Goal: Task Accomplishment & Management: Complete application form

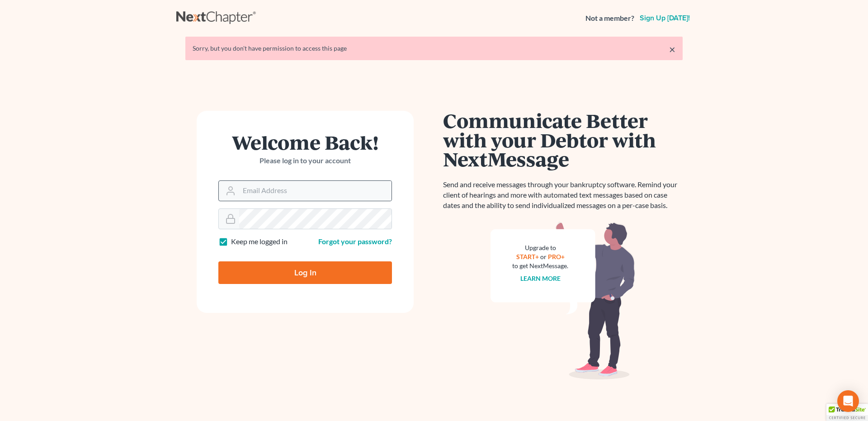
click at [234, 189] on icon at bounding box center [230, 190] width 11 height 11
click at [281, 189] on input "Email Address" at bounding box center [315, 191] width 152 height 20
type input "srsattorneyva@gmail.com"
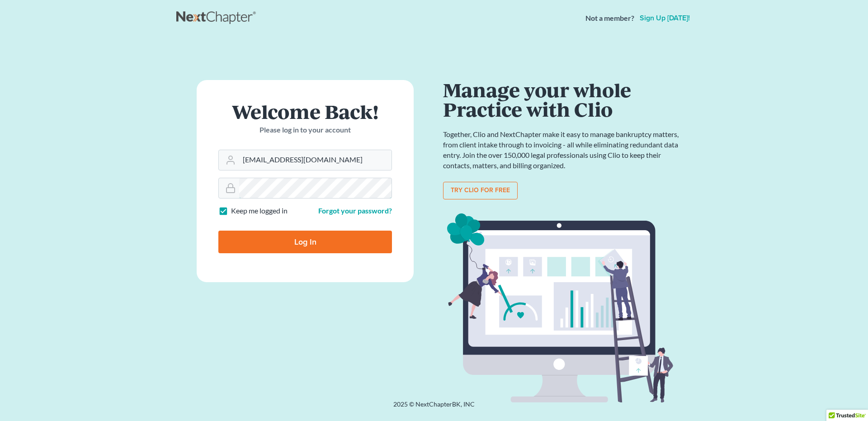
click at [218, 231] on input "Log In" at bounding box center [305, 242] width 174 height 23
type input "Thinking..."
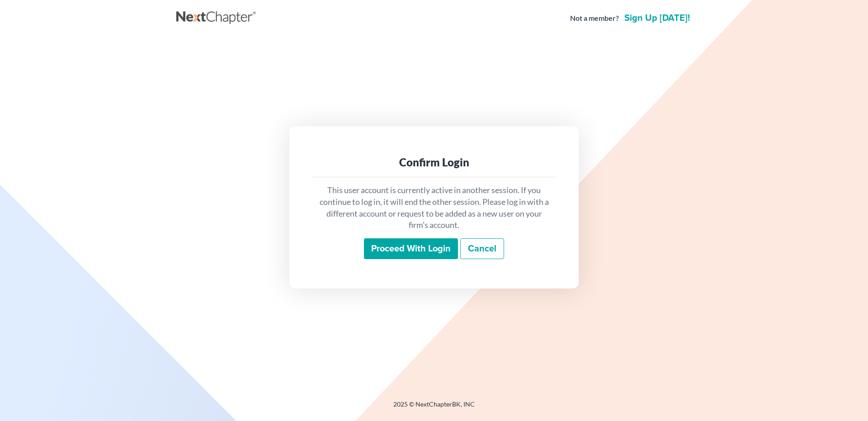
click at [393, 249] on input "Proceed with login" at bounding box center [411, 248] width 94 height 21
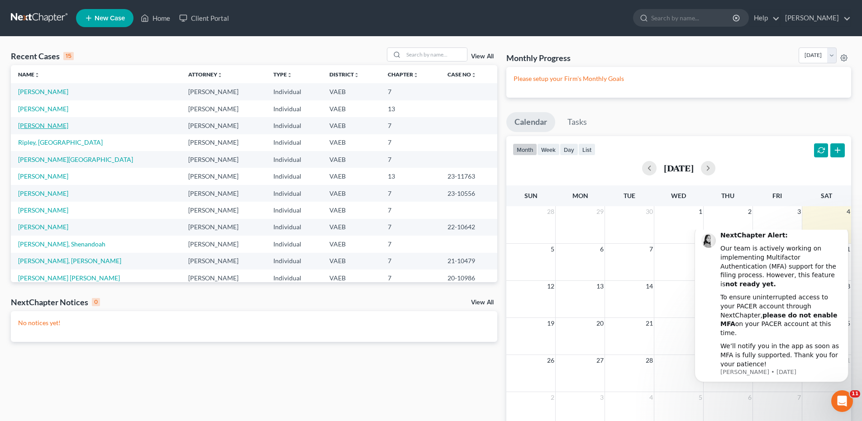
click at [61, 126] on link "[PERSON_NAME]" at bounding box center [43, 126] width 50 height 8
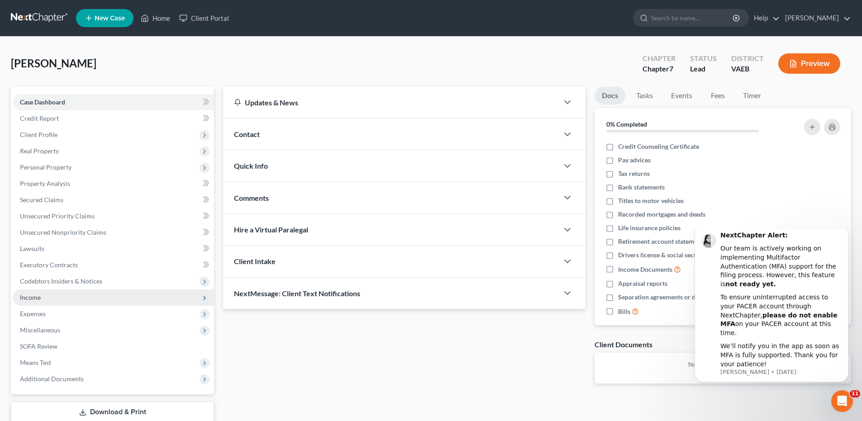
click at [38, 302] on span "Income" at bounding box center [113, 297] width 201 height 16
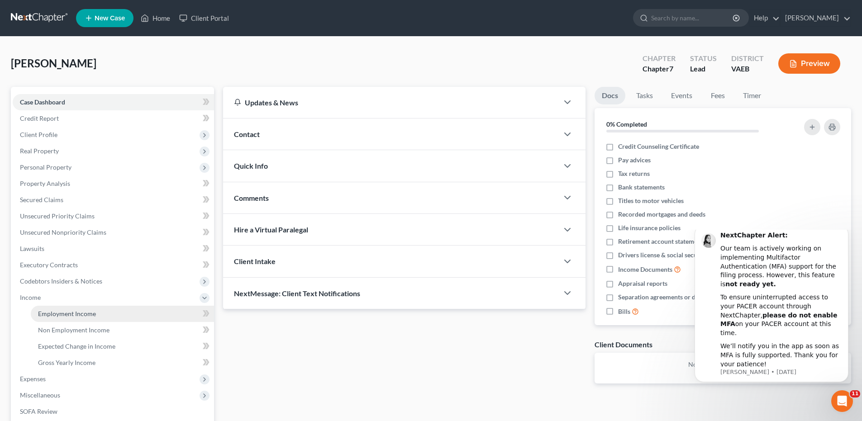
click at [57, 314] on span "Employment Income" at bounding box center [67, 314] width 58 height 8
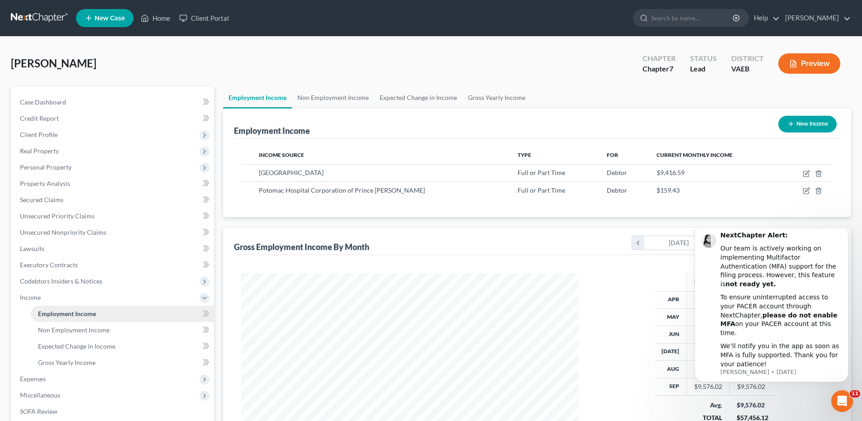
scroll to position [169, 355]
click at [55, 219] on span "Unsecured Priority Claims" at bounding box center [57, 216] width 75 height 8
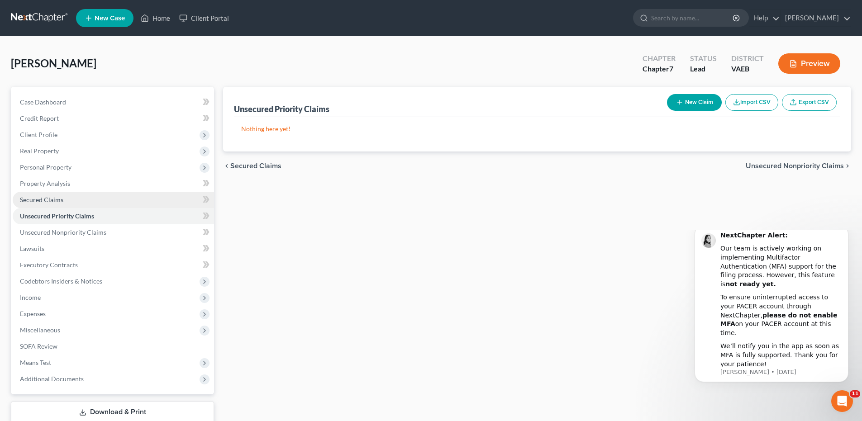
click at [51, 199] on span "Secured Claims" at bounding box center [41, 200] width 43 height 8
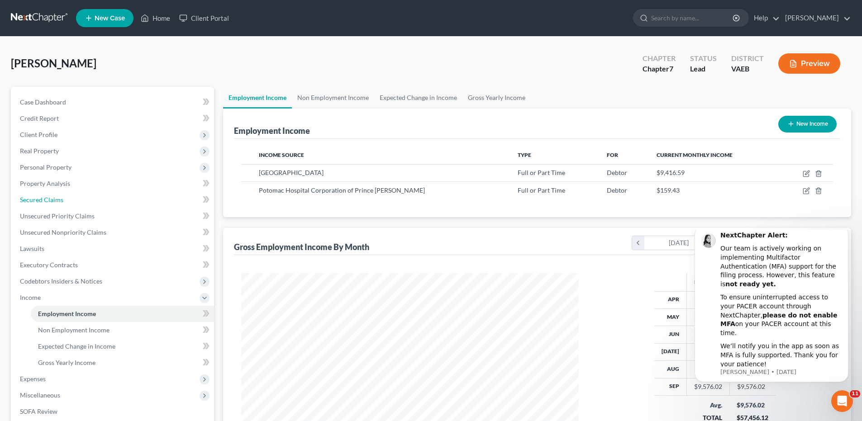
scroll to position [169, 355]
click at [162, 18] on link "Home" at bounding box center [155, 18] width 38 height 16
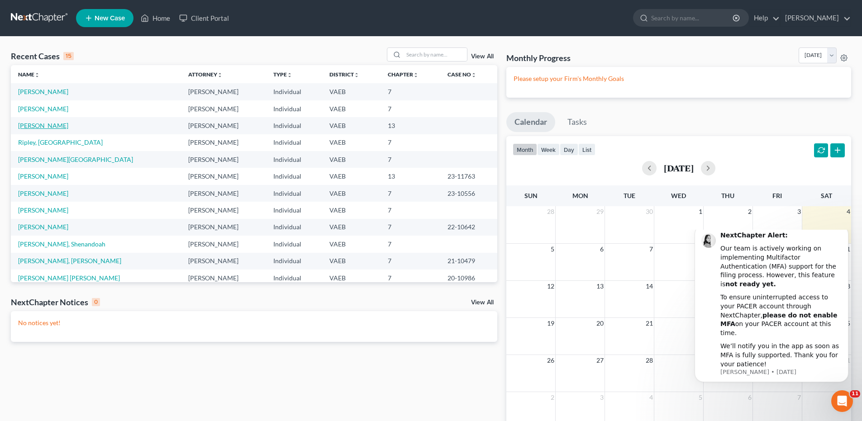
click at [57, 127] on link "[PERSON_NAME]" at bounding box center [43, 126] width 50 height 8
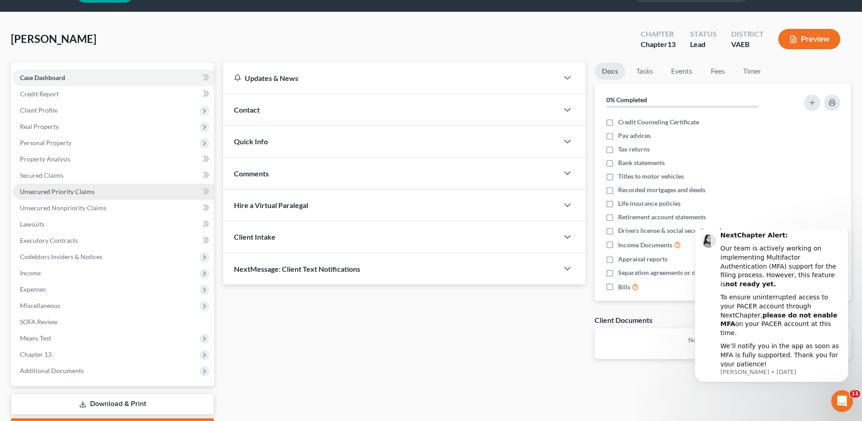
scroll to position [45, 0]
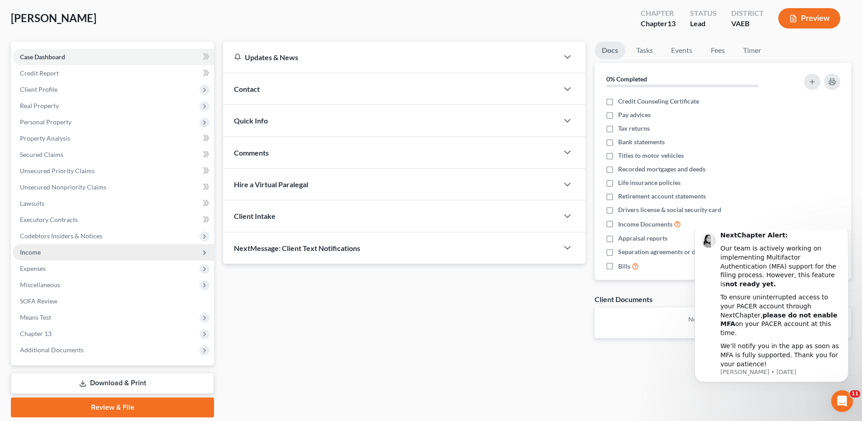
click at [27, 256] on span "Income" at bounding box center [30, 252] width 21 height 8
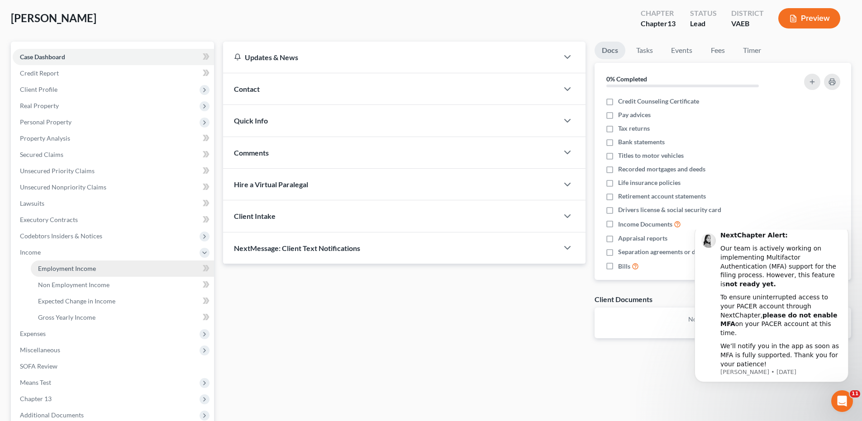
click at [54, 269] on span "Employment Income" at bounding box center [67, 269] width 58 height 8
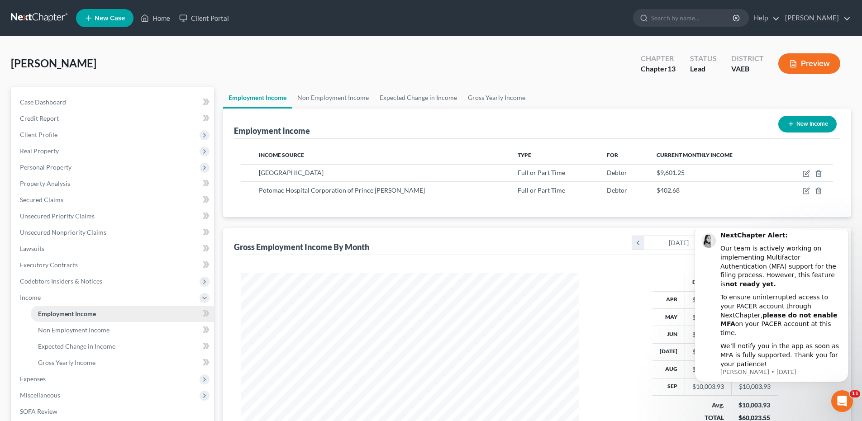
scroll to position [169, 355]
click at [30, 380] on span "Expenses" at bounding box center [33, 379] width 26 height 8
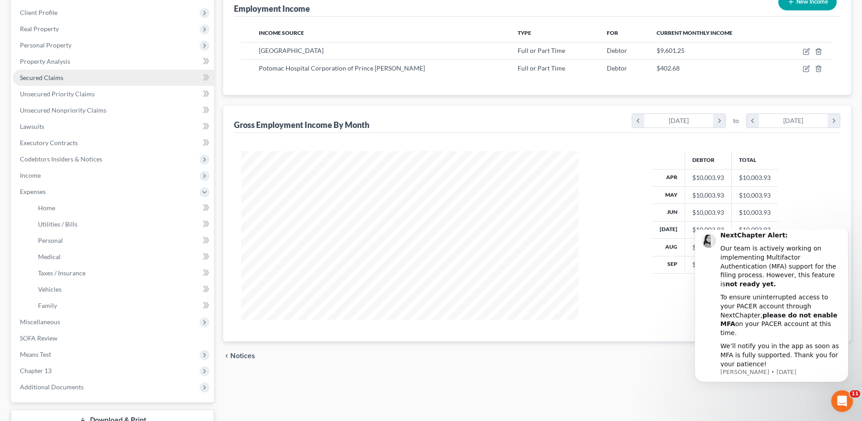
scroll to position [136, 0]
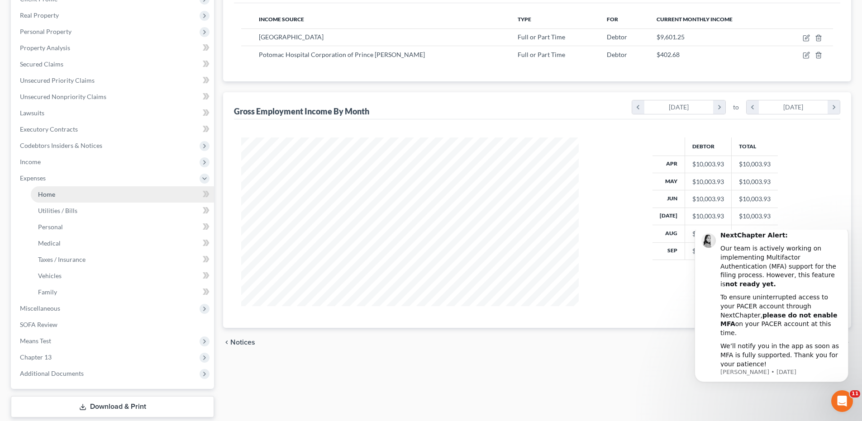
click at [53, 192] on span "Home" at bounding box center [46, 194] width 17 height 8
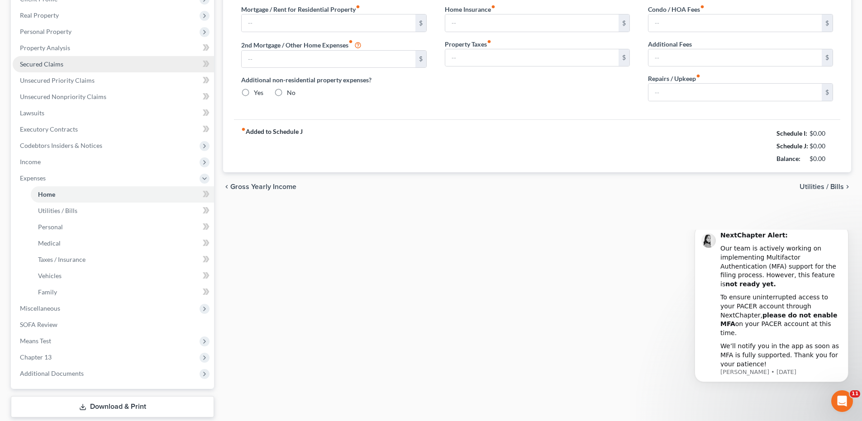
type input "2,034.00"
type input "0.00"
radio input "true"
type input "0.00"
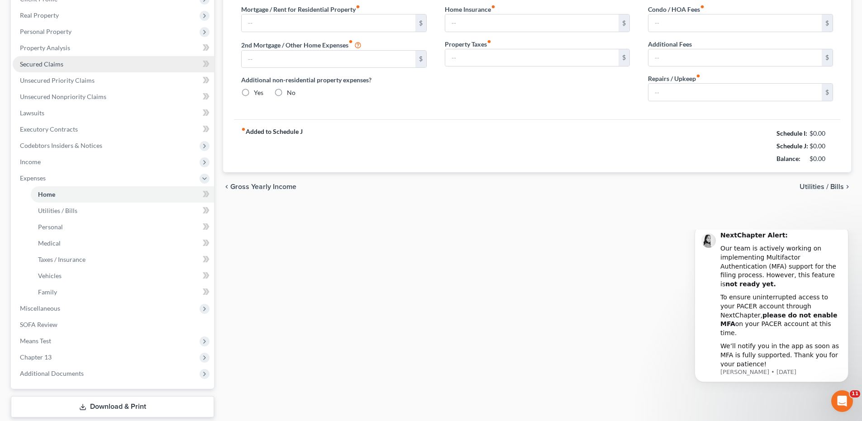
type input "0.00"
type input "200.00"
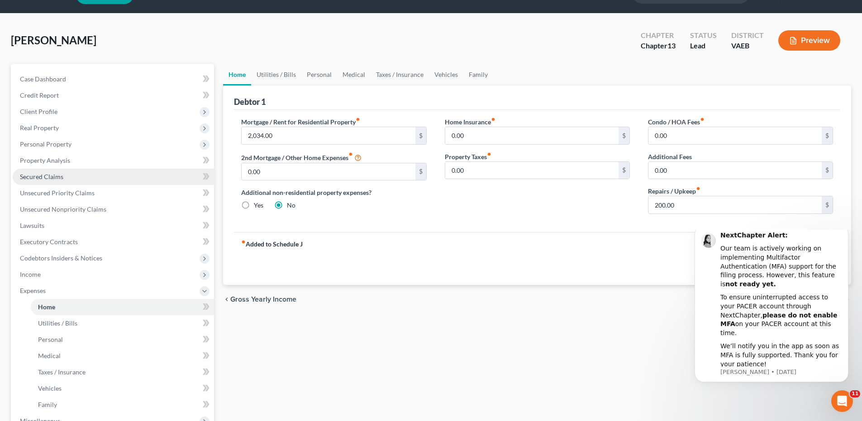
scroll to position [4, 0]
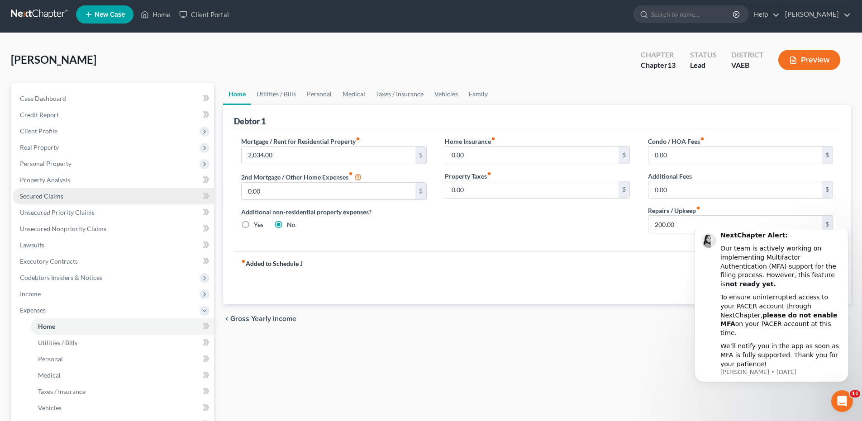
click at [52, 194] on link "Secured Claims" at bounding box center [113, 196] width 201 height 16
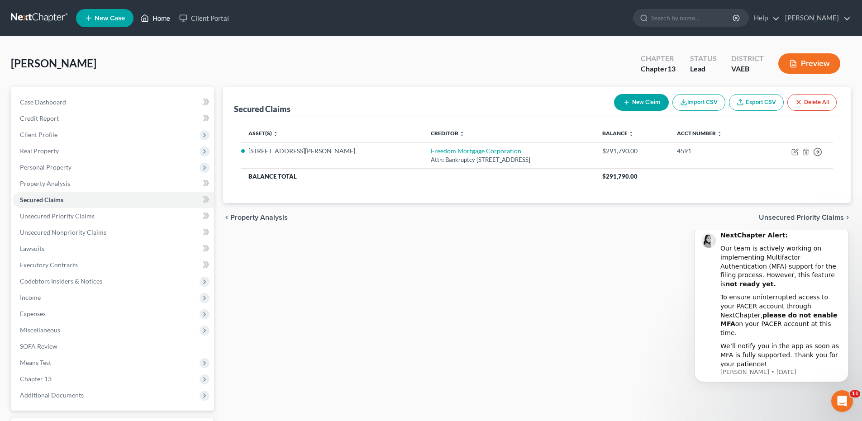
click at [161, 15] on link "Home" at bounding box center [155, 18] width 38 height 16
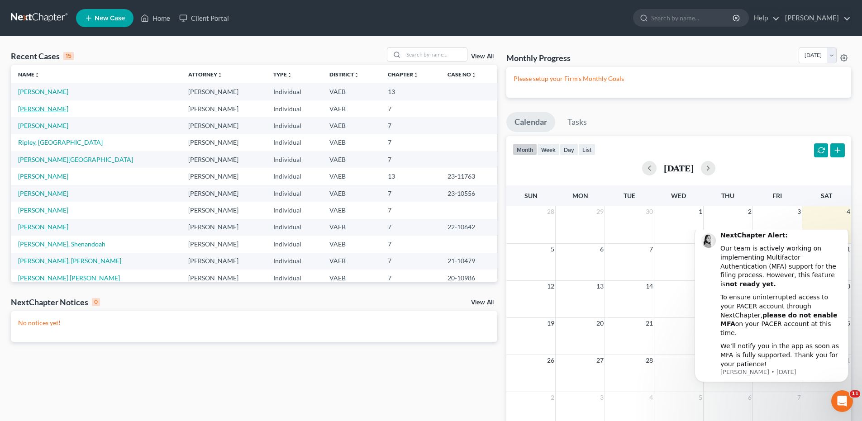
click at [41, 110] on link "[PERSON_NAME]" at bounding box center [43, 109] width 50 height 8
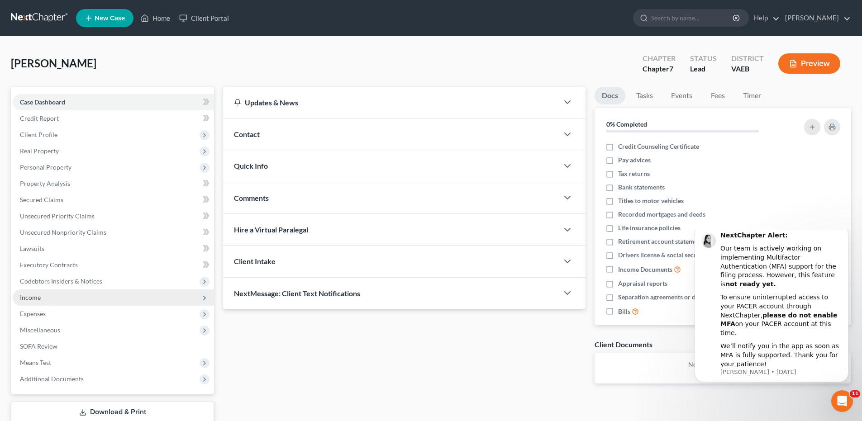
click at [33, 296] on span "Income" at bounding box center [30, 298] width 21 height 8
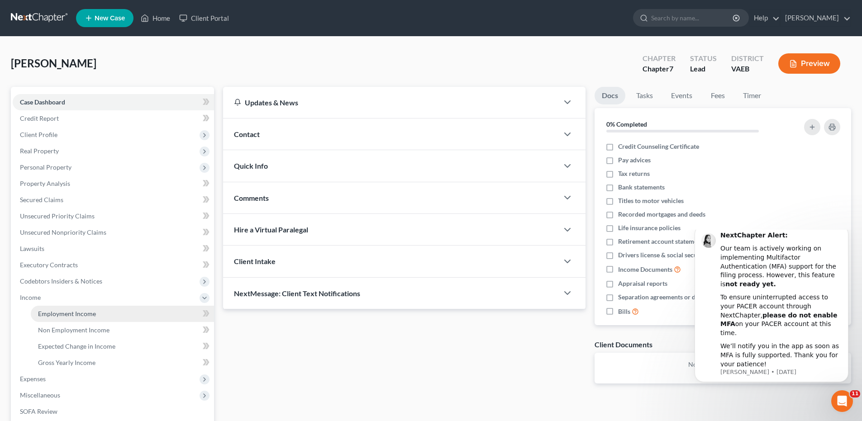
click at [52, 313] on span "Employment Income" at bounding box center [67, 314] width 58 height 8
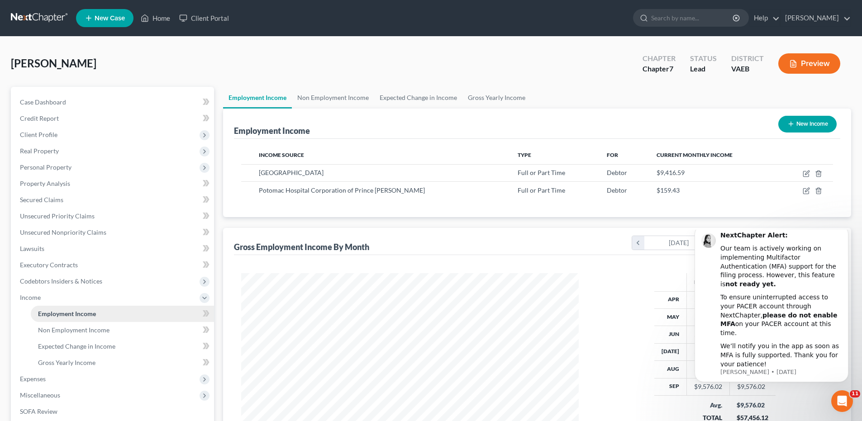
scroll to position [169, 355]
click at [58, 331] on span "Non Employment Income" at bounding box center [73, 330] width 71 height 8
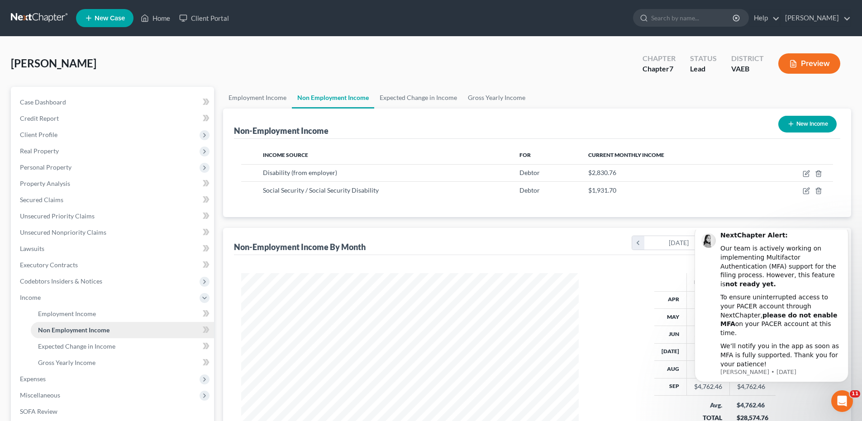
scroll to position [169, 355]
click at [65, 361] on span "Gross Yearly Income" at bounding box center [66, 363] width 57 height 8
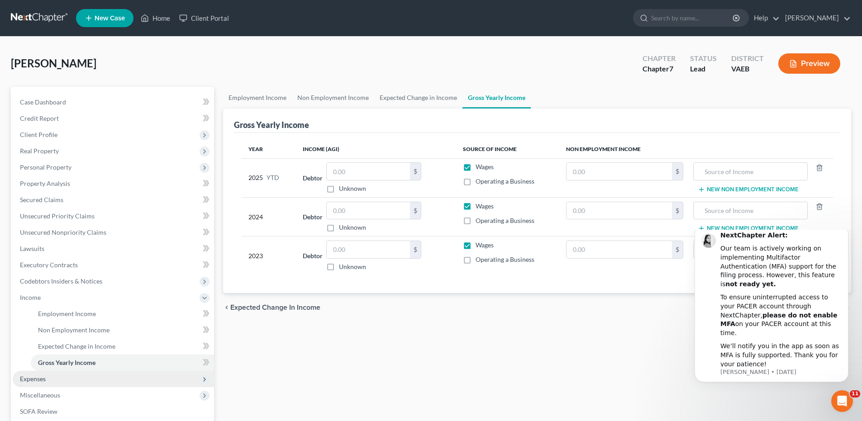
click at [42, 381] on span "Expenses" at bounding box center [33, 379] width 26 height 8
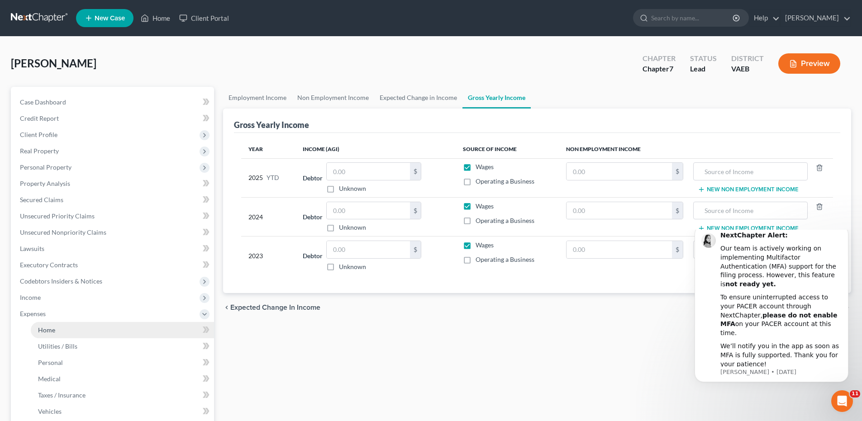
click at [51, 327] on span "Home" at bounding box center [46, 330] width 17 height 8
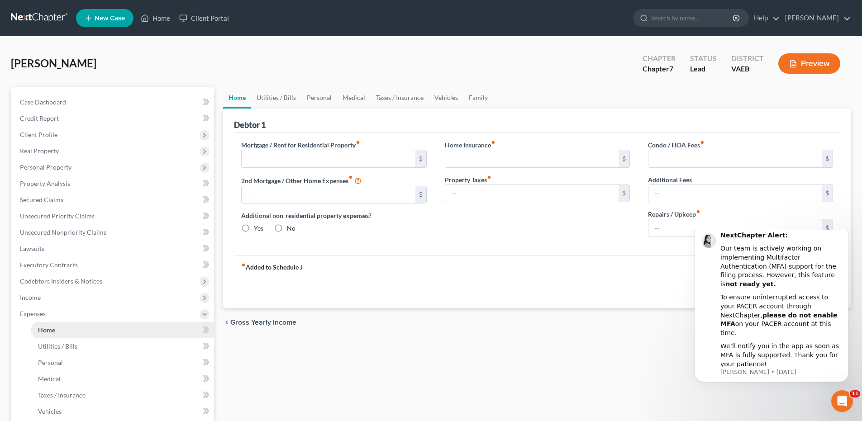
type input "2,034.00"
type input "0.00"
radio input "true"
type input "0.00"
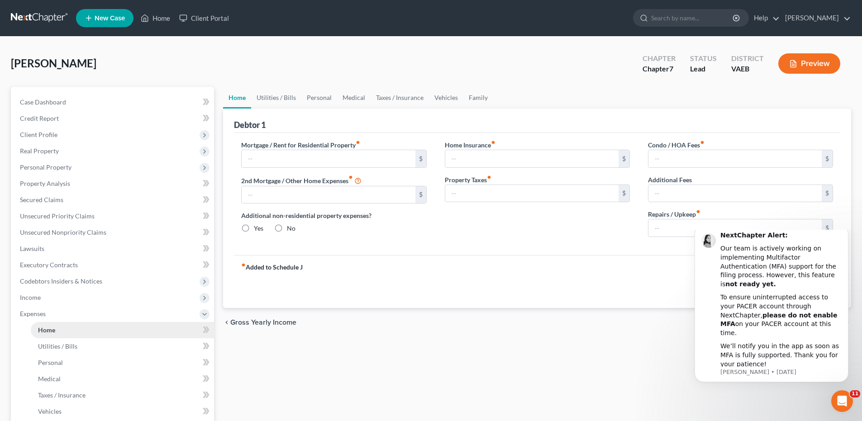
type input "0.00"
type input "200.00"
click at [677, 265] on div "fiber_manual_record Added to Schedule J Schedule I: $11,700.27 Schedule J: $4,7…" at bounding box center [537, 281] width 606 height 53
click at [844, 229] on icon "Dismiss notification" at bounding box center [844, 227] width 3 height 3
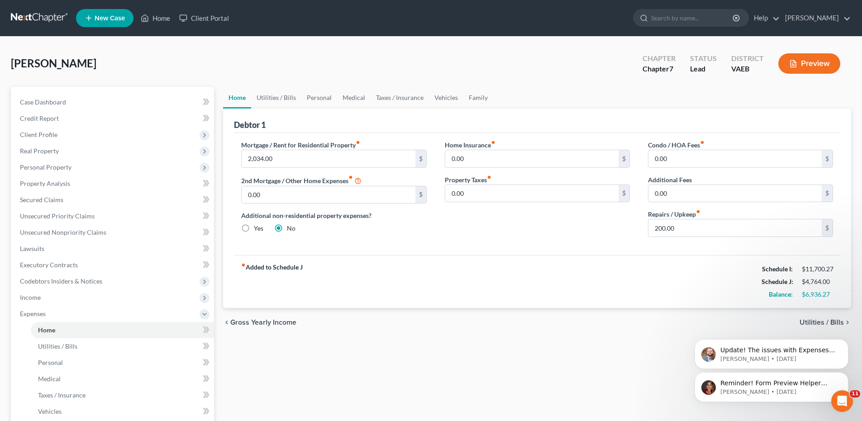
scroll to position [45, 0]
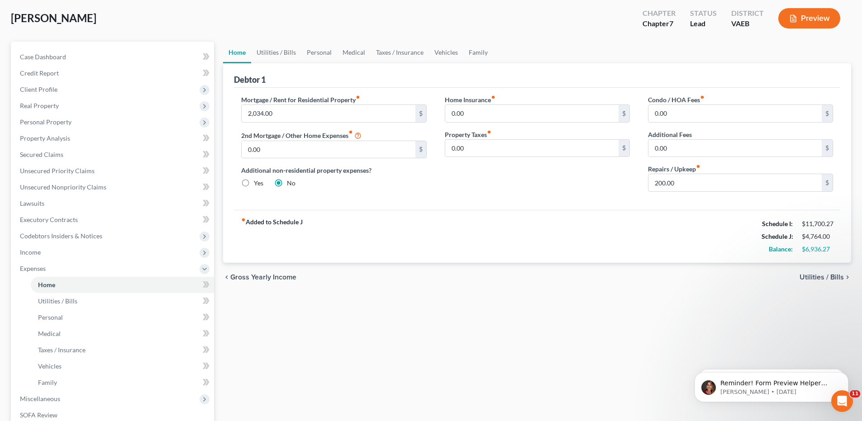
click at [837, 276] on span "Utilities / Bills" at bounding box center [821, 277] width 44 height 7
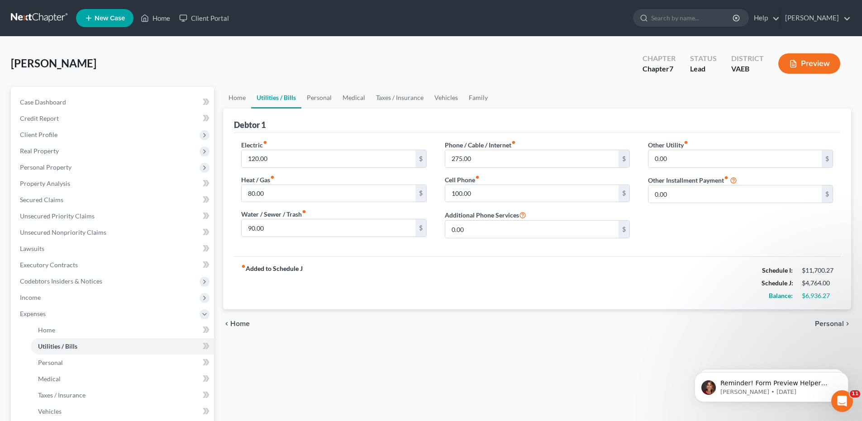
click at [820, 327] on span "Personal" at bounding box center [828, 323] width 29 height 7
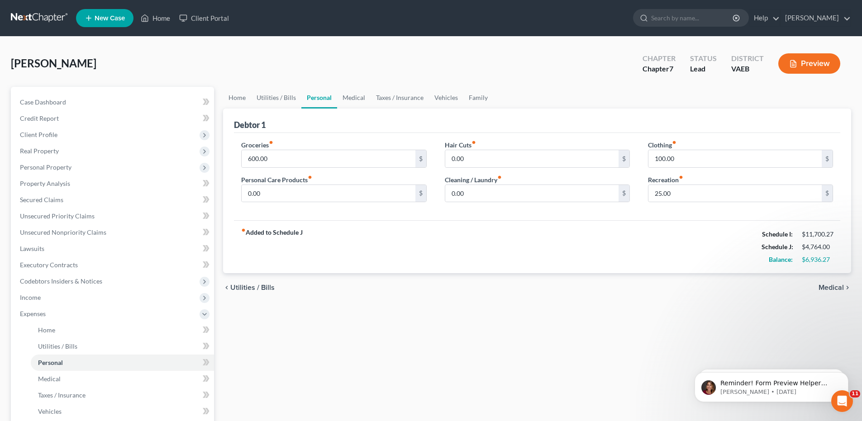
click at [832, 286] on span "Medical" at bounding box center [830, 287] width 25 height 7
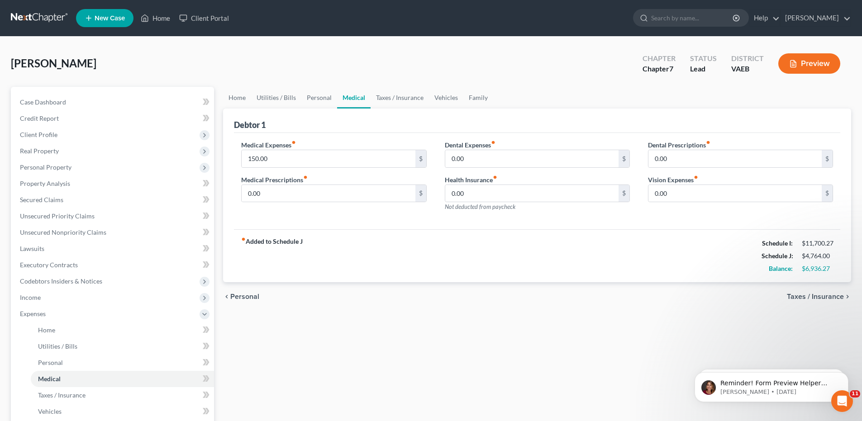
click at [830, 298] on span "Taxes / Insurance" at bounding box center [814, 296] width 57 height 7
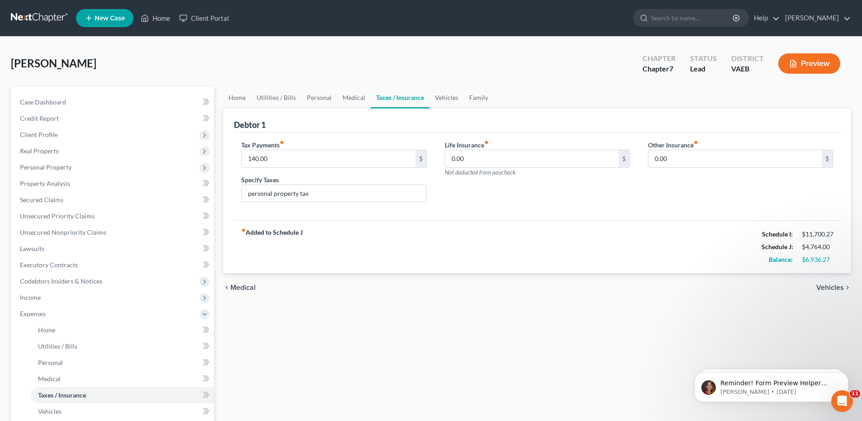
click at [833, 286] on span "Vehicles" at bounding box center [830, 287] width 28 height 7
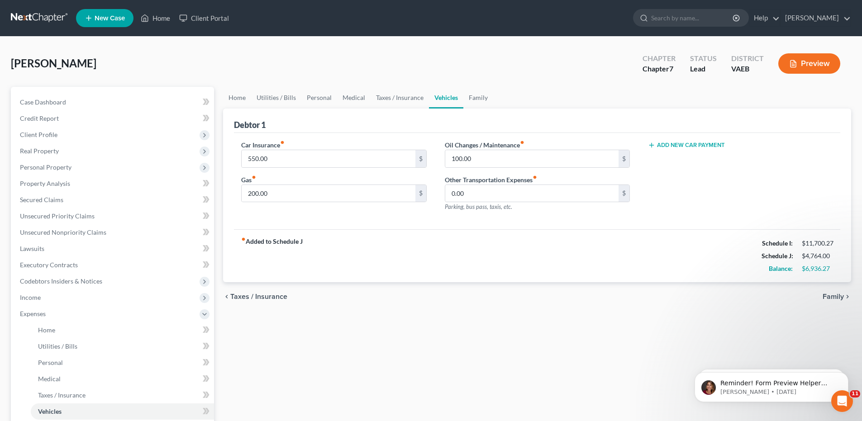
click at [833, 296] on span "Family" at bounding box center [832, 296] width 21 height 7
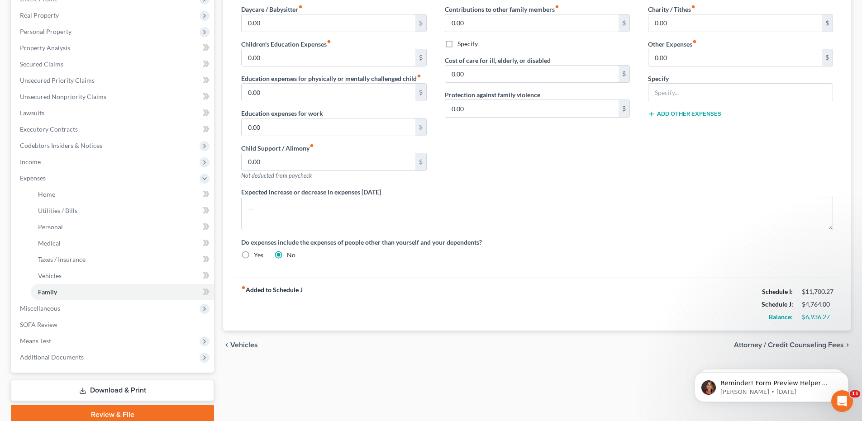
scroll to position [174, 0]
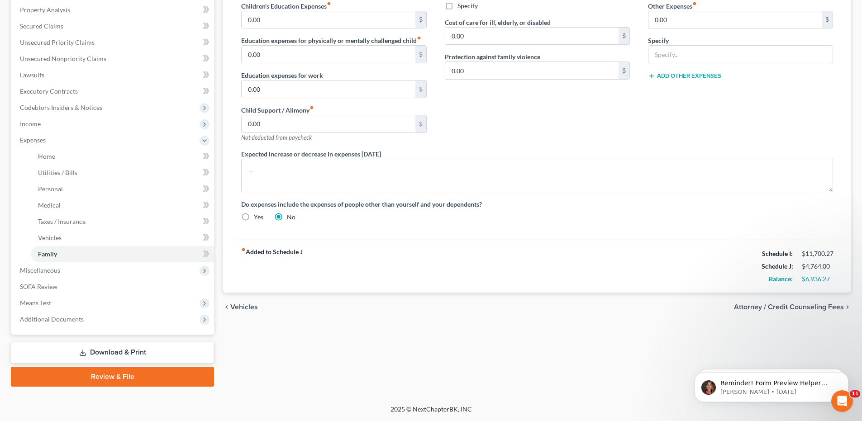
click at [779, 307] on span "Attorney / Credit Counseling Fees" at bounding box center [789, 306] width 110 height 7
select select "0"
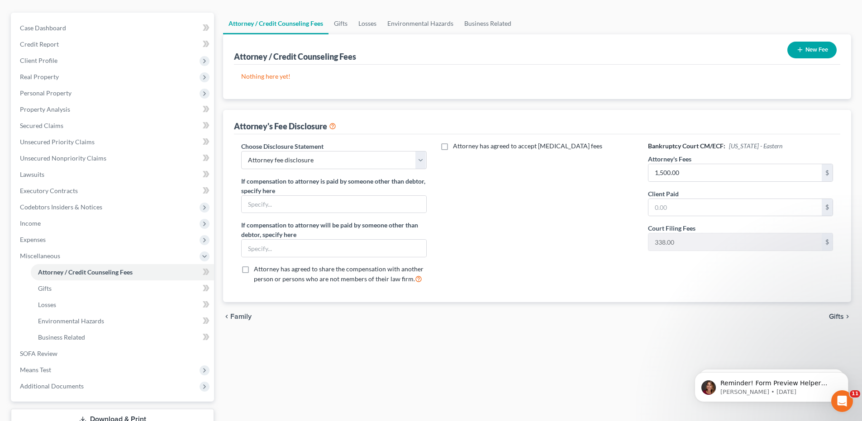
scroll to position [90, 0]
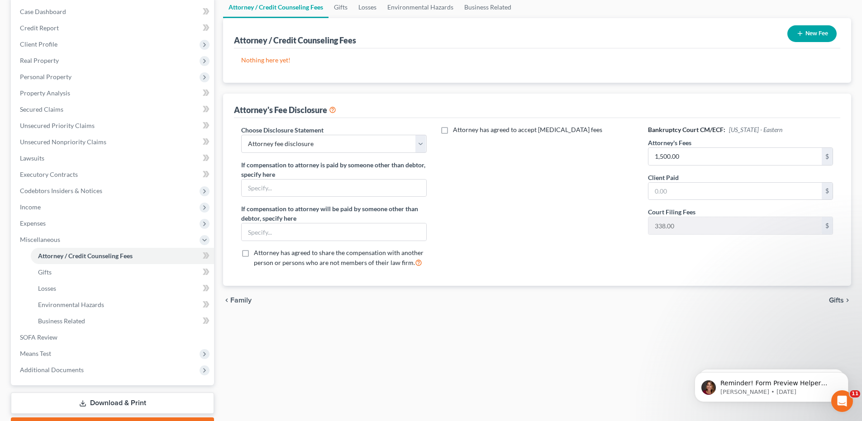
click at [835, 304] on span "Gifts" at bounding box center [836, 300] width 15 height 7
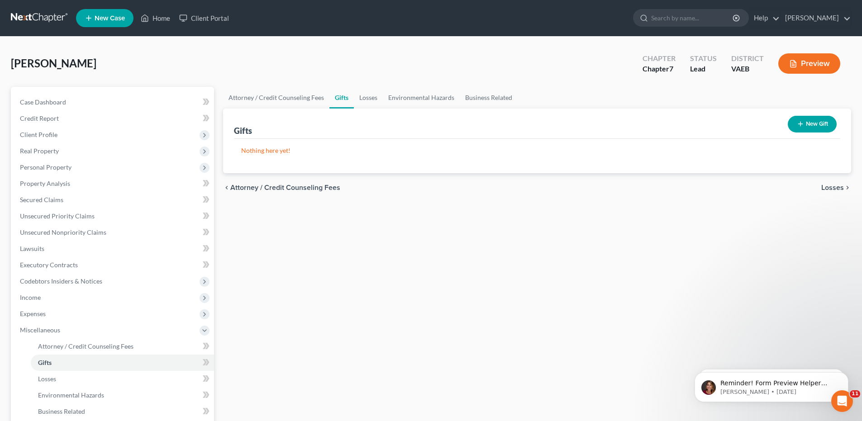
click at [837, 187] on span "Losses" at bounding box center [832, 187] width 23 height 7
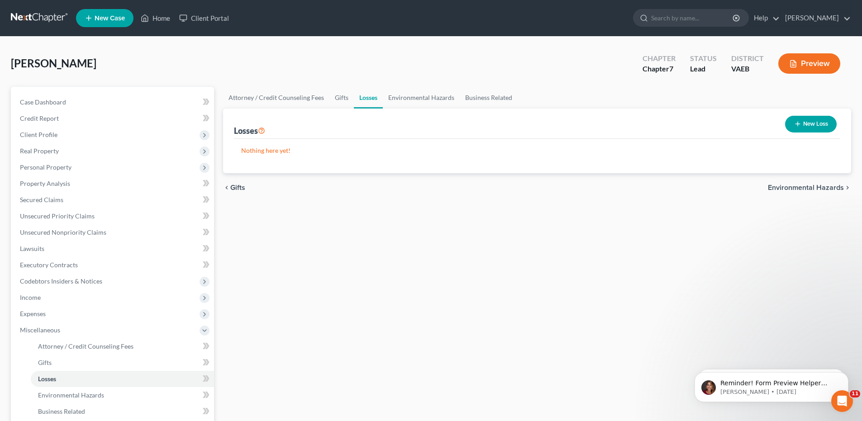
click at [837, 187] on span "Environmental Hazards" at bounding box center [805, 187] width 76 height 7
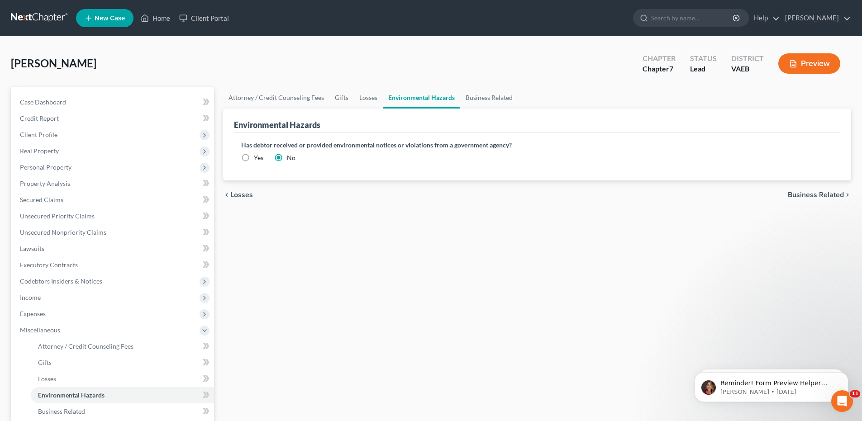
click at [837, 187] on div "chevron_left Losses Business Related chevron_right" at bounding box center [537, 194] width 628 height 29
click at [831, 197] on span "Business Related" at bounding box center [815, 194] width 56 height 7
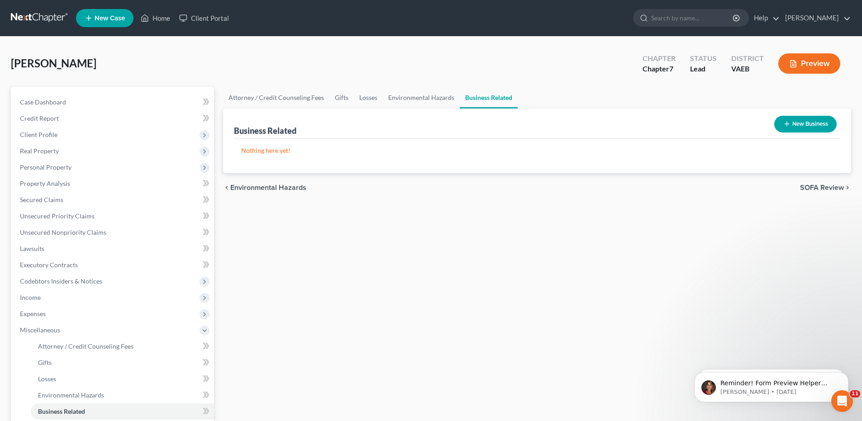
click at [831, 185] on span "SOFA Review" at bounding box center [822, 187] width 44 height 7
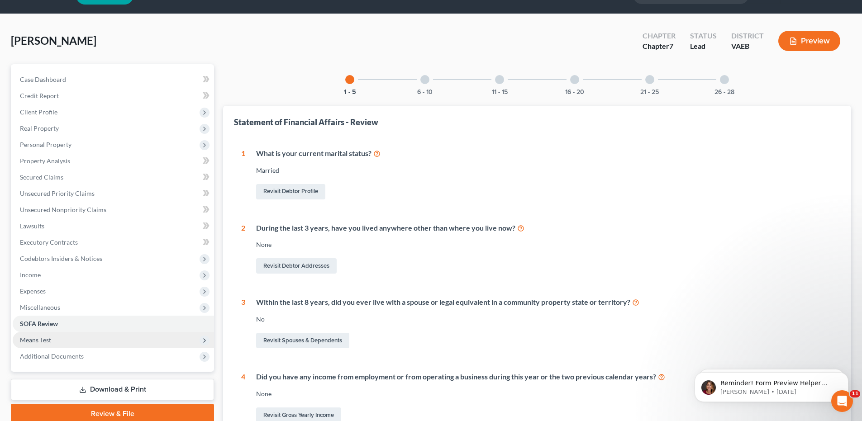
scroll to position [45, 0]
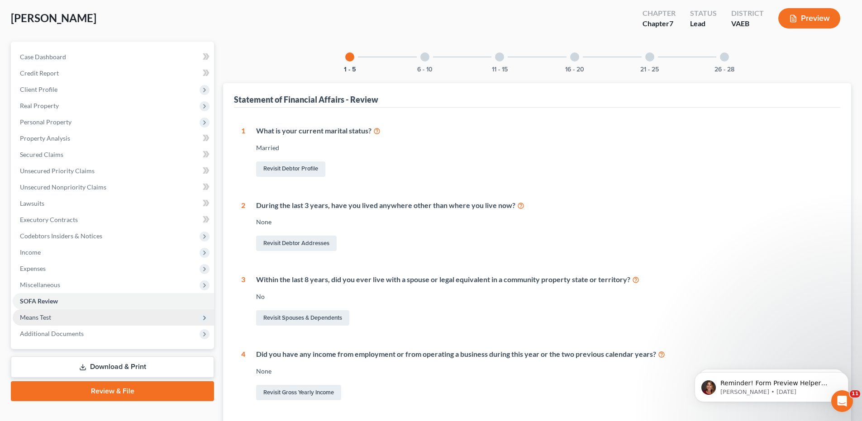
click at [46, 318] on span "Means Test" at bounding box center [35, 317] width 31 height 8
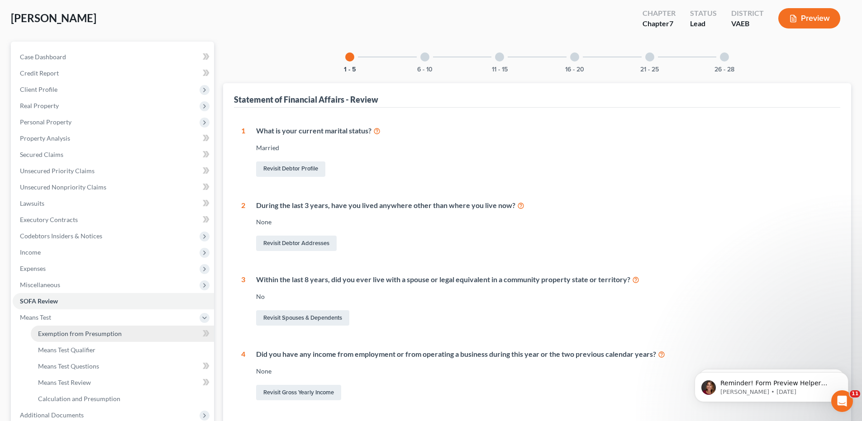
click at [52, 332] on span "Exemption from Presumption" at bounding box center [80, 334] width 84 height 8
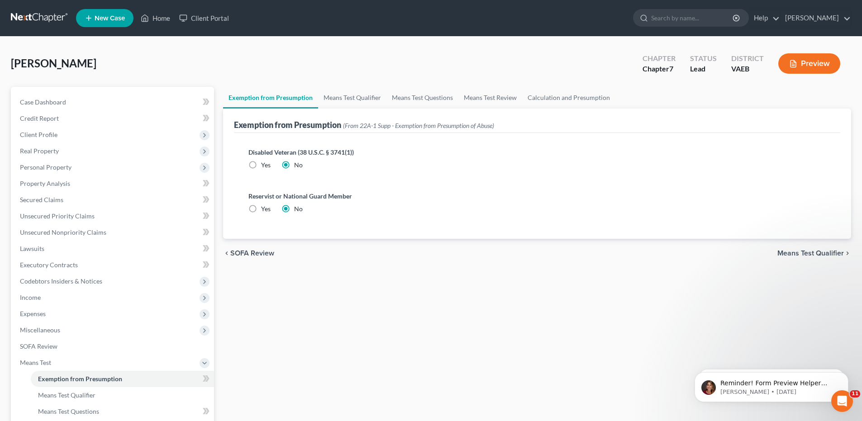
click at [813, 253] on span "Means Test Qualifier" at bounding box center [810, 253] width 66 height 7
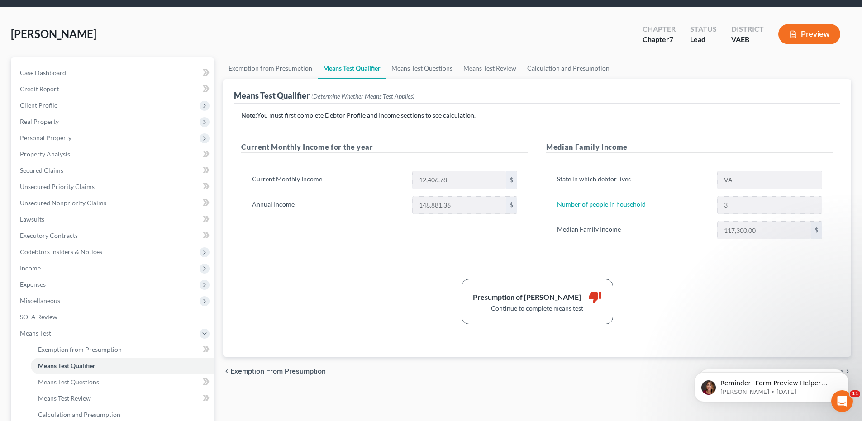
scroll to position [45, 0]
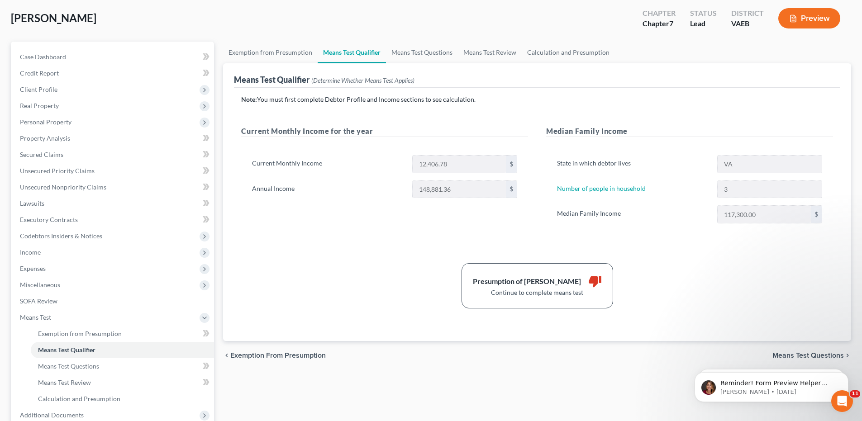
click at [775, 354] on html "Reminder! Form Preview Helper Webinar is [DATE]! 🚀 Join us at 3pm ET for an ove…" at bounding box center [771, 384] width 181 height 63
click at [807, 355] on html "Reminder! Form Preview Helper Webinar is [DATE]! 🚀 Join us at 3pm ET for an ove…" at bounding box center [771, 384] width 181 height 63
click at [268, 255] on div "Note: You must first complete Debtor Profile and Income sections to see calcula…" at bounding box center [537, 201] width 592 height 213
click at [423, 275] on div "Presumption of Abuse Arises thumb_down Continue to complete means test" at bounding box center [537, 285] width 601 height 45
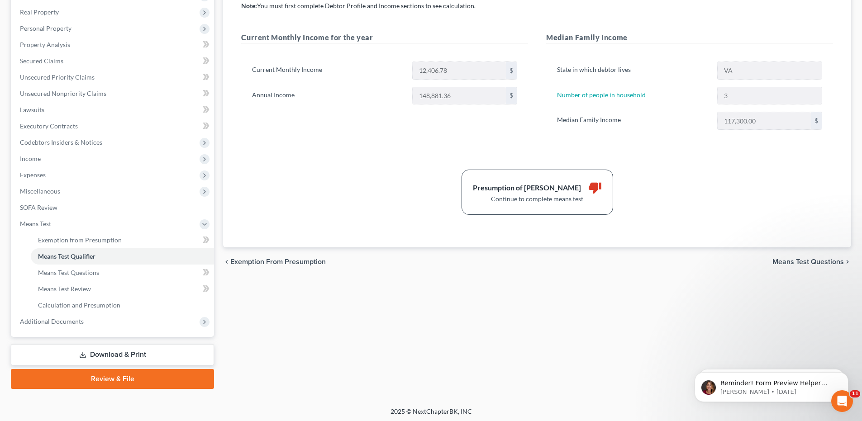
scroll to position [141, 0]
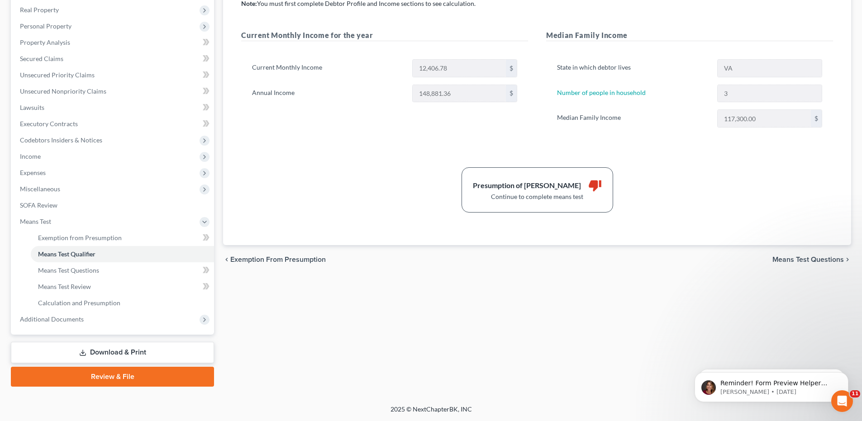
click at [833, 260] on span "Means Test Questions" at bounding box center [807, 259] width 71 height 7
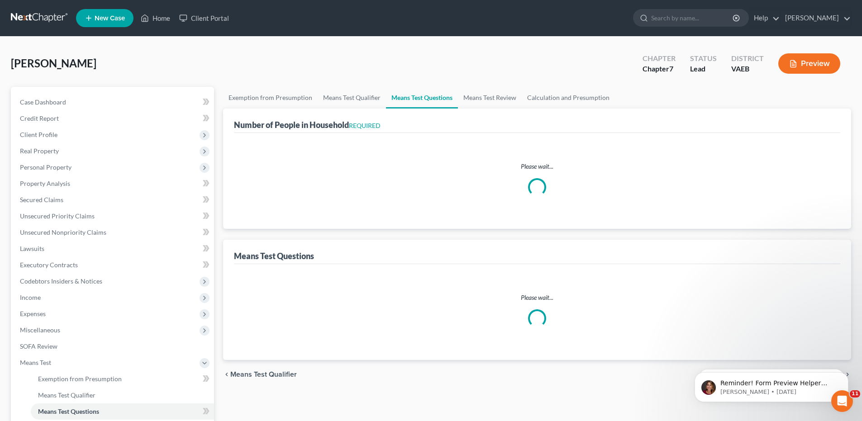
select select "60"
select select "3"
select select "2"
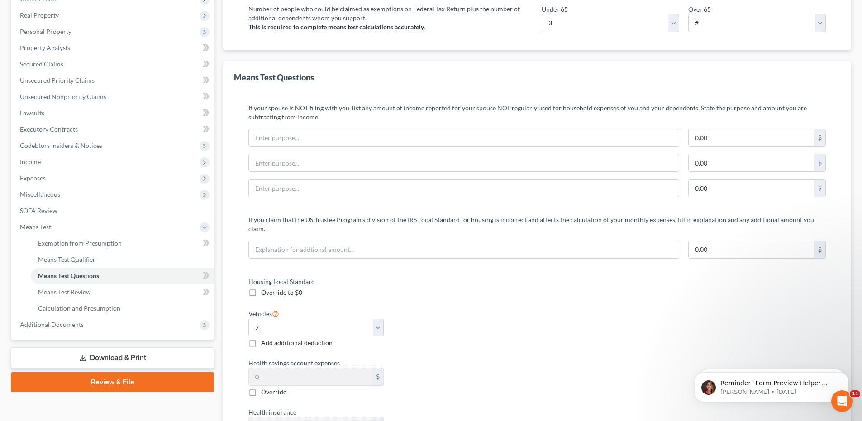
scroll to position [181, 0]
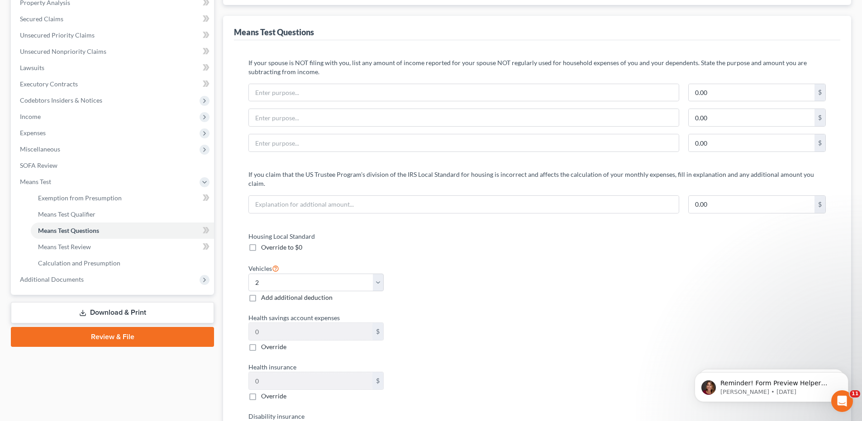
click at [261, 243] on label "Override to $0" at bounding box center [281, 247] width 41 height 9
click at [265, 243] on input "Override to $0" at bounding box center [268, 246] width 6 height 6
click at [261, 243] on label "Override to $0" at bounding box center [281, 247] width 41 height 9
click at [265, 243] on input "Override to $0" at bounding box center [268, 246] width 6 height 6
checkbox input "false"
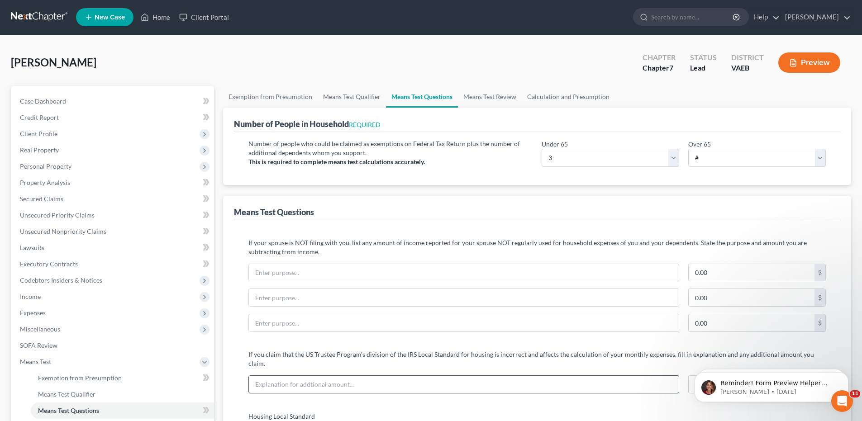
scroll to position [0, 0]
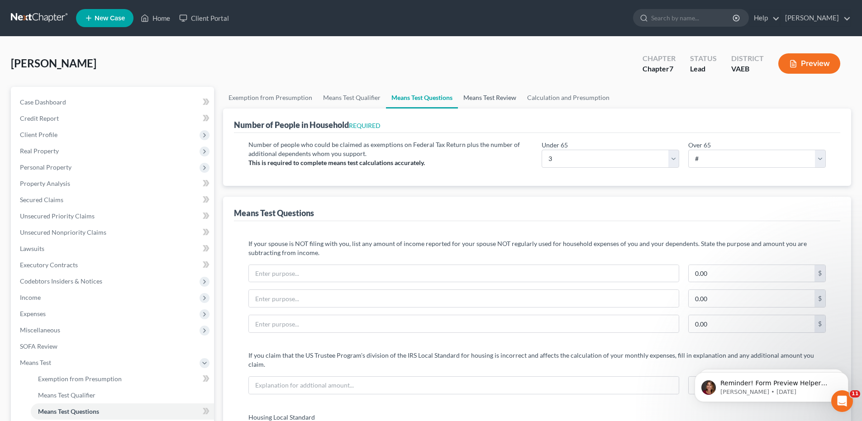
click at [482, 98] on link "Means Test Review" at bounding box center [490, 98] width 64 height 22
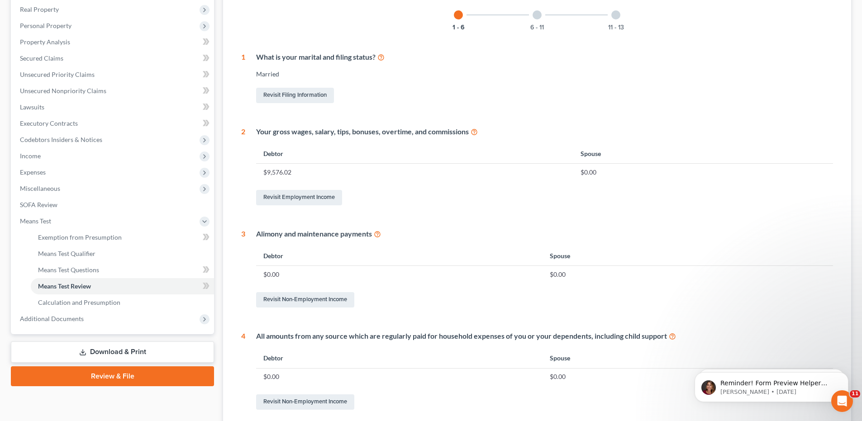
scroll to position [31, 0]
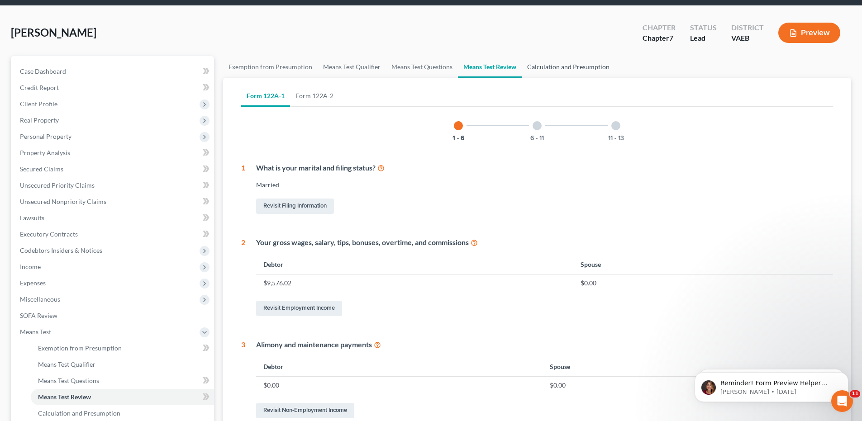
click at [583, 71] on link "Calculation and Presumption" at bounding box center [567, 67] width 93 height 22
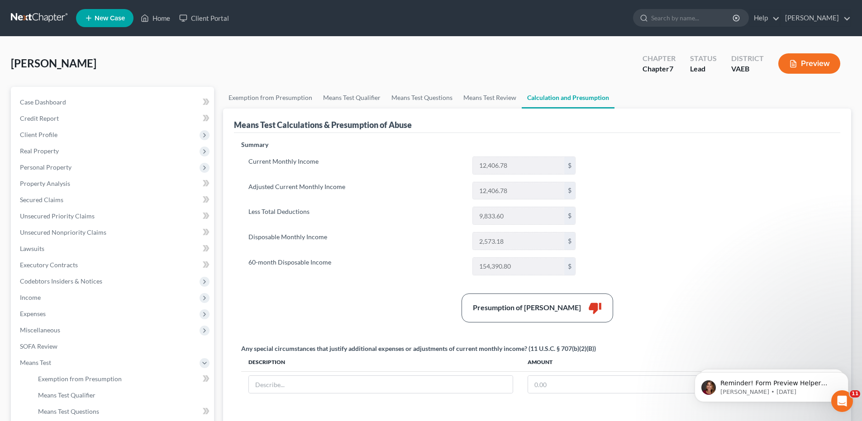
click at [822, 62] on button "Preview" at bounding box center [809, 63] width 62 height 20
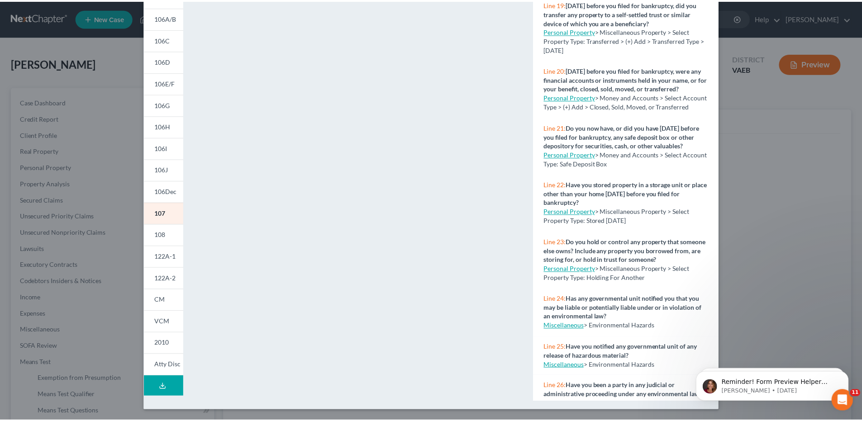
scroll to position [988, 0]
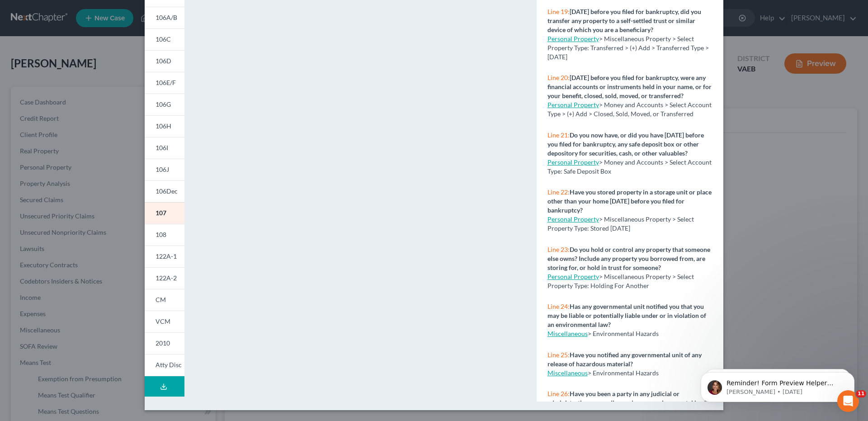
click at [781, 96] on div "Petition Preview Your Statement of Financial Affairs for Individuals Filing for…" at bounding box center [434, 210] width 868 height 421
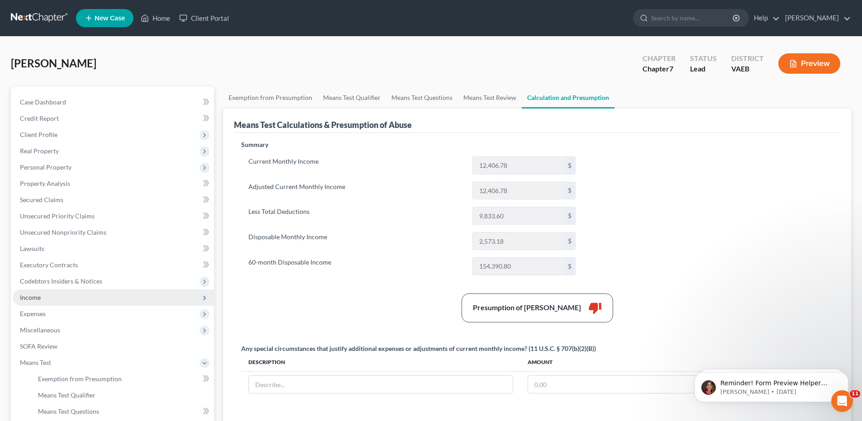
click at [30, 302] on span "Income" at bounding box center [113, 297] width 201 height 16
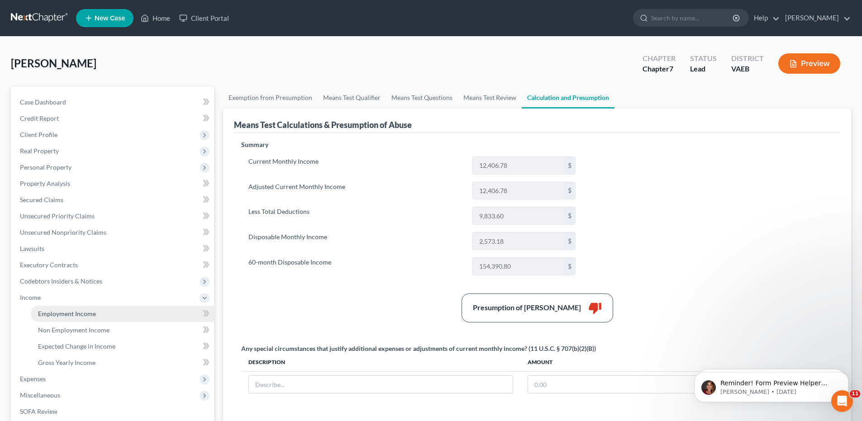
click at [54, 314] on span "Employment Income" at bounding box center [67, 314] width 58 height 8
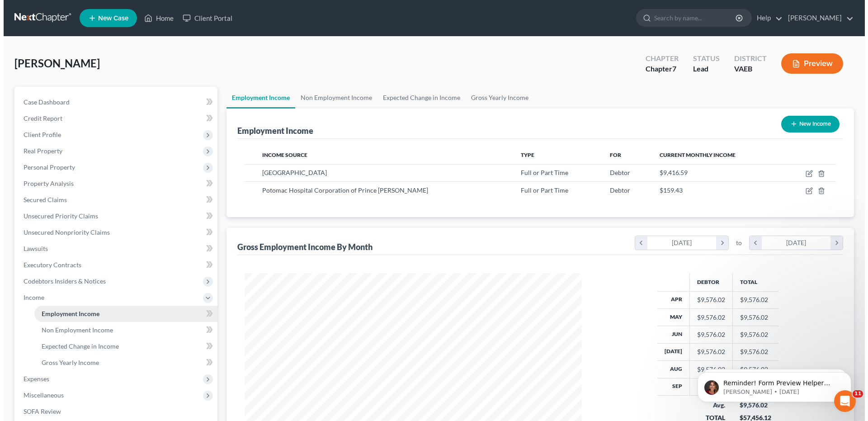
scroll to position [169, 355]
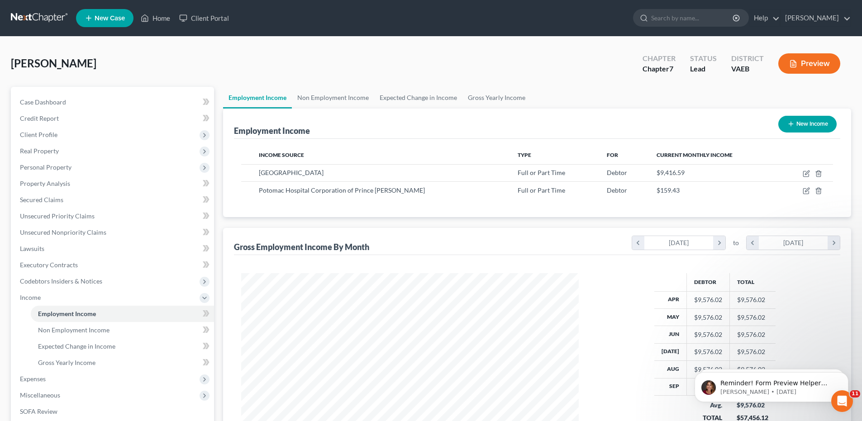
click at [824, 62] on button "Preview" at bounding box center [809, 63] width 62 height 20
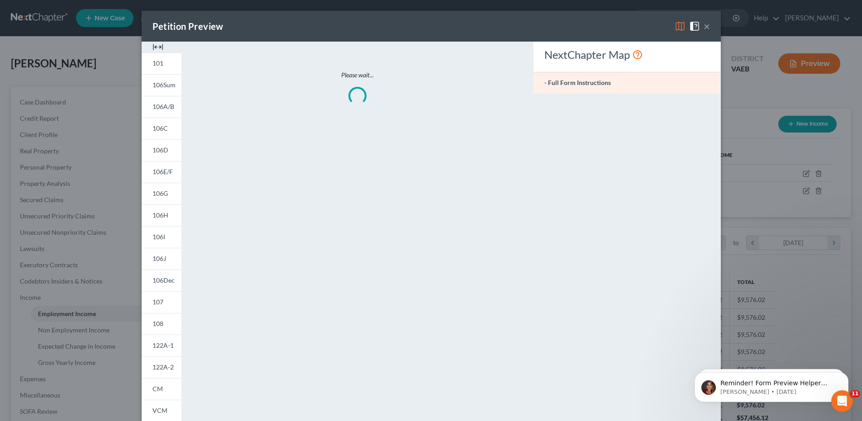
scroll to position [170, 359]
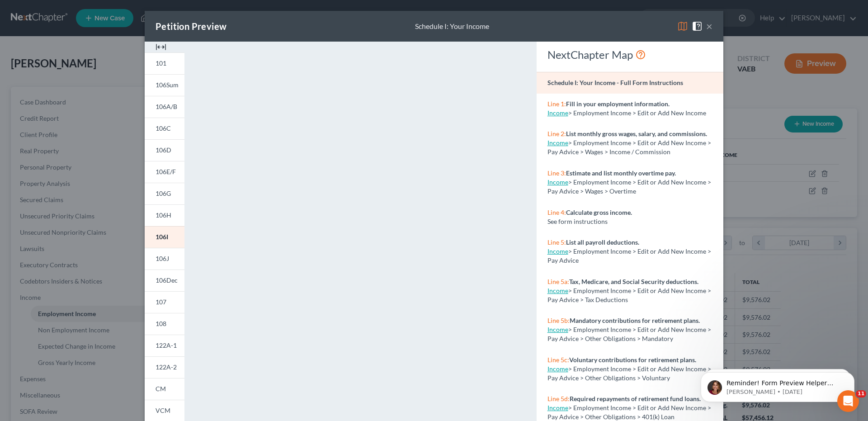
click at [523, 136] on div "<object ng-attr-data='[URL][DOMAIN_NAME]' type='application/pdf' width='100%' h…" at bounding box center [361, 271] width 334 height 458
click at [707, 28] on button "×" at bounding box center [709, 26] width 6 height 11
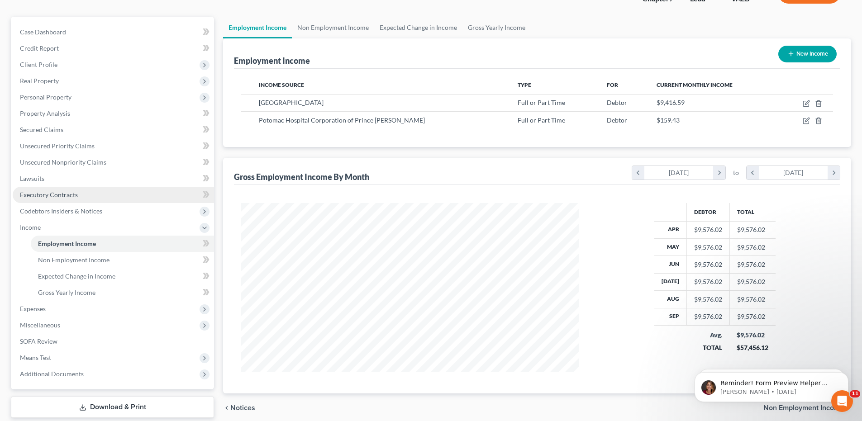
scroll to position [90, 0]
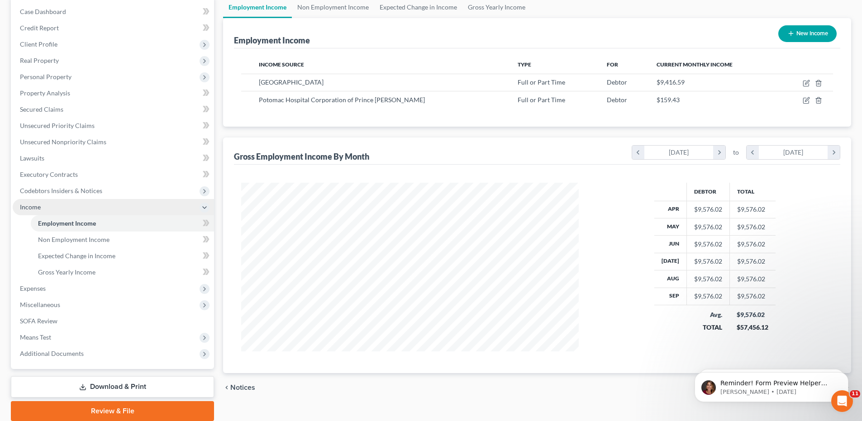
click at [32, 205] on span "Income" at bounding box center [30, 207] width 21 height 8
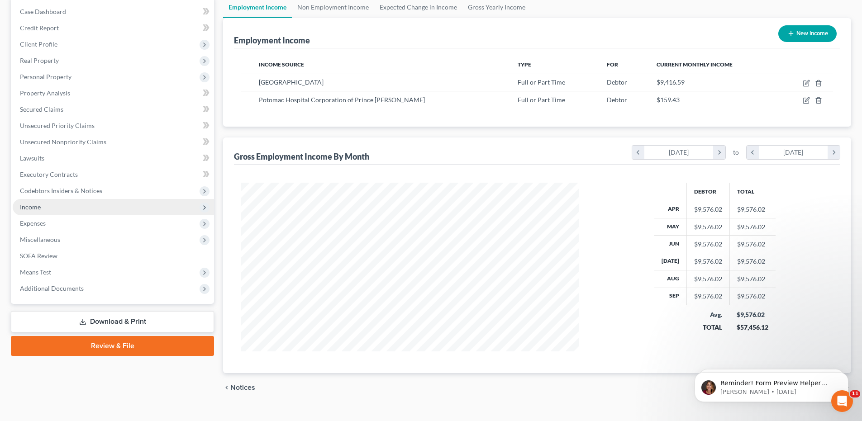
click at [32, 205] on span "Income" at bounding box center [30, 207] width 21 height 8
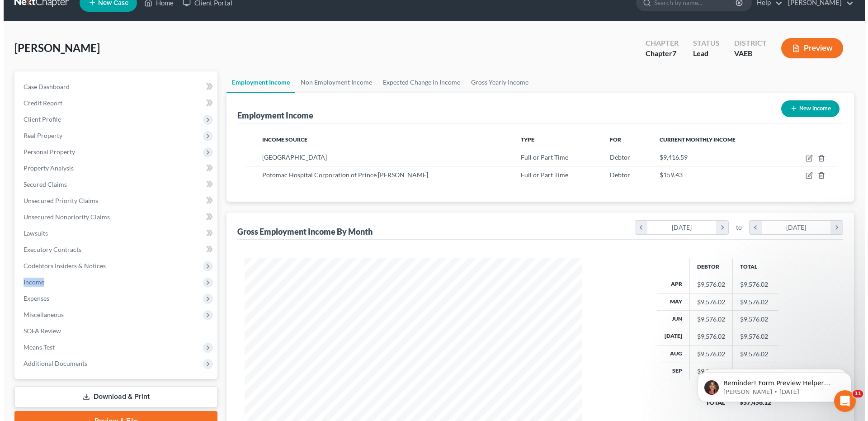
scroll to position [106, 0]
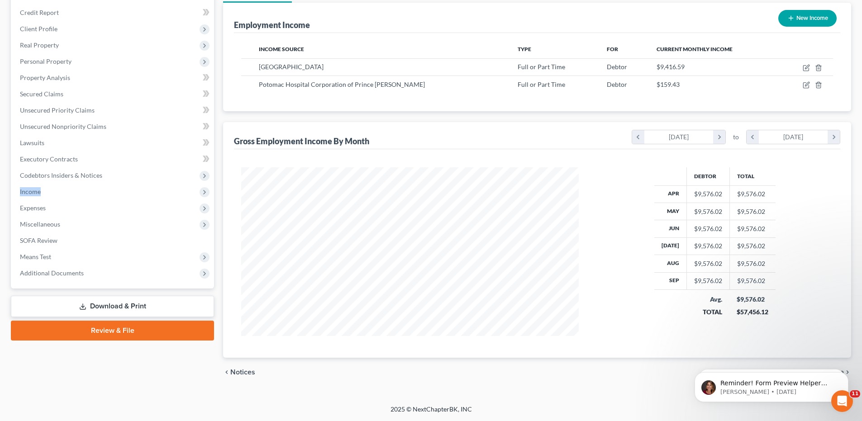
click at [823, 19] on button "New Income" at bounding box center [807, 18] width 58 height 17
select select "0"
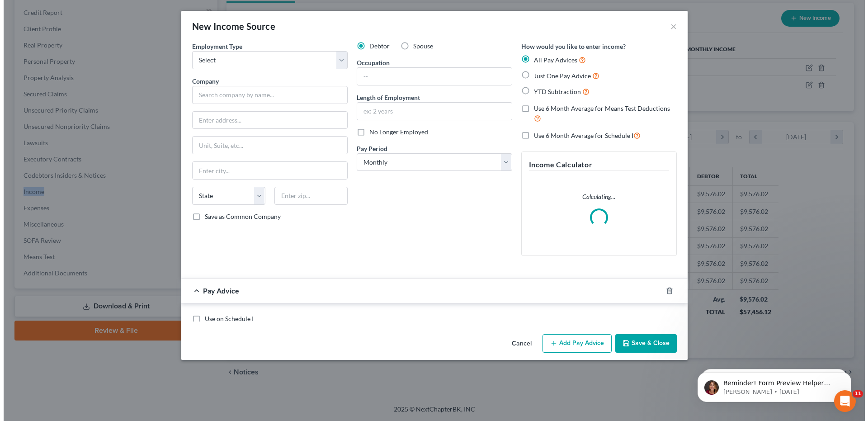
scroll to position [170, 359]
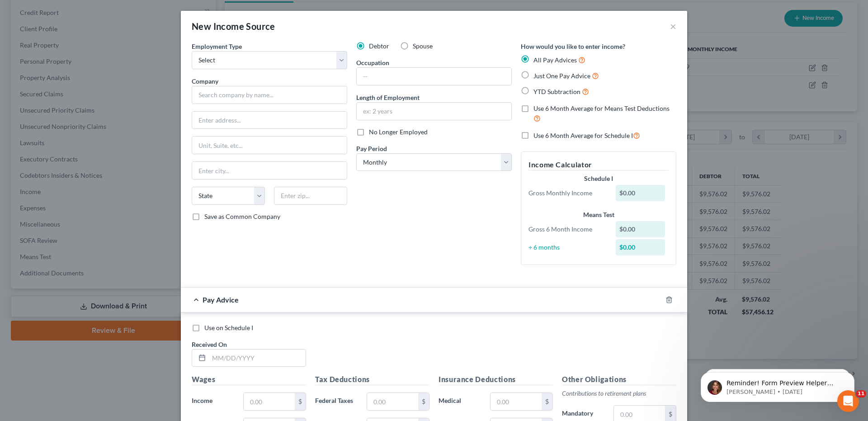
click at [413, 45] on label "Spouse" at bounding box center [423, 46] width 20 height 9
click at [417, 45] on input "Spouse" at bounding box center [420, 45] width 6 height 6
radio input "true"
click at [334, 60] on select "Select Full or [DEMOGRAPHIC_DATA] Employment Self Employment" at bounding box center [270, 60] width 156 height 18
click at [427, 259] on div "Debtor Spouse Occupation Length of Employment No Longer Employed Pay Period * S…" at bounding box center [434, 157] width 165 height 231
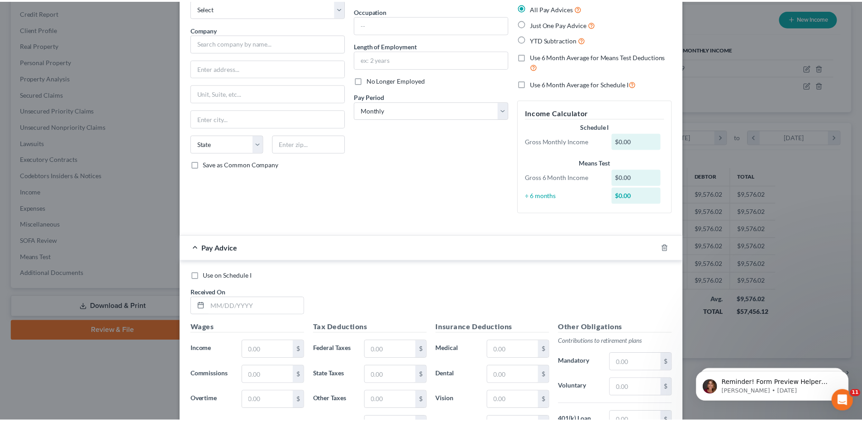
scroll to position [0, 0]
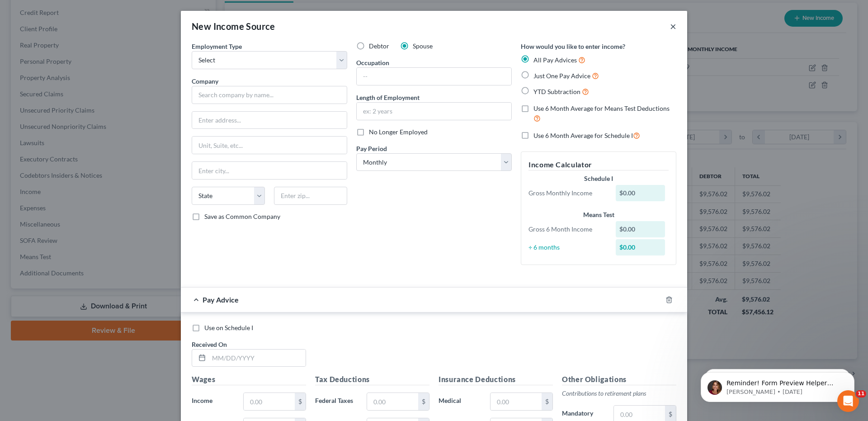
click at [670, 25] on button "×" at bounding box center [673, 26] width 6 height 11
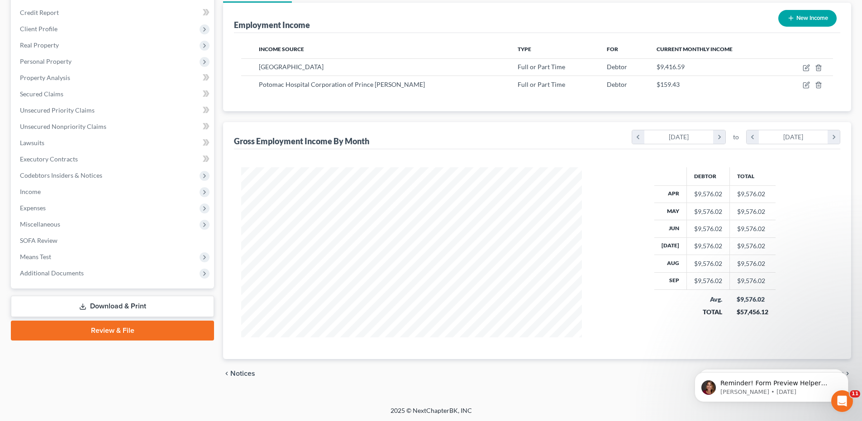
scroll to position [452072, 451885]
click at [847, 374] on icon "Dismiss notification" at bounding box center [844, 374] width 3 height 3
drag, startPoint x: 847, startPoint y: 403, endPoint x: 847, endPoint y: 374, distance: 29.8
click at [847, 374] on icon "Dismiss notification" at bounding box center [844, 374] width 3 height 3
click at [814, 373] on span "Non Employment Income" at bounding box center [803, 372] width 80 height 7
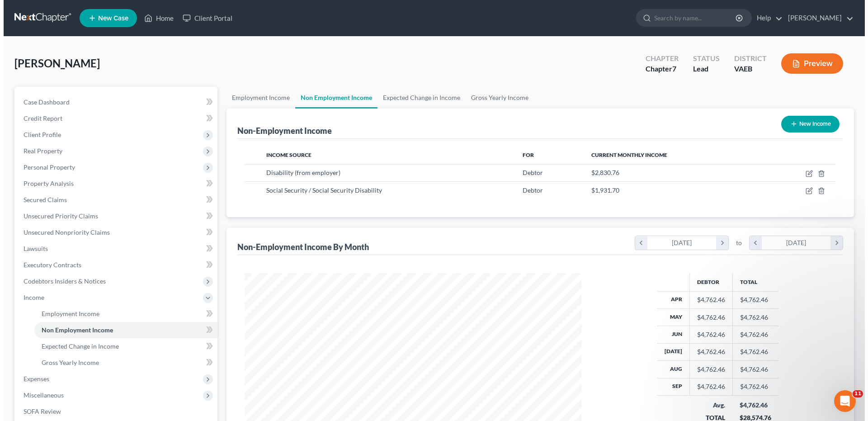
scroll to position [169, 355]
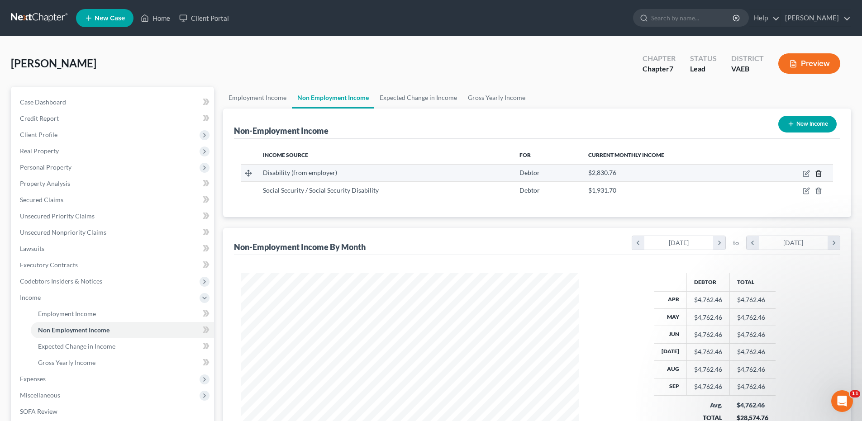
click at [818, 171] on icon "button" at bounding box center [817, 173] width 7 height 7
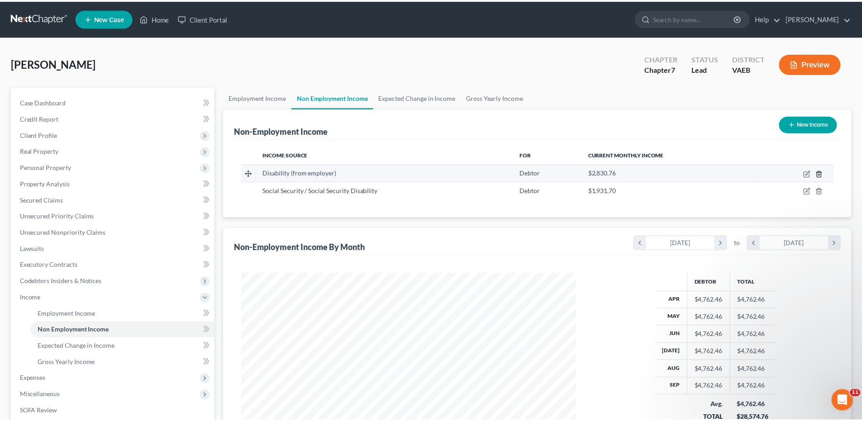
scroll to position [170, 359]
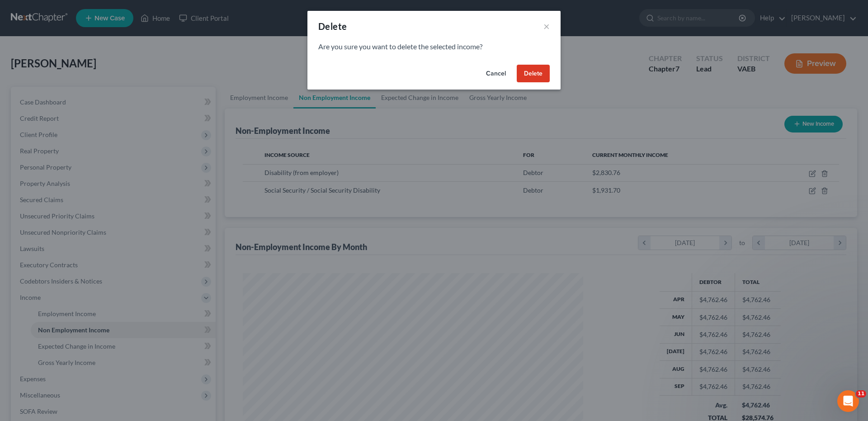
click at [532, 77] on button "Delete" at bounding box center [533, 74] width 33 height 18
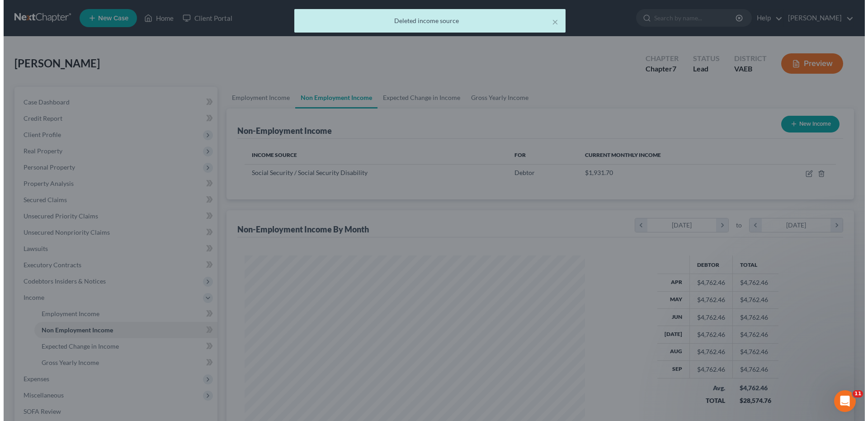
scroll to position [452072, 451885]
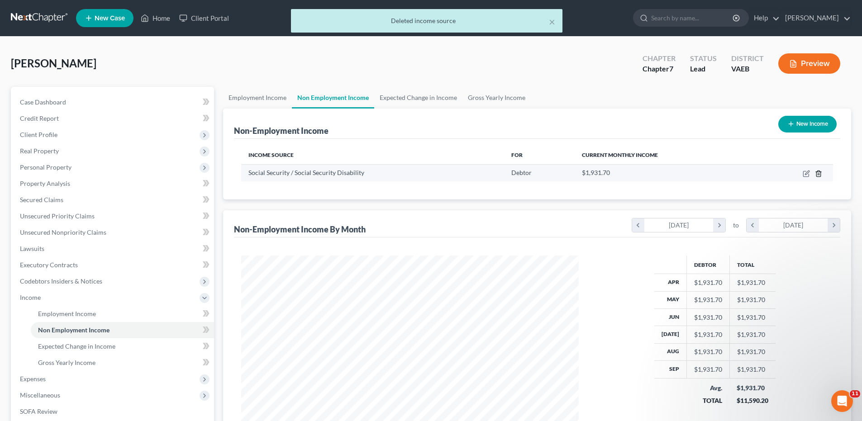
click at [819, 173] on icon "button" at bounding box center [817, 173] width 7 height 7
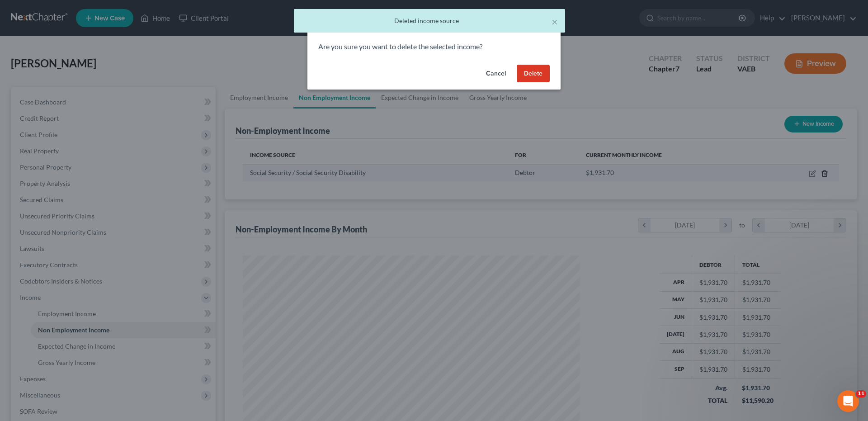
scroll to position [170, 359]
click at [543, 75] on button "Delete" at bounding box center [533, 74] width 33 height 18
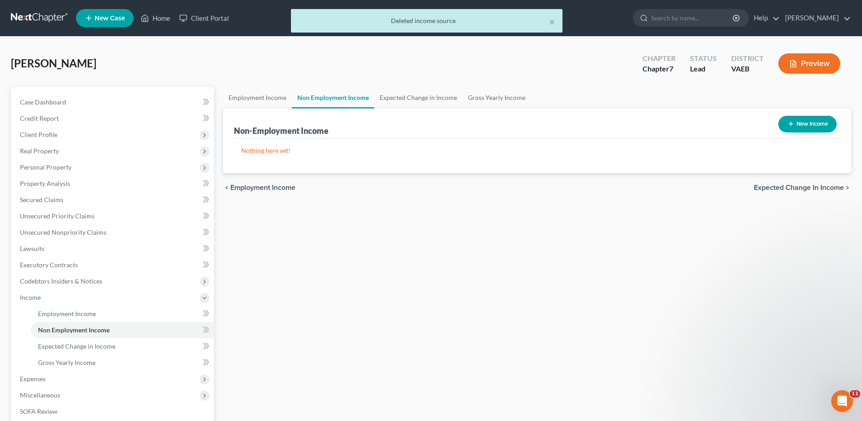
click at [794, 125] on button "New Income" at bounding box center [807, 124] width 58 height 17
select select "0"
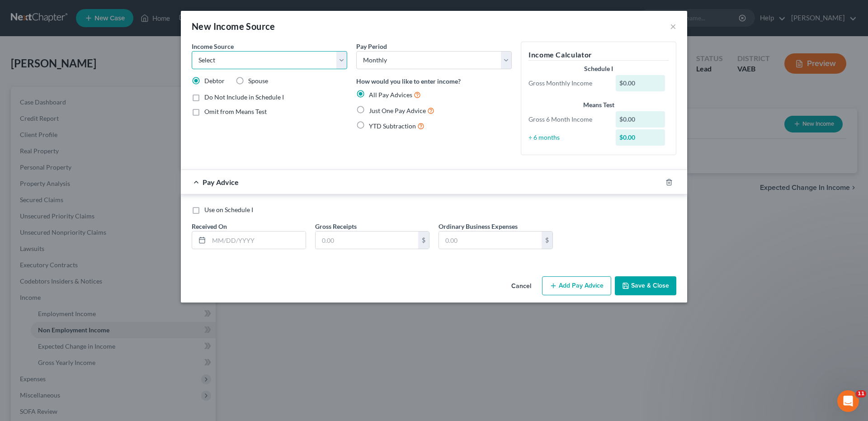
click at [339, 58] on select "Select Unemployment Disability (from employer) Pension Retirement Social Securi…" at bounding box center [270, 60] width 156 height 18
select select "1"
click at [192, 51] on select "Select Unemployment Disability (from employer) Pension Retirement Social Securi…" at bounding box center [270, 60] width 156 height 18
click at [248, 81] on label "Spouse" at bounding box center [258, 80] width 20 height 9
click at [252, 81] on input "Spouse" at bounding box center [255, 79] width 6 height 6
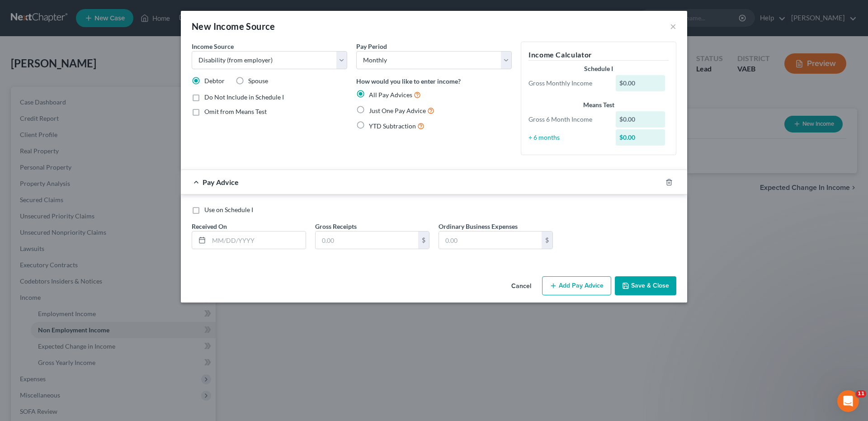
radio input "true"
drag, startPoint x: 622, startPoint y: 84, endPoint x: 640, endPoint y: 83, distance: 18.6
click at [640, 83] on div "$0.00" at bounding box center [641, 83] width 50 height 16
click at [466, 109] on div "Just One Pay Advice" at bounding box center [434, 110] width 156 height 10
drag, startPoint x: 620, startPoint y: 85, endPoint x: 644, endPoint y: 80, distance: 23.5
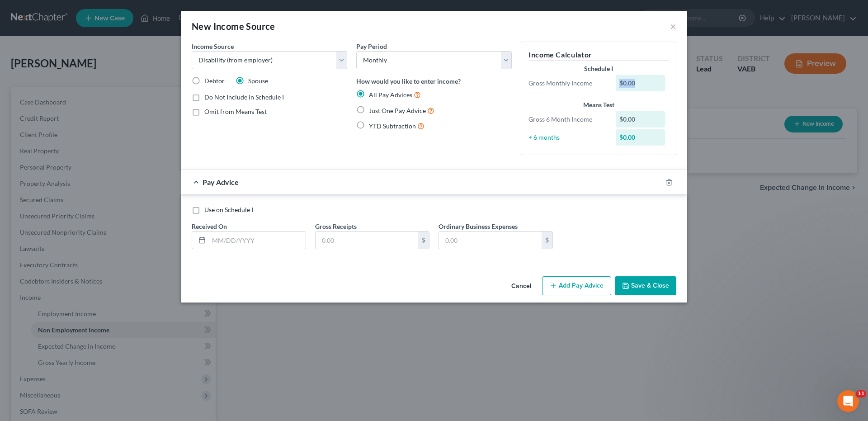
click at [644, 80] on div "$0.00" at bounding box center [641, 83] width 50 height 16
drag, startPoint x: 443, startPoint y: 155, endPoint x: 446, endPoint y: 145, distance: 10.2
click at [443, 154] on div "Pay Period Select Monthly Twice Monthly Every Other Week Weekly How would you l…" at bounding box center [434, 102] width 165 height 121
click at [369, 109] on label "Just One Pay Advice" at bounding box center [402, 110] width 66 height 10
click at [373, 109] on input "Just One Pay Advice" at bounding box center [376, 108] width 6 height 6
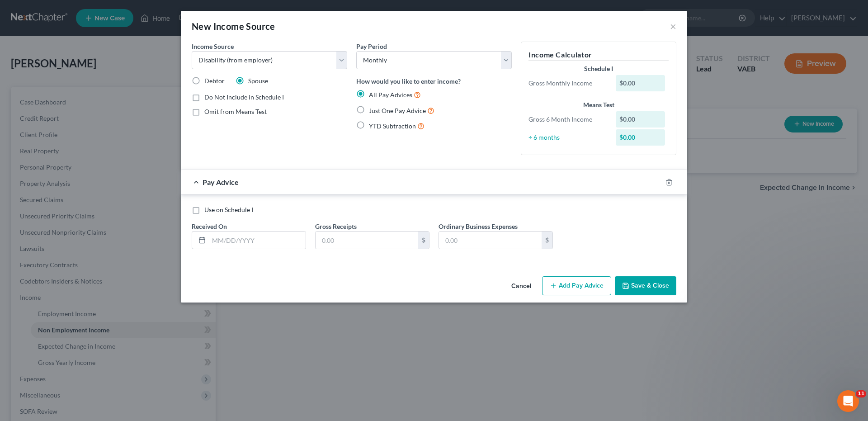
radio input "true"
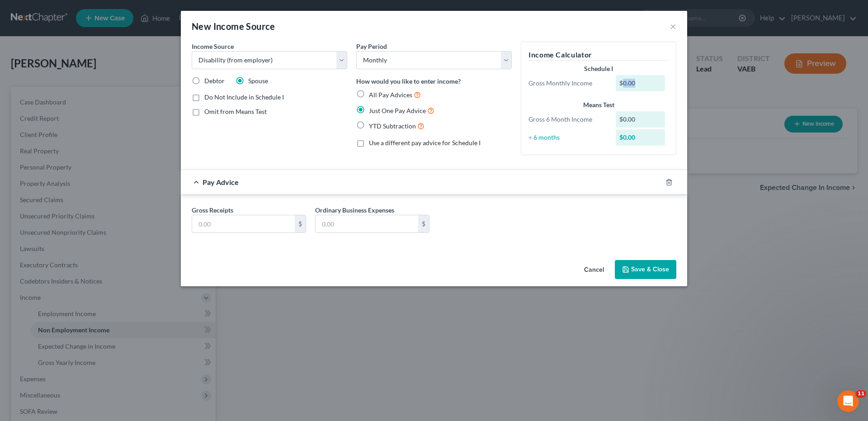
drag, startPoint x: 623, startPoint y: 83, endPoint x: 652, endPoint y: 76, distance: 29.9
click at [652, 76] on div "$0.00" at bounding box center [641, 83] width 50 height 16
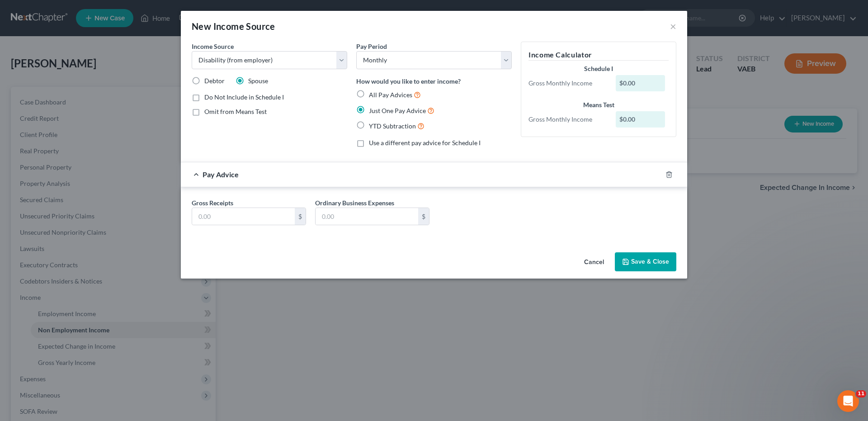
click at [284, 123] on div "Income Source * Select Unemployment Disability (from employer) Pension Retireme…" at bounding box center [269, 98] width 165 height 113
click at [506, 59] on select "Select Monthly Twice Monthly Every Other Week Weekly" at bounding box center [434, 60] width 156 height 18
select select "1"
click at [356, 51] on select "Select Monthly Twice Monthly Every Other Week Weekly" at bounding box center [434, 60] width 156 height 18
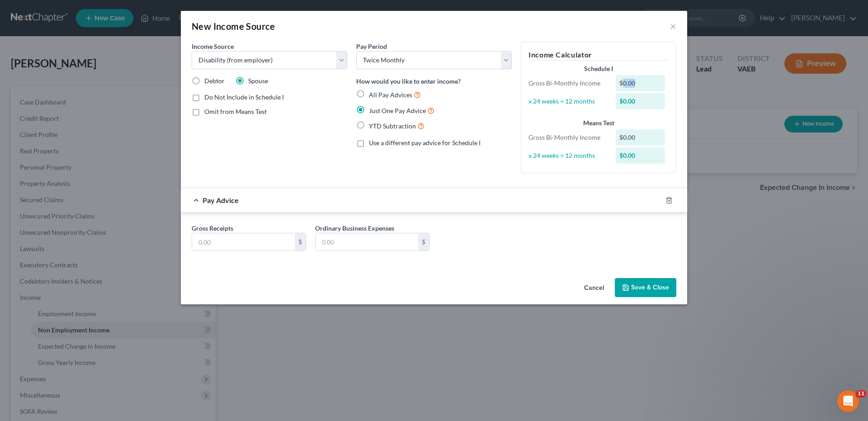
drag, startPoint x: 623, startPoint y: 82, endPoint x: 640, endPoint y: 82, distance: 17.6
click at [640, 82] on div "$0.00" at bounding box center [641, 83] width 50 height 16
click at [491, 178] on div "Pay Period Select Monthly Twice Monthly Every Other Week Weekly How would you l…" at bounding box center [434, 111] width 165 height 139
click at [221, 242] on input "text" at bounding box center [243, 241] width 103 height 17
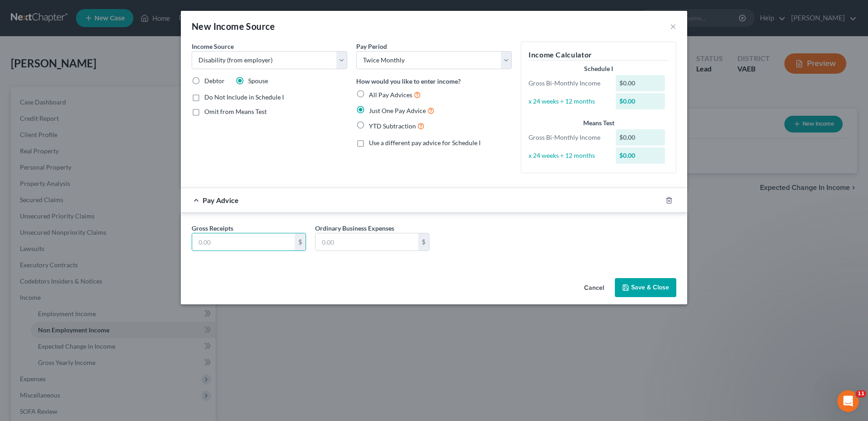
type input "1,415.38"
click at [651, 286] on button "Save & Close" at bounding box center [646, 287] width 62 height 19
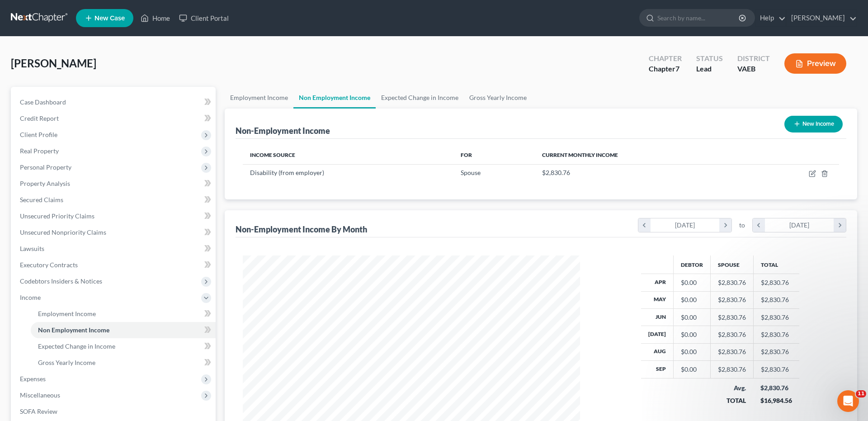
scroll to position [452072, 451885]
click at [816, 121] on button "New Income" at bounding box center [807, 124] width 58 height 17
select select "0"
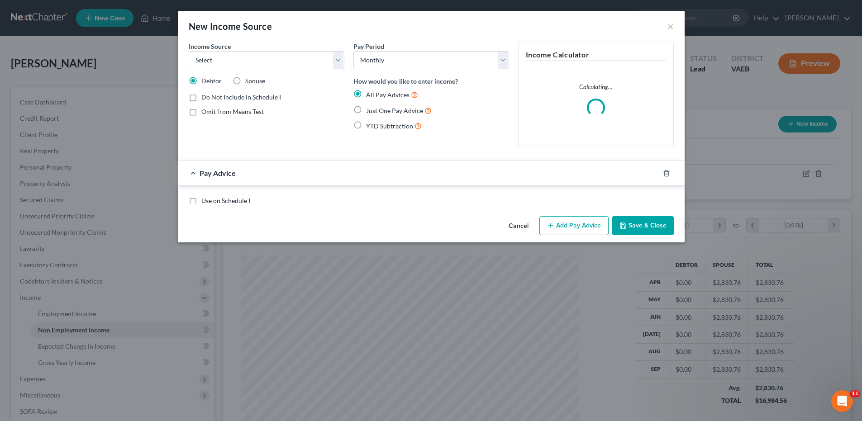
scroll to position [170, 359]
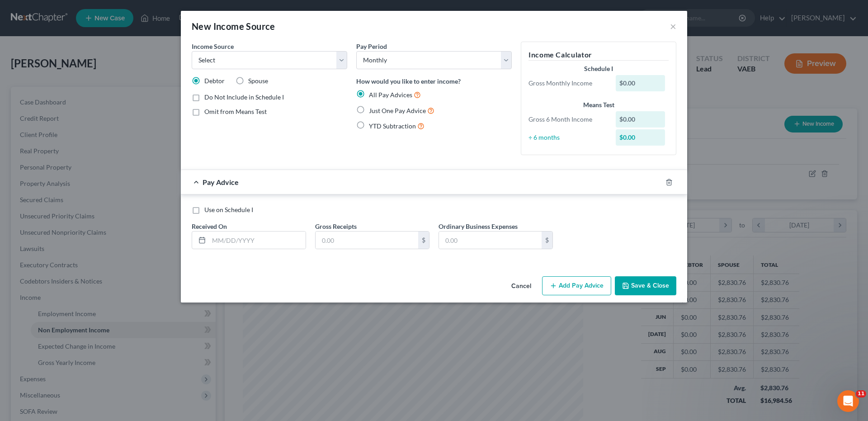
click at [248, 80] on label "Spouse" at bounding box center [258, 80] width 20 height 9
click at [252, 80] on input "Spouse" at bounding box center [255, 79] width 6 height 6
radio input "true"
click at [369, 109] on label "Just One Pay Advice" at bounding box center [402, 110] width 66 height 10
click at [373, 109] on input "Just One Pay Advice" at bounding box center [376, 108] width 6 height 6
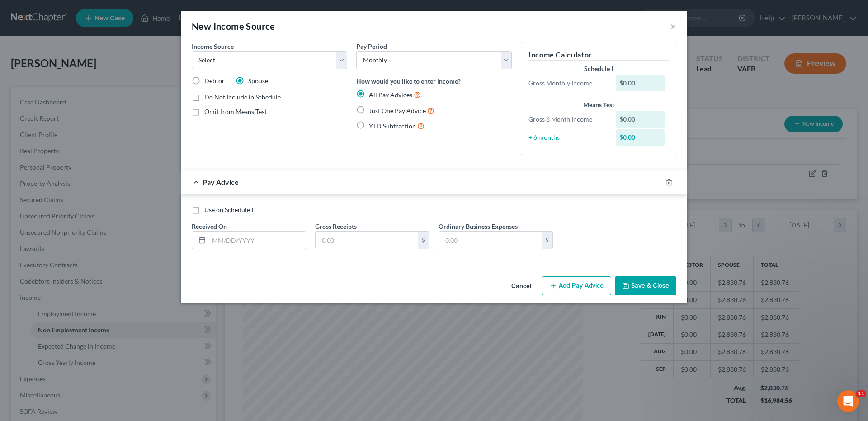
radio input "true"
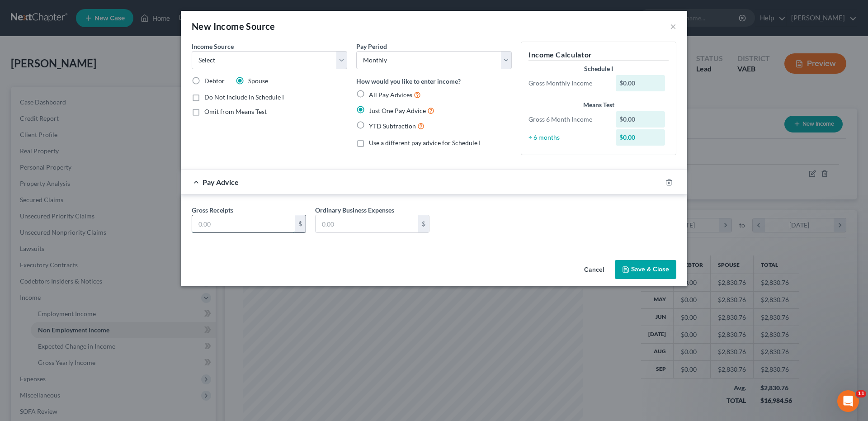
click at [225, 227] on input "text" at bounding box center [243, 223] width 103 height 17
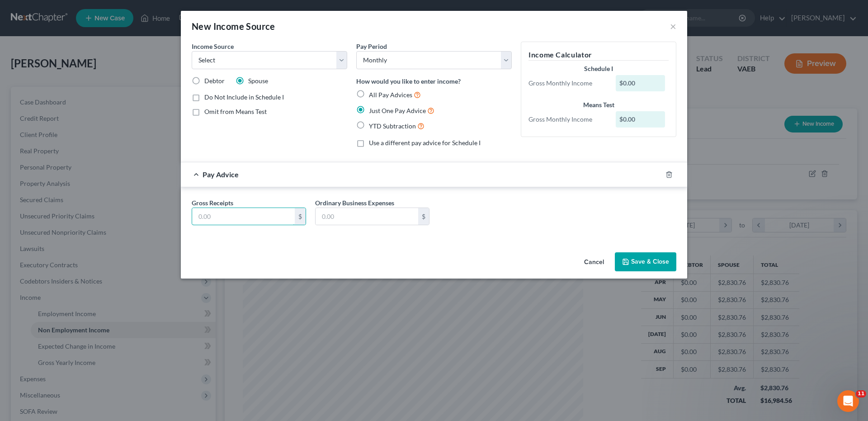
type input "1,931.70"
click at [488, 214] on div "Gross Receipts 1,931.70 $ Ordinary Business Expenses $" at bounding box center [434, 215] width 494 height 35
click at [635, 79] on div "$0.00" at bounding box center [641, 83] width 50 height 16
click at [635, 264] on button "Save & Close" at bounding box center [646, 261] width 62 height 19
click at [343, 58] on select "Select Unemployment Disability (from employer) Pension Retirement Social Securi…" at bounding box center [270, 60] width 156 height 18
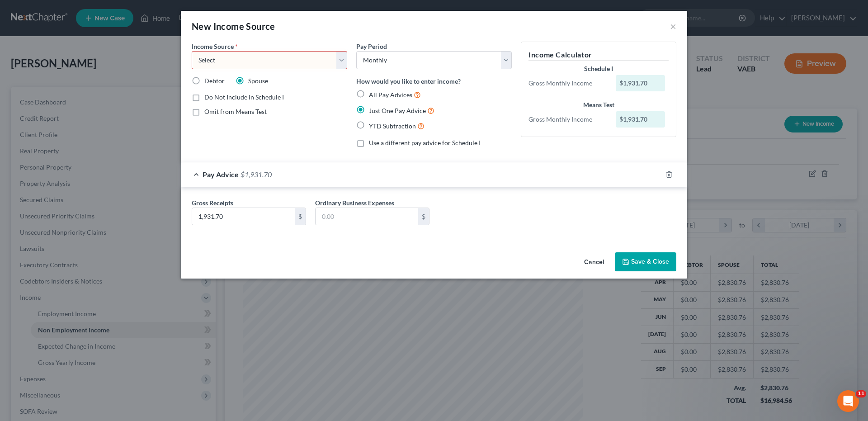
select select "4"
click at [192, 51] on select "Select Unemployment Disability (from employer) Pension Retirement Social Securi…" at bounding box center [270, 60] width 156 height 18
click at [641, 260] on button "Save & Close" at bounding box center [646, 261] width 62 height 19
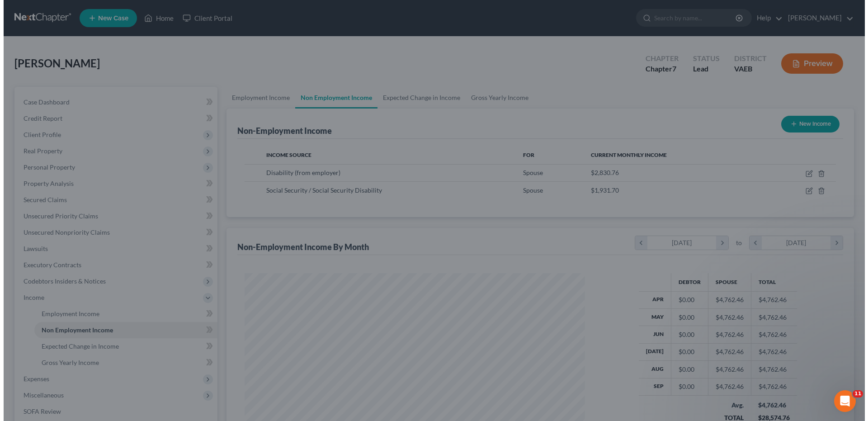
scroll to position [452072, 451885]
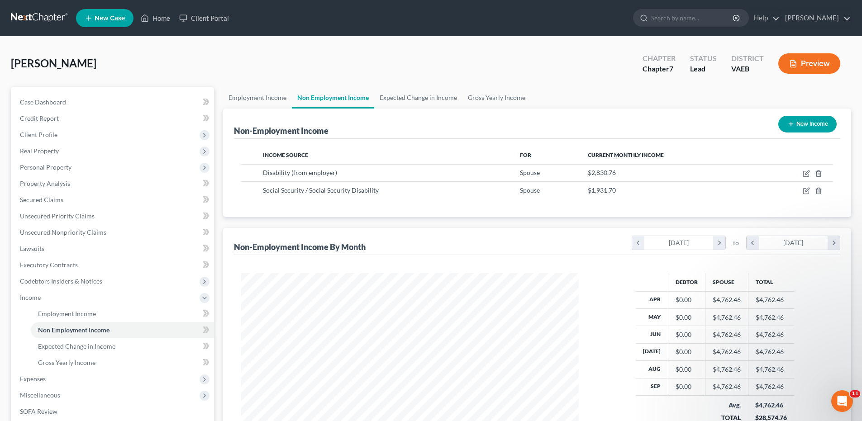
click at [801, 59] on button "Preview" at bounding box center [809, 63] width 62 height 20
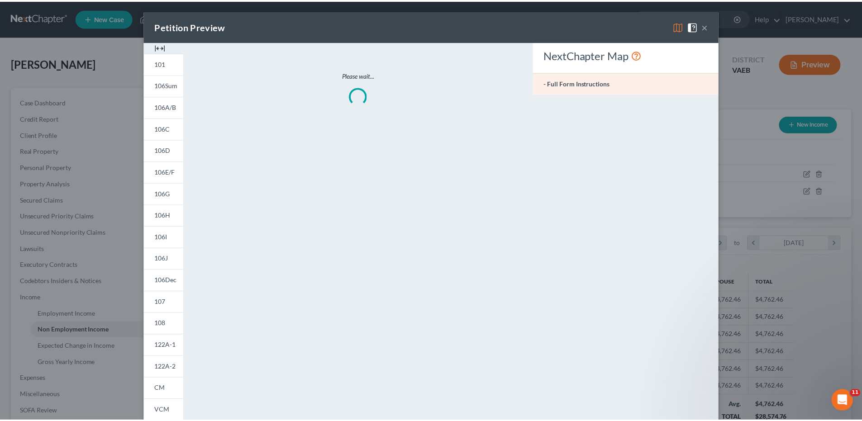
scroll to position [170, 359]
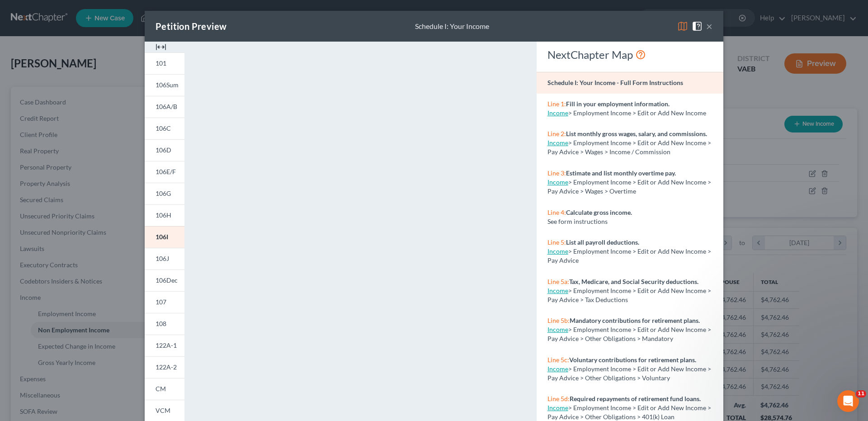
click at [707, 27] on button "×" at bounding box center [709, 26] width 6 height 11
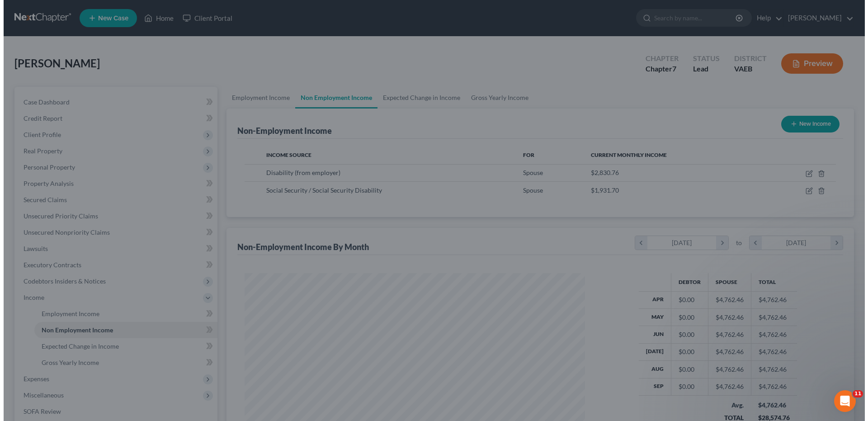
scroll to position [452072, 451885]
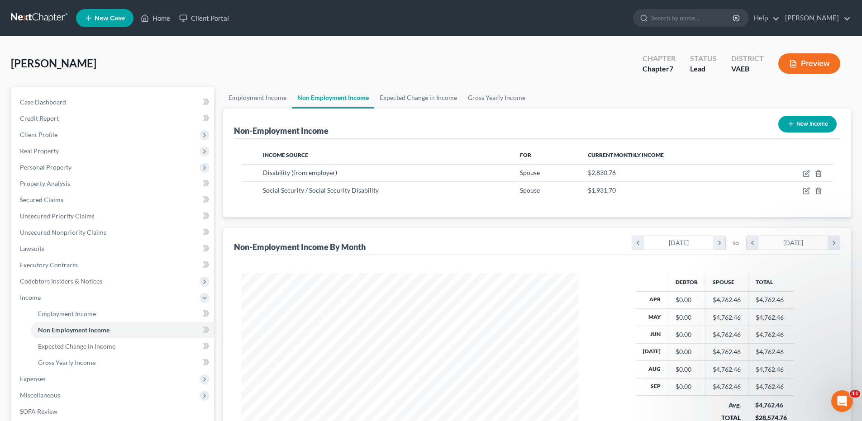
click at [808, 65] on button "Preview" at bounding box center [809, 63] width 62 height 20
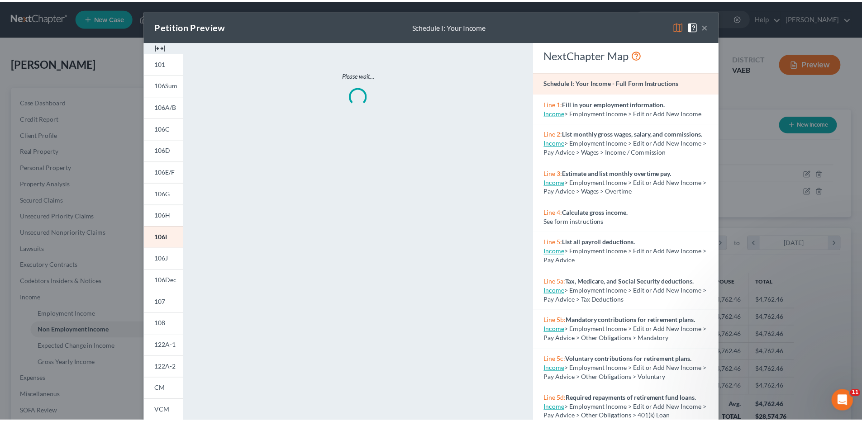
scroll to position [170, 359]
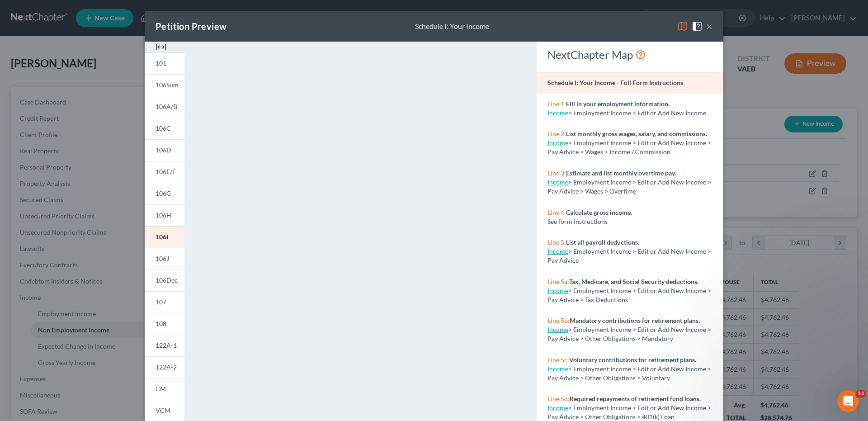
click at [706, 29] on button "×" at bounding box center [709, 26] width 6 height 11
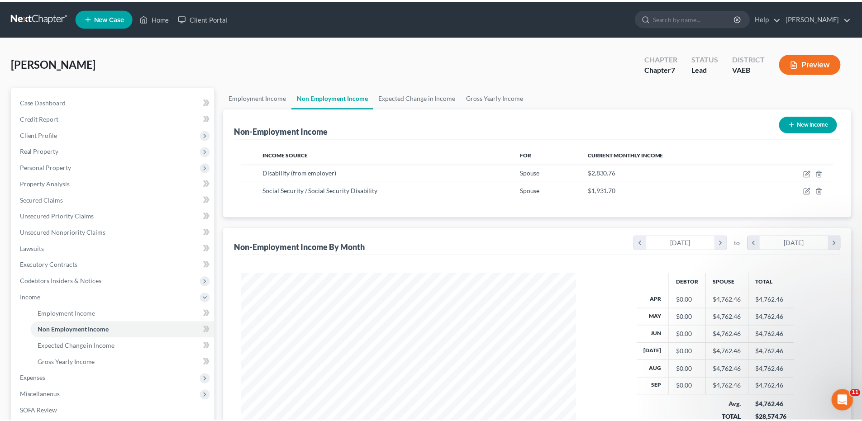
scroll to position [452072, 451885]
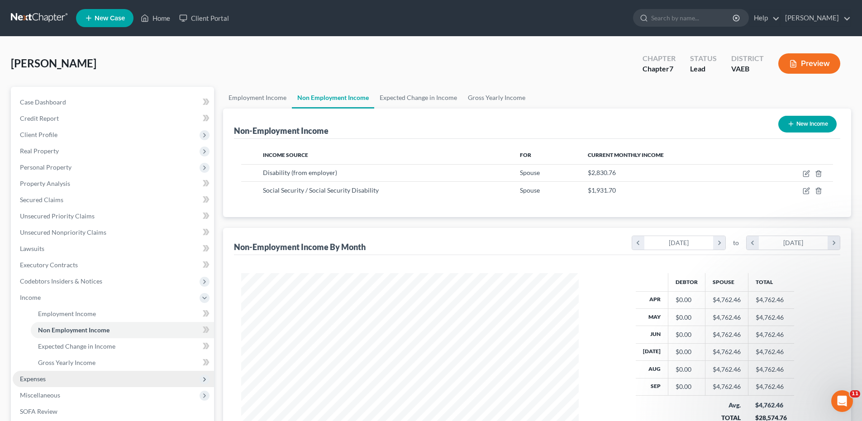
click at [31, 380] on span "Expenses" at bounding box center [33, 379] width 26 height 8
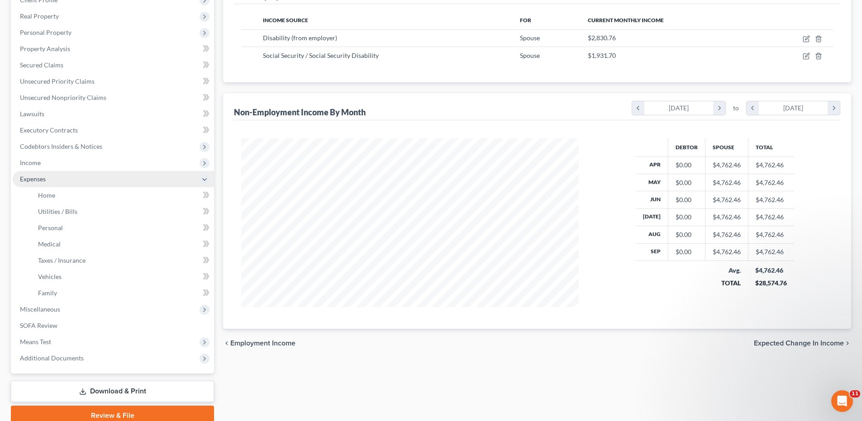
scroll to position [136, 0]
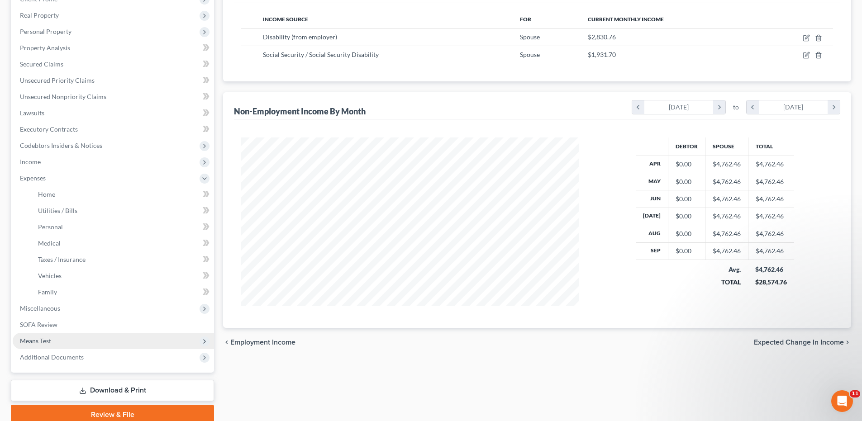
click at [36, 340] on span "Means Test" at bounding box center [35, 341] width 31 height 8
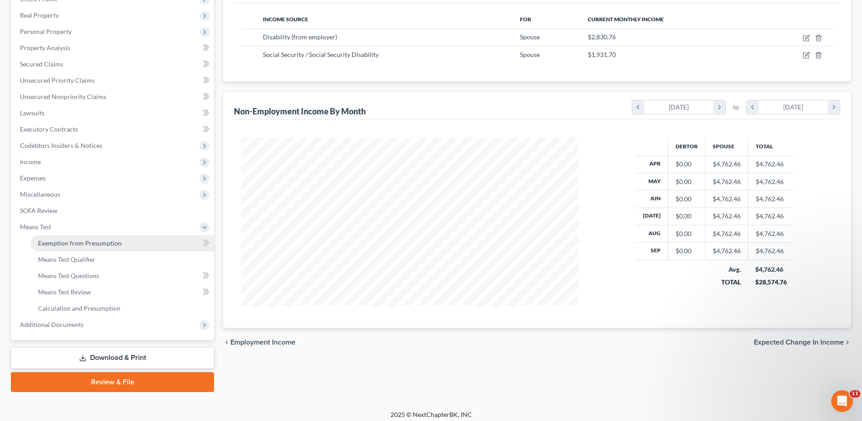
click at [63, 244] on span "Exemption from Presumption" at bounding box center [80, 243] width 84 height 8
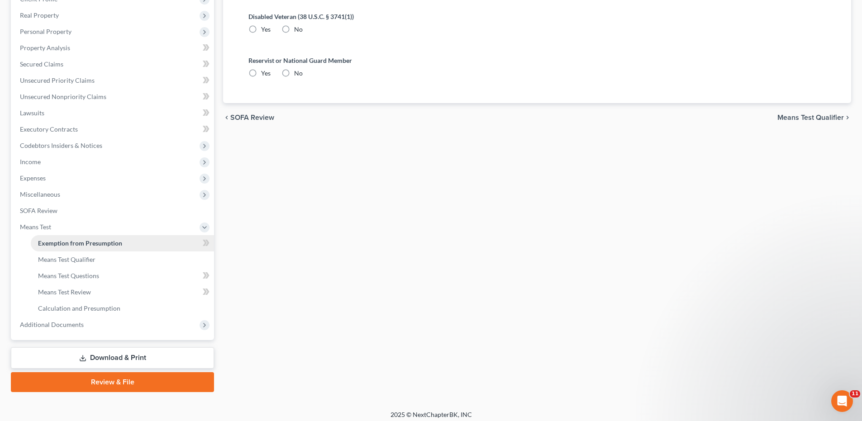
radio input "true"
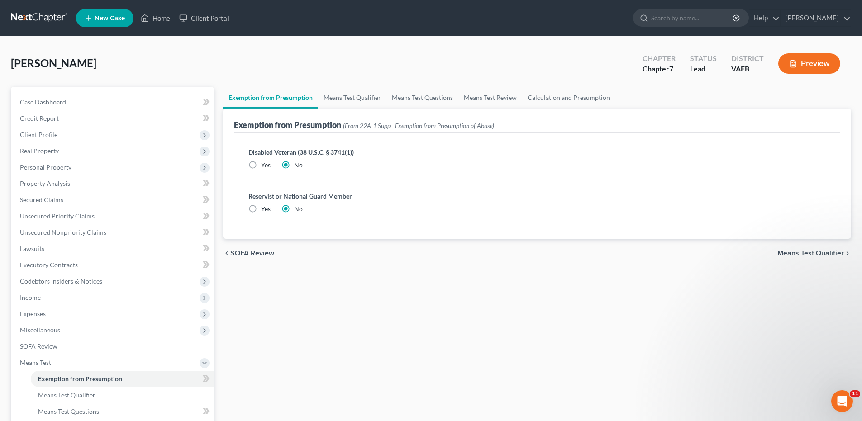
click at [796, 251] on span "Means Test Qualifier" at bounding box center [810, 253] width 66 height 7
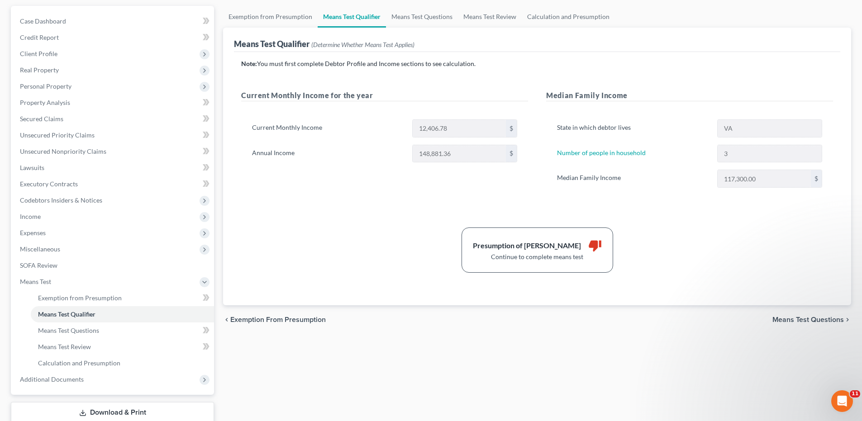
scroll to position [90, 0]
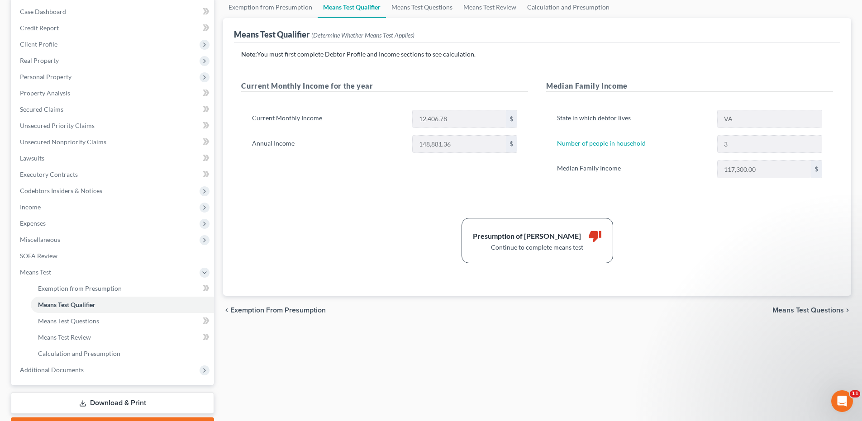
click at [799, 309] on span "Means Test Questions" at bounding box center [807, 310] width 71 height 7
select select "3"
select select "2"
select select "60"
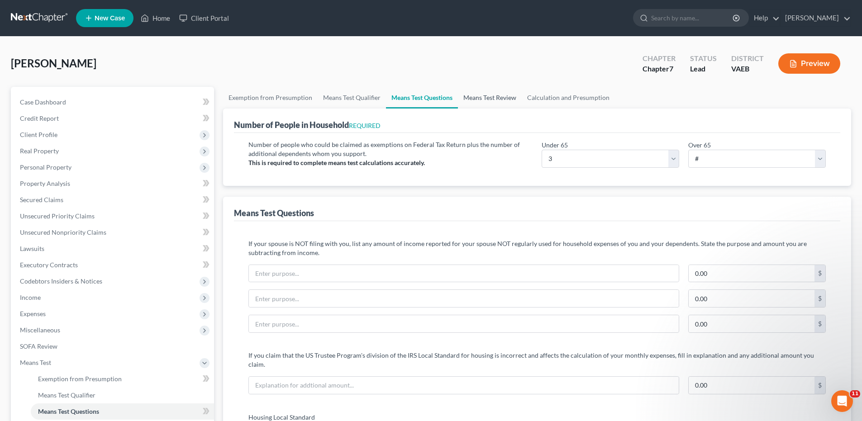
click at [499, 99] on link "Means Test Review" at bounding box center [490, 98] width 64 height 22
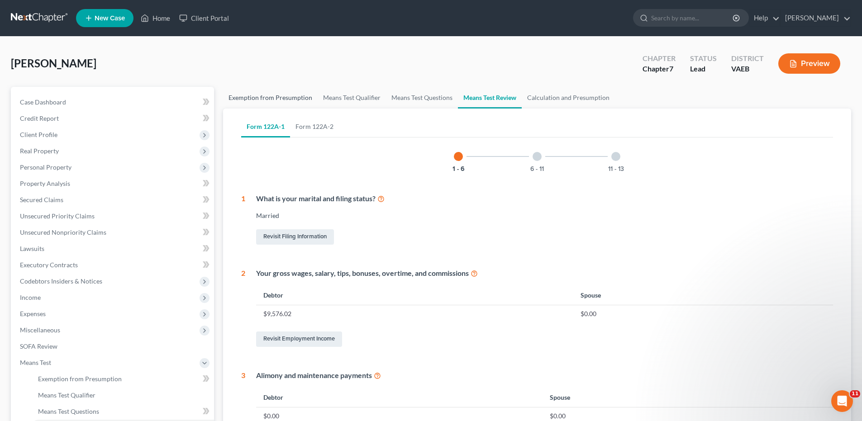
click at [311, 94] on link "Exemption from Presumption" at bounding box center [270, 98] width 95 height 22
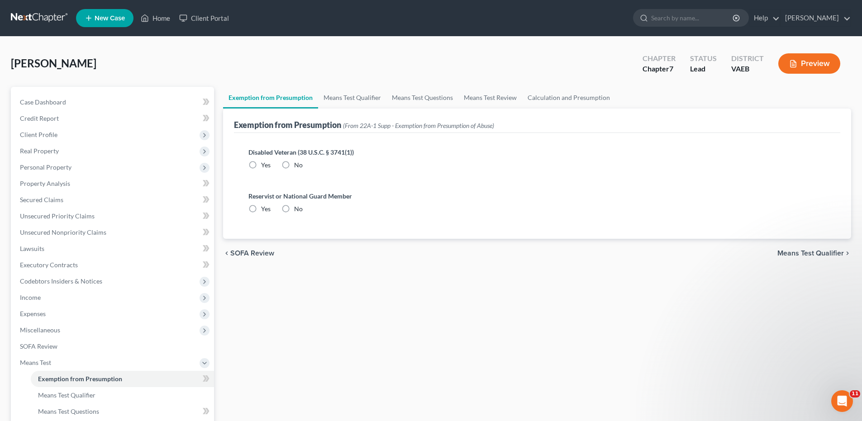
radio input "true"
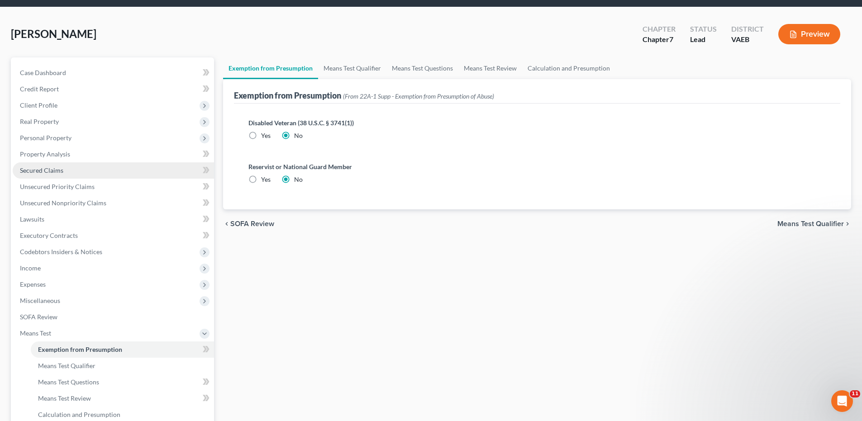
scroll to position [45, 0]
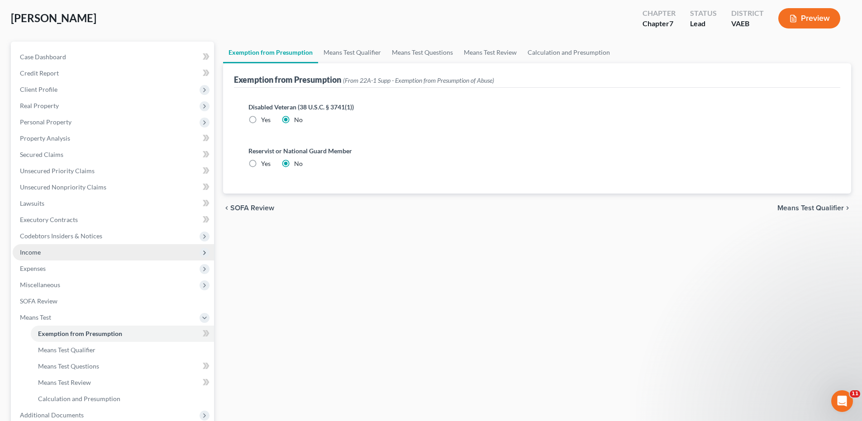
click at [29, 252] on span "Income" at bounding box center [30, 252] width 21 height 8
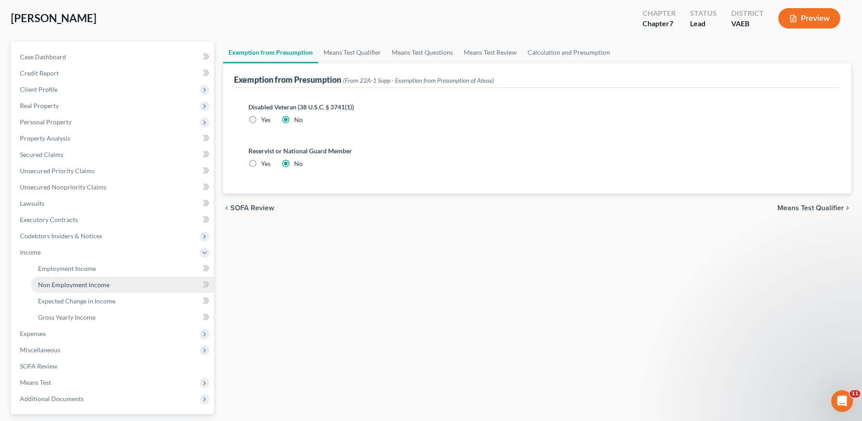
click at [67, 286] on span "Non Employment Income" at bounding box center [73, 285] width 71 height 8
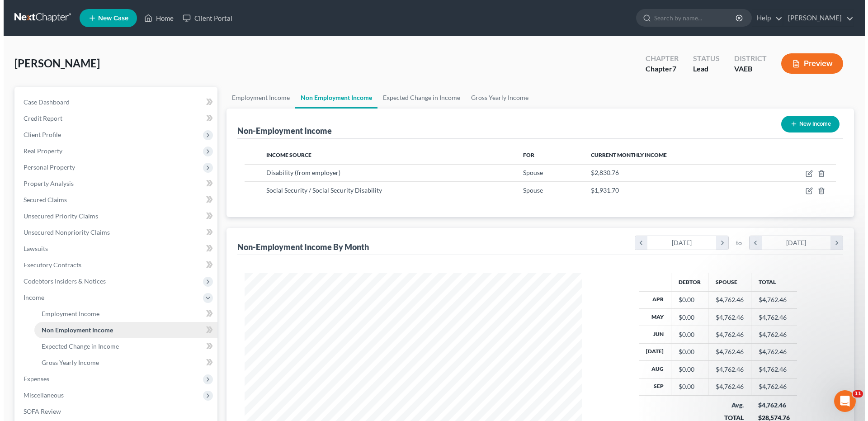
scroll to position [169, 355]
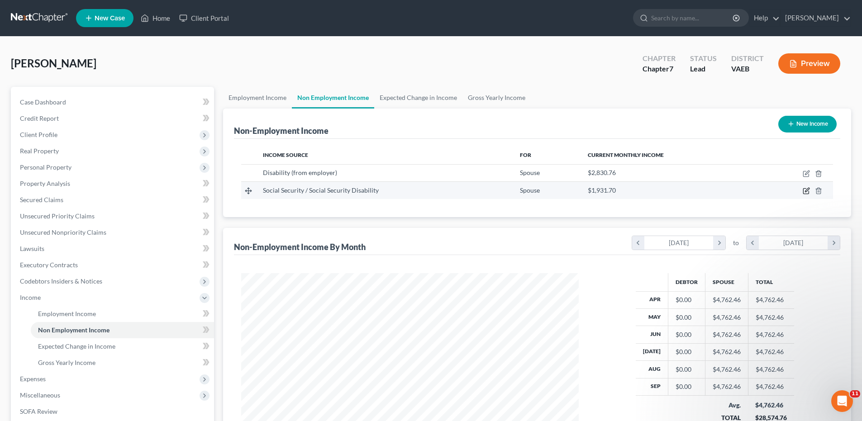
click at [805, 190] on icon "button" at bounding box center [805, 190] width 7 height 7
select select "4"
select select "0"
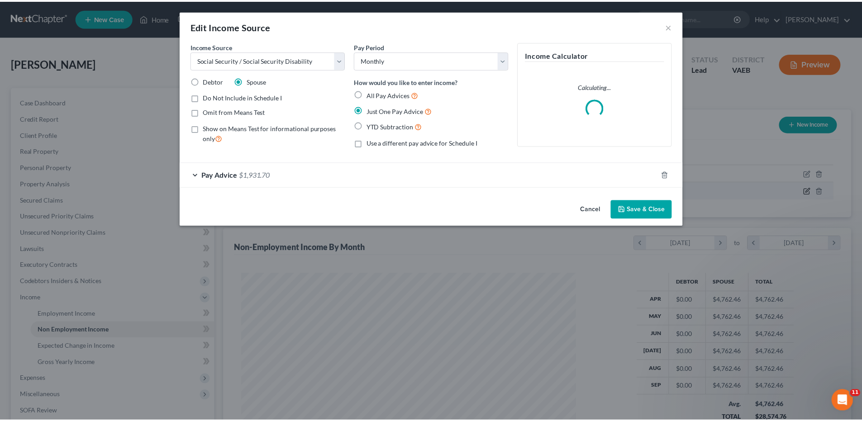
scroll to position [170, 359]
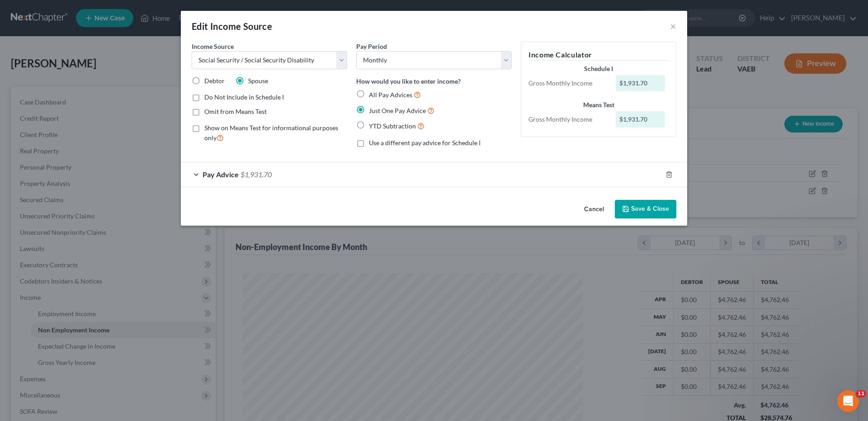
click at [204, 128] on label "Show on Means Test for informational purposes only" at bounding box center [275, 132] width 143 height 19
click at [208, 128] on input "Show on Means Test for informational purposes only" at bounding box center [211, 126] width 6 height 6
checkbox input "true"
click at [653, 206] on button "Save & Close" at bounding box center [646, 209] width 62 height 19
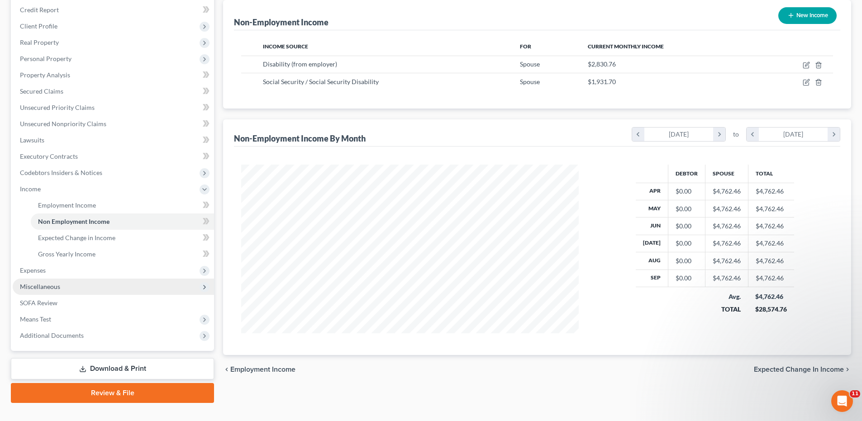
scroll to position [125, 0]
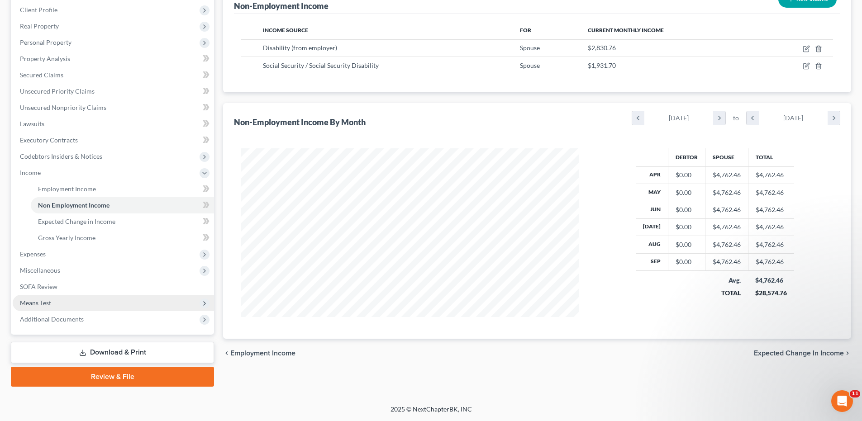
click at [37, 306] on span "Means Test" at bounding box center [35, 303] width 31 height 8
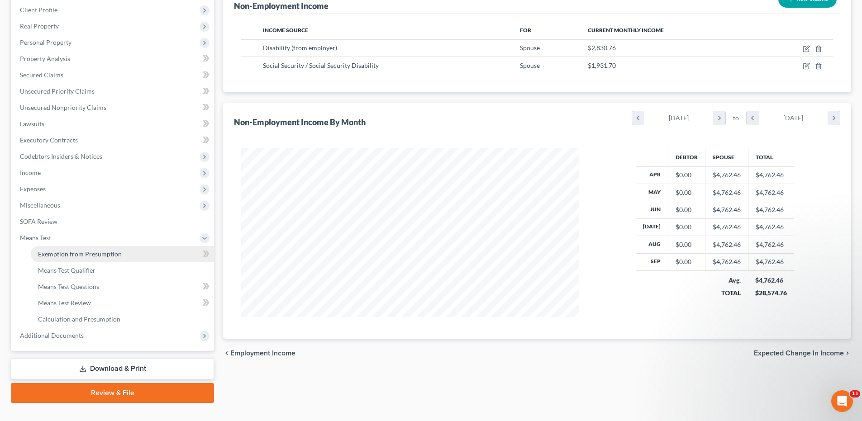
click at [66, 250] on span "Exemption from Presumption" at bounding box center [80, 254] width 84 height 8
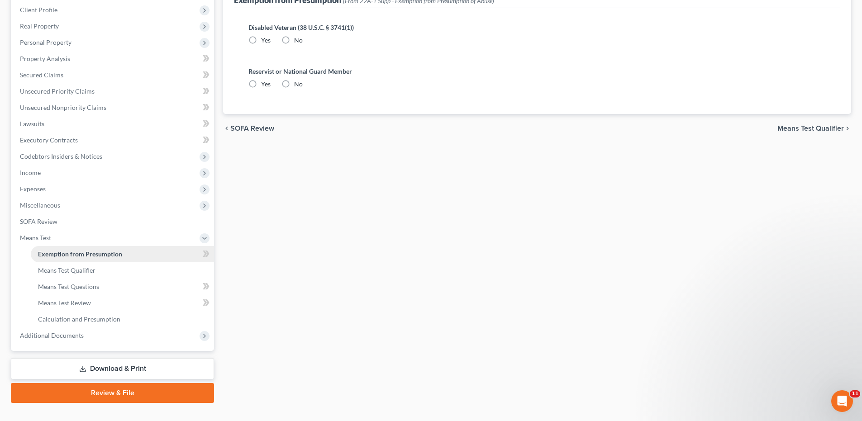
radio input "true"
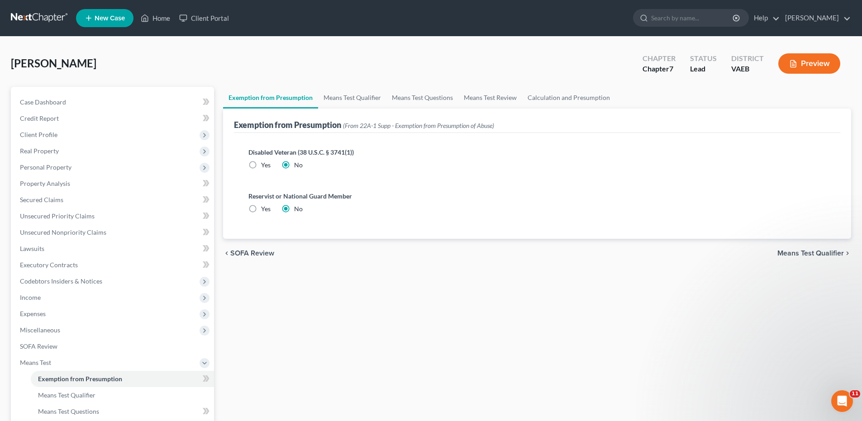
click at [822, 253] on span "Means Test Qualifier" at bounding box center [810, 253] width 66 height 7
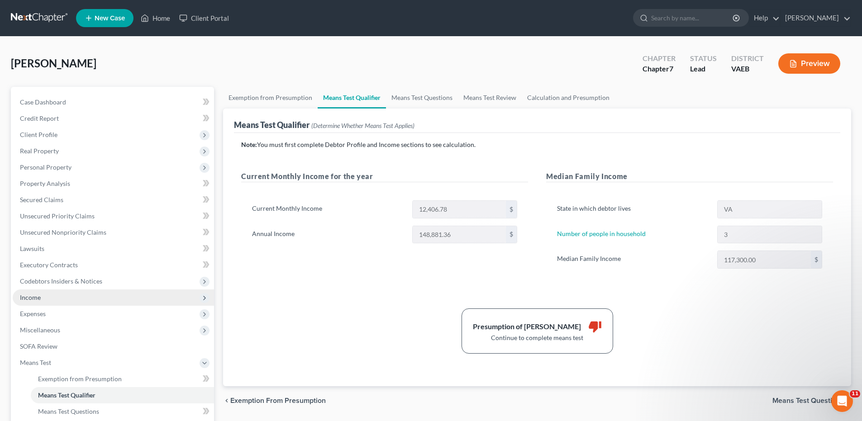
click at [37, 298] on span "Income" at bounding box center [30, 298] width 21 height 8
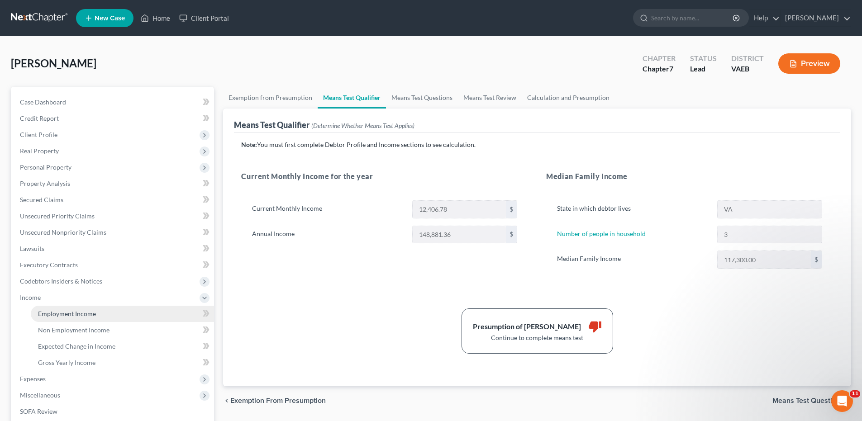
click at [66, 310] on span "Employment Income" at bounding box center [67, 314] width 58 height 8
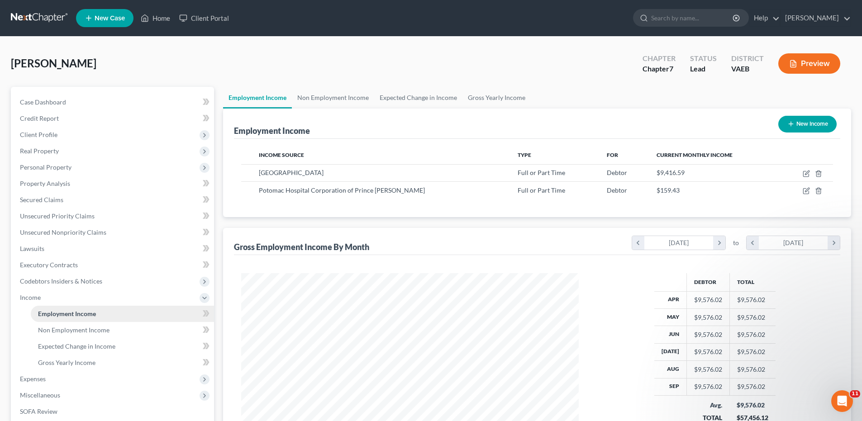
scroll to position [169, 355]
click at [96, 331] on span "Non Employment Income" at bounding box center [73, 330] width 71 height 8
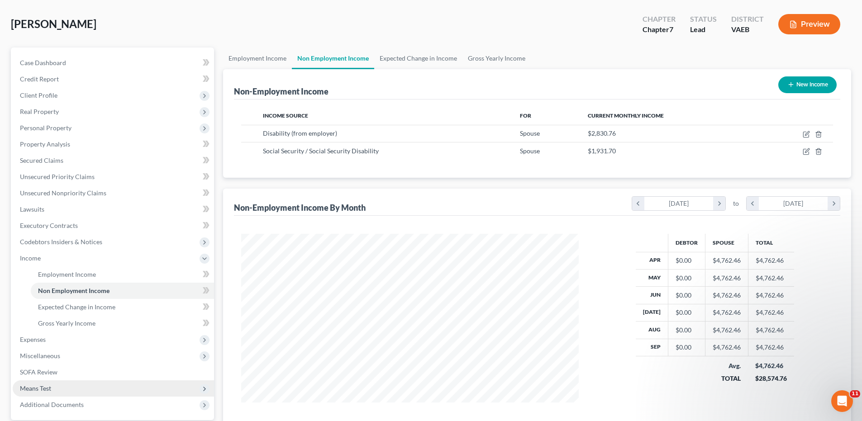
scroll to position [90, 0]
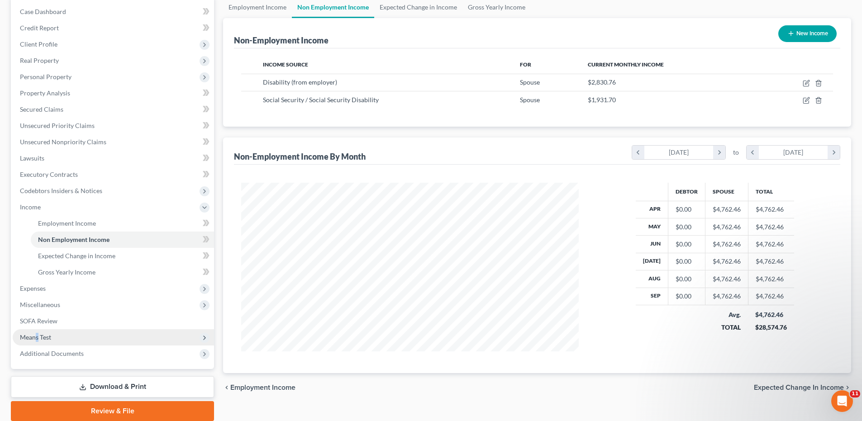
click at [38, 338] on span "Means Test" at bounding box center [35, 337] width 31 height 8
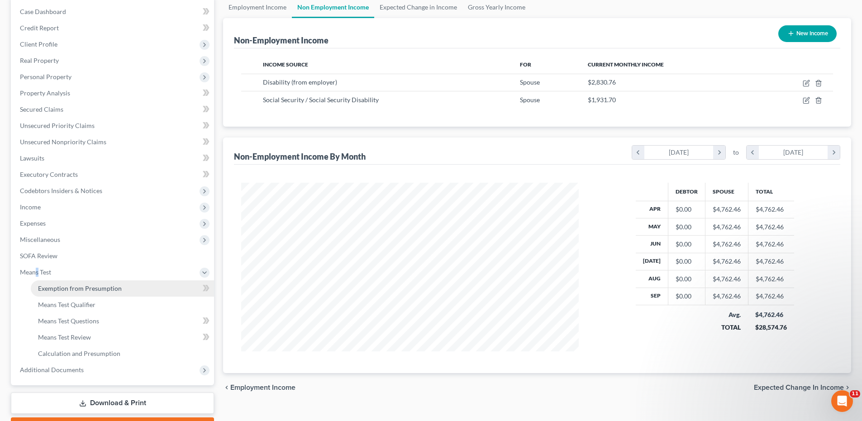
click at [77, 283] on link "Exemption from Presumption" at bounding box center [122, 288] width 183 height 16
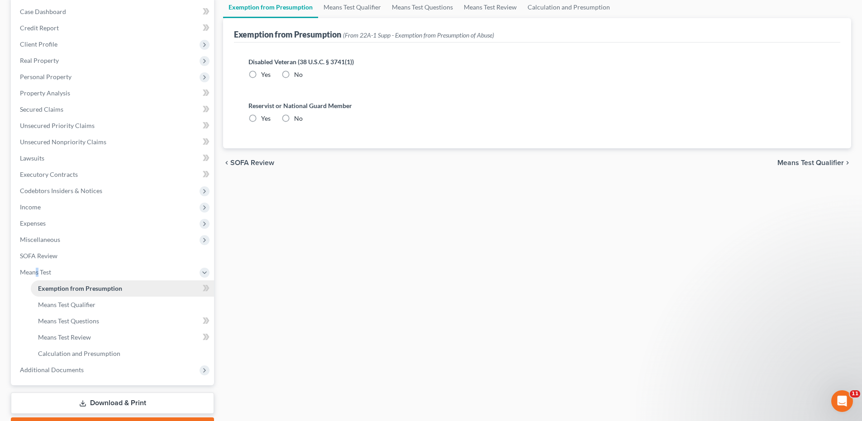
radio input "true"
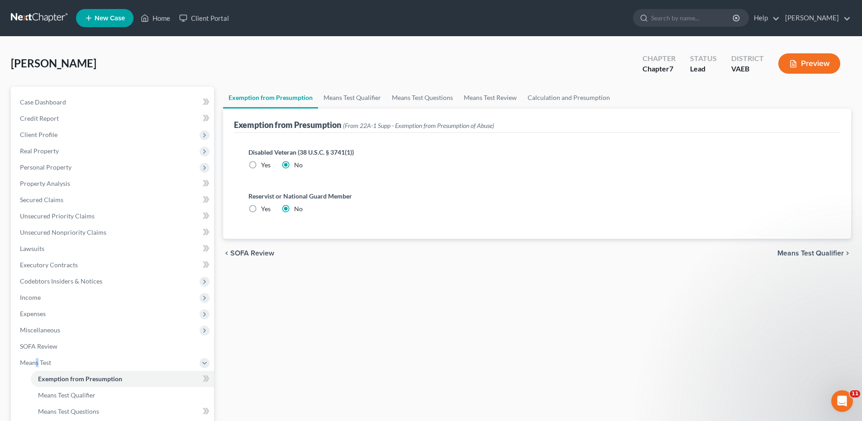
click at [802, 256] on span "Means Test Qualifier" at bounding box center [810, 253] width 66 height 7
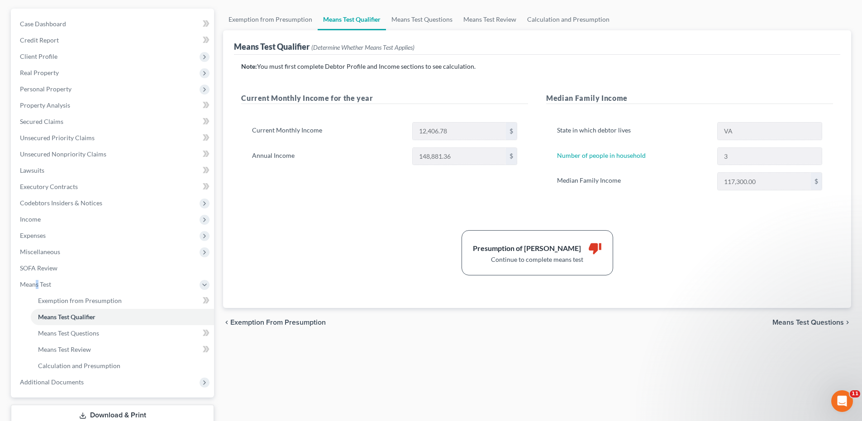
scroll to position [90, 0]
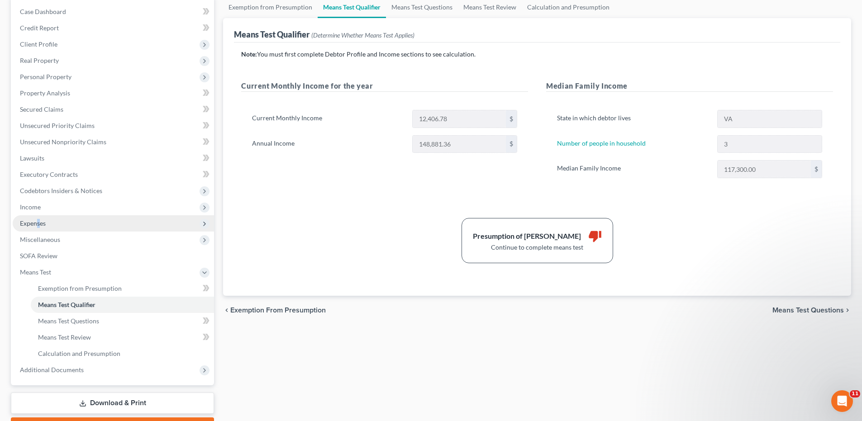
click at [40, 221] on span "Expenses" at bounding box center [33, 223] width 26 height 8
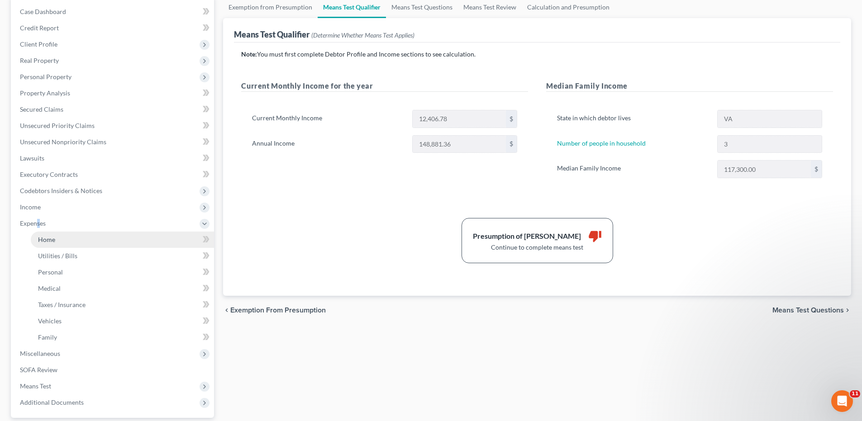
click at [46, 244] on link "Home" at bounding box center [122, 240] width 183 height 16
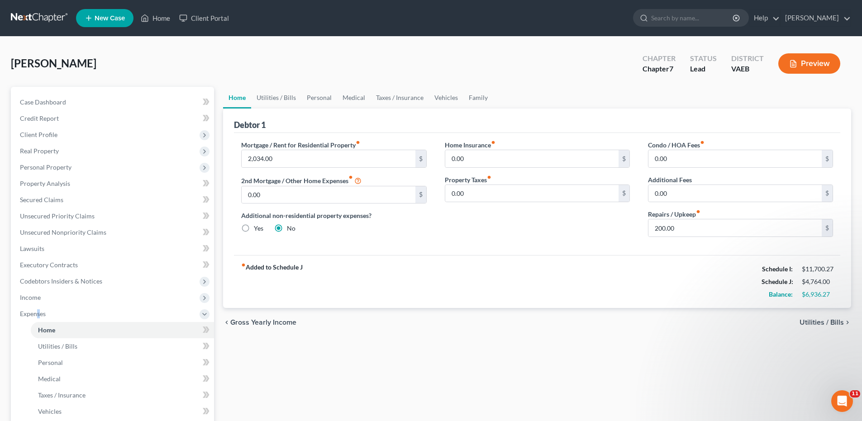
scroll to position [45, 0]
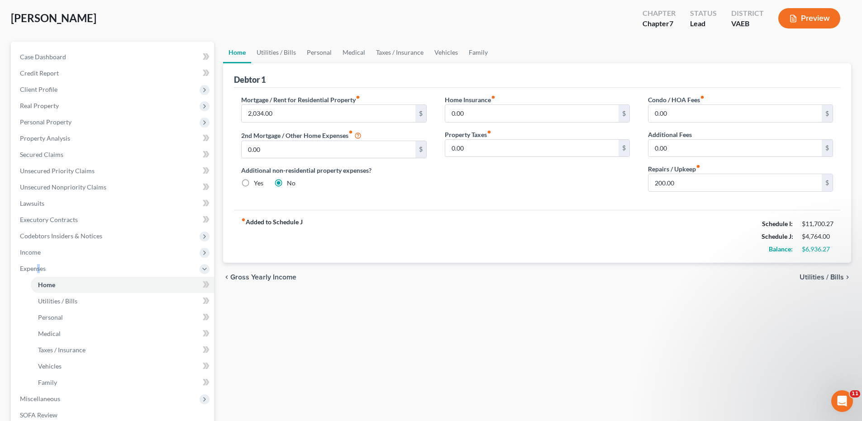
click at [808, 279] on span "Utilities / Bills" at bounding box center [821, 277] width 44 height 7
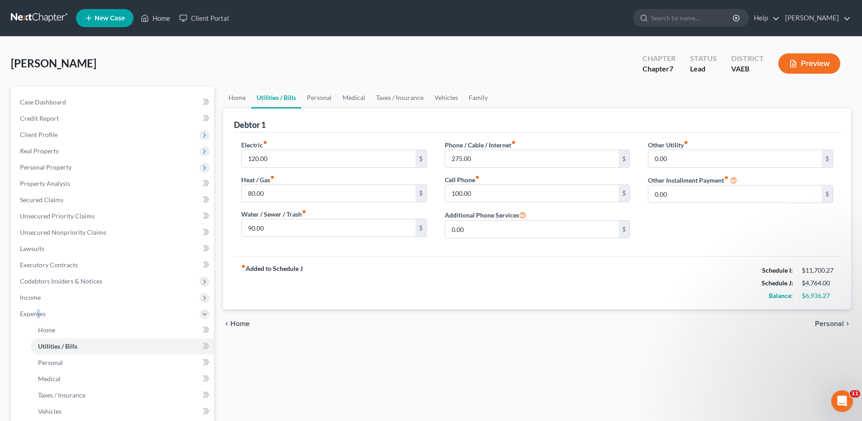
click at [830, 321] on span "Personal" at bounding box center [828, 323] width 29 height 7
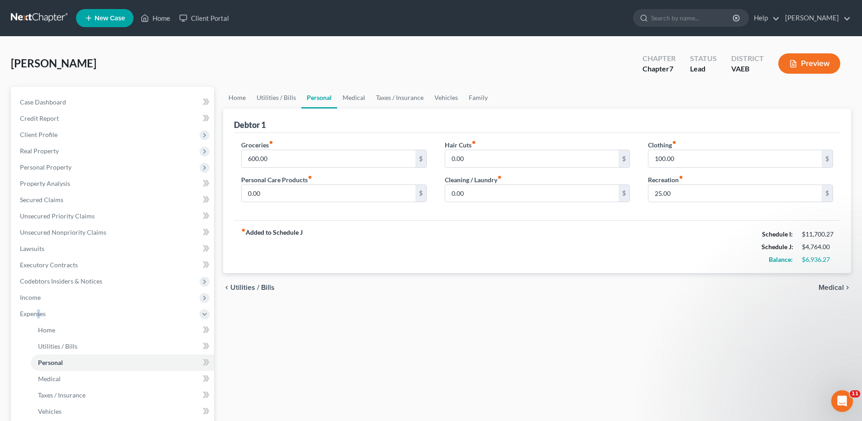
click at [829, 285] on span "Medical" at bounding box center [830, 287] width 25 height 7
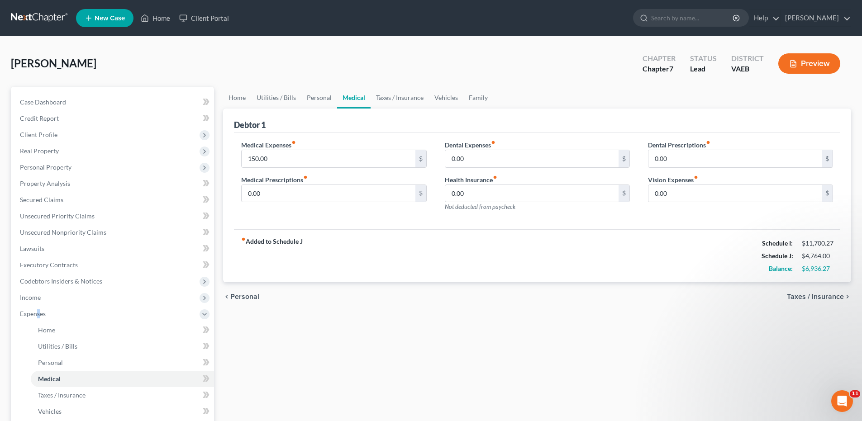
click at [822, 299] on span "Taxes / Insurance" at bounding box center [814, 296] width 57 height 7
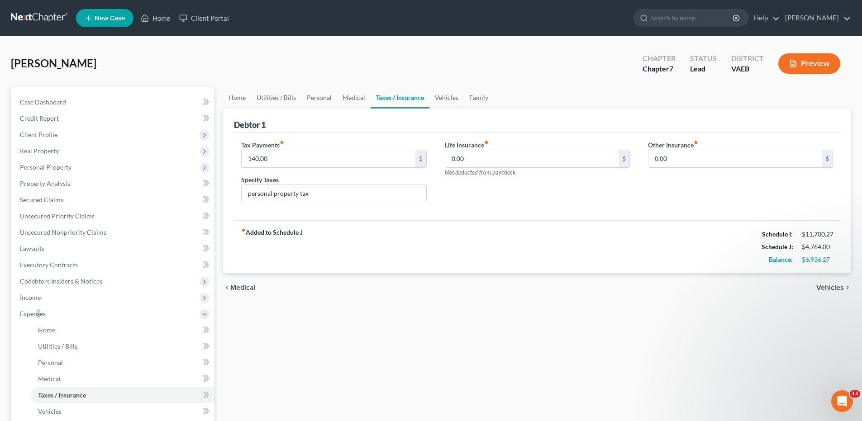
click at [832, 289] on span "Vehicles" at bounding box center [830, 287] width 28 height 7
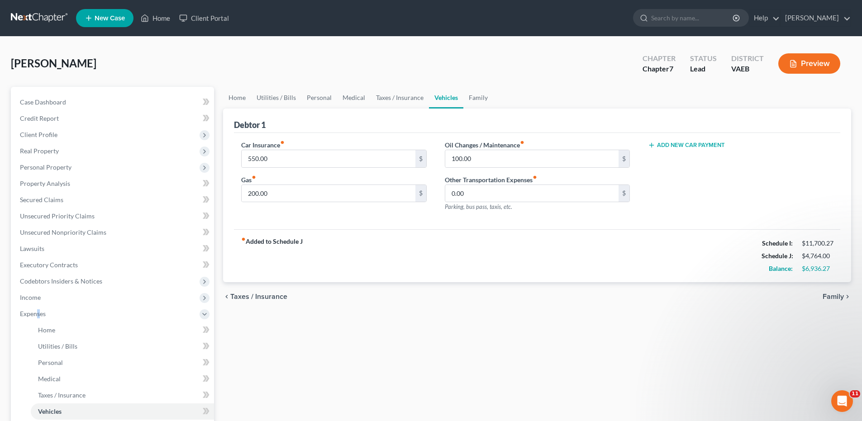
click at [836, 295] on span "Family" at bounding box center [832, 296] width 21 height 7
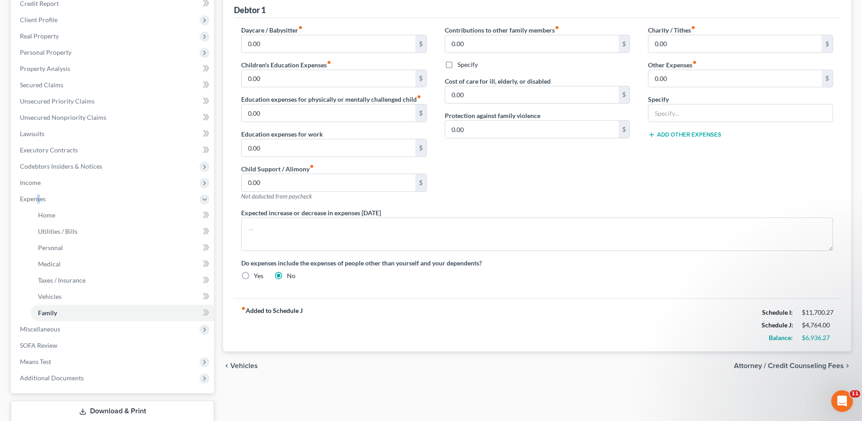
scroll to position [136, 0]
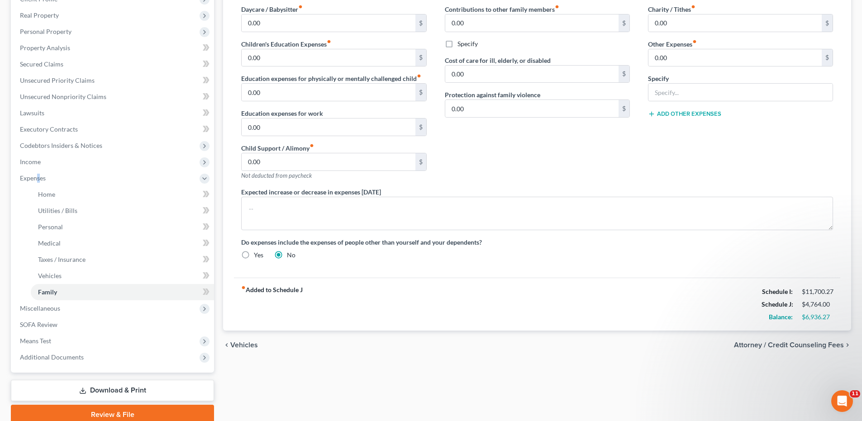
click at [787, 346] on span "Attorney / Credit Counseling Fees" at bounding box center [789, 344] width 110 height 7
select select "0"
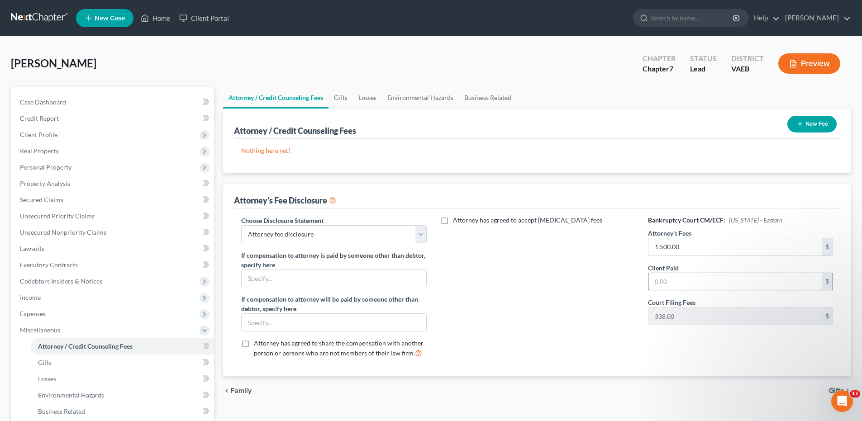
click at [654, 282] on input "text" at bounding box center [734, 281] width 173 height 17
type input "1,500.0"
click at [533, 312] on div "Attorney has agreed to accept [MEDICAL_DATA] fees" at bounding box center [537, 291] width 203 height 150
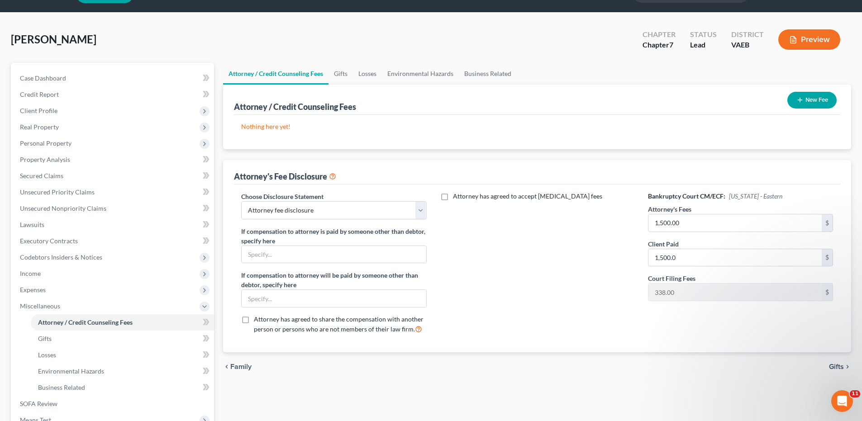
scroll to position [45, 0]
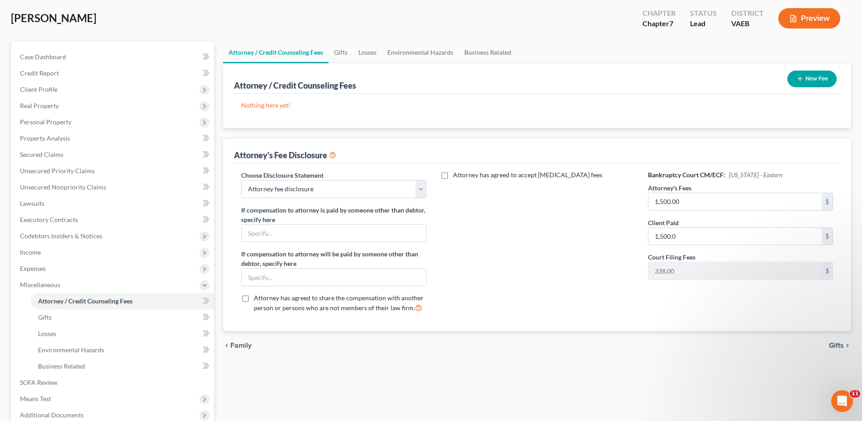
click at [453, 174] on label "Attorney has agreed to accept [MEDICAL_DATA] fees" at bounding box center [527, 174] width 149 height 9
click at [456, 174] on input "Attorney has agreed to accept [MEDICAL_DATA] fees" at bounding box center [459, 173] width 6 height 6
click at [453, 175] on label "Attorney has agreed to accept [MEDICAL_DATA] fees" at bounding box center [527, 174] width 149 height 9
click at [456, 175] on input "Attorney has agreed to accept [MEDICAL_DATA] fees" at bounding box center [459, 173] width 6 height 6
checkbox input "false"
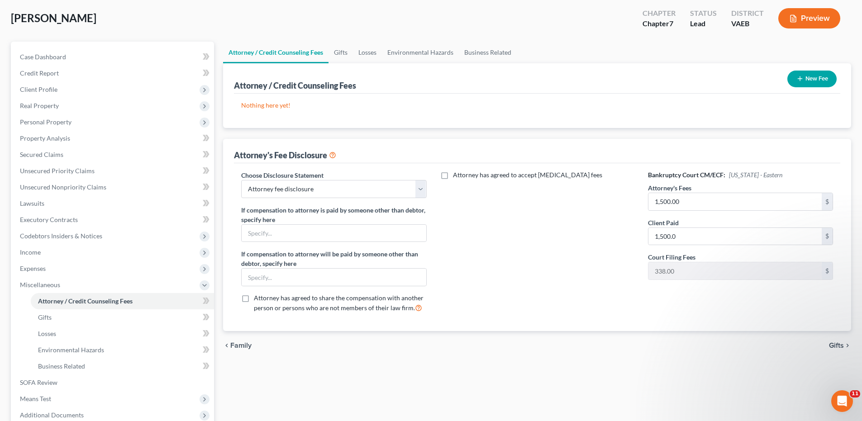
click at [833, 342] on span "Gifts" at bounding box center [836, 345] width 15 height 7
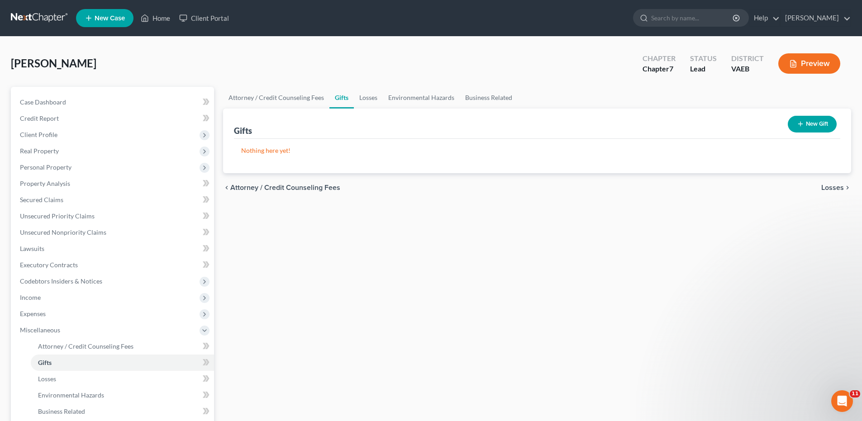
click at [289, 187] on span "Attorney / Credit Counseling Fees" at bounding box center [285, 187] width 110 height 7
select select "0"
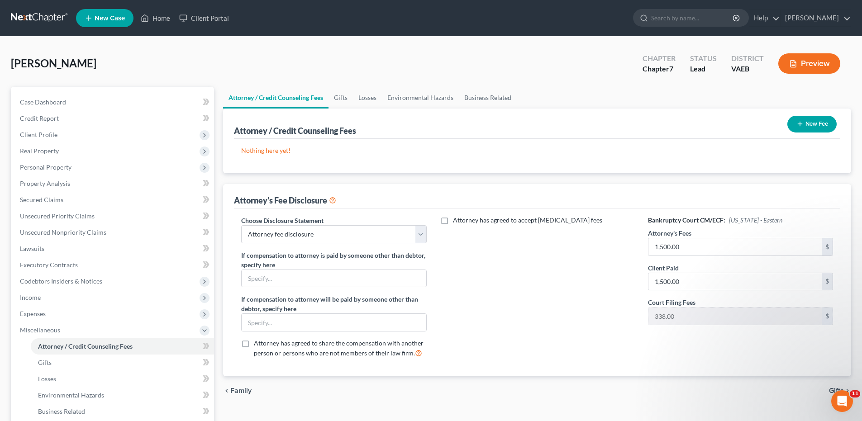
click at [816, 123] on button "New Fee" at bounding box center [811, 124] width 49 height 17
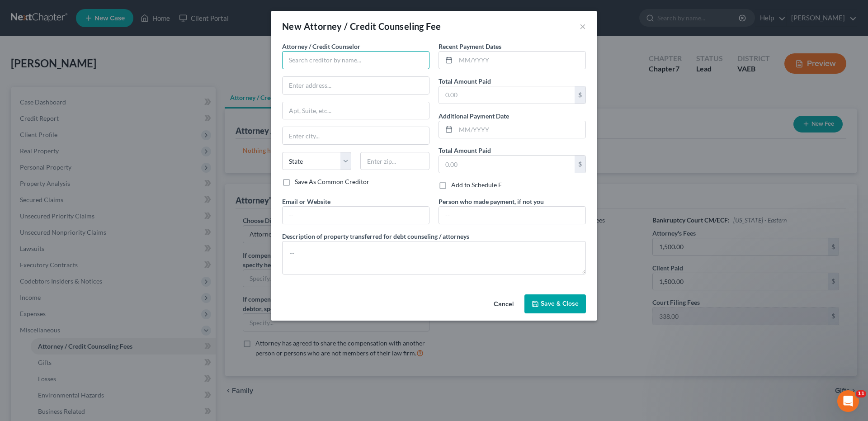
drag, startPoint x: 300, startPoint y: 58, endPoint x: 311, endPoint y: 57, distance: 10.9
click at [300, 57] on input "text" at bounding box center [355, 60] width 147 height 18
type input "[PERSON_NAME]"
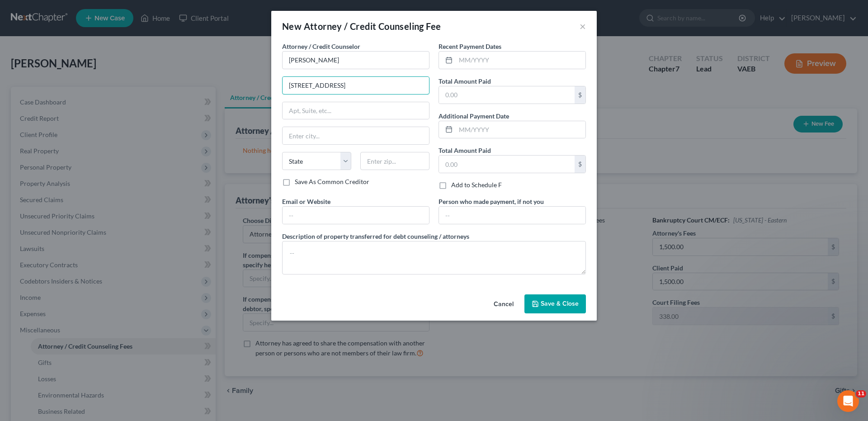
type input "[STREET_ADDRESS]"
type input "Suite 200"
type input "Fairfax"
select select "48"
type input "22030"
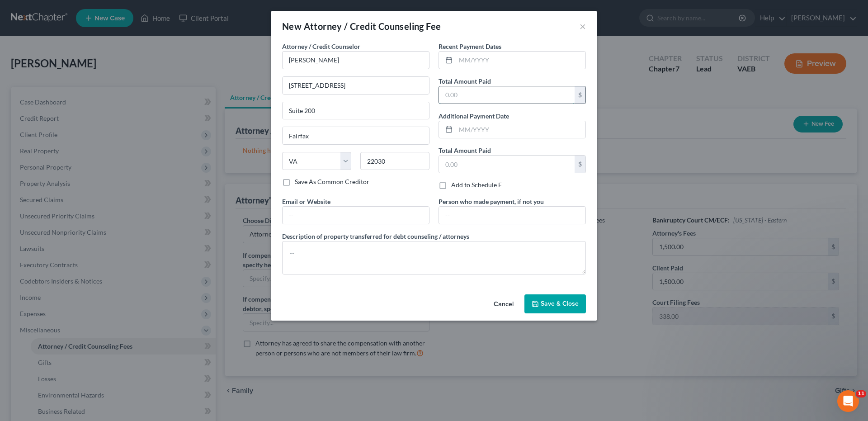
click at [445, 95] on input "text" at bounding box center [507, 94] width 136 height 17
type input "1,500.00"
click at [580, 308] on button "Save & Close" at bounding box center [556, 303] width 62 height 19
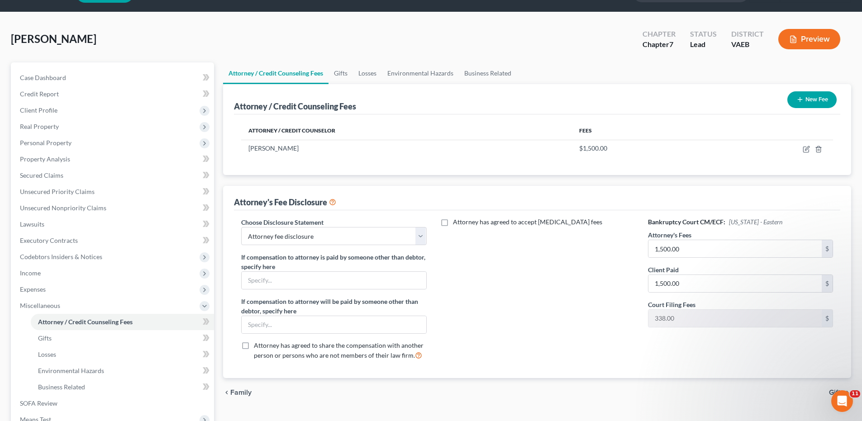
scroll to position [45, 0]
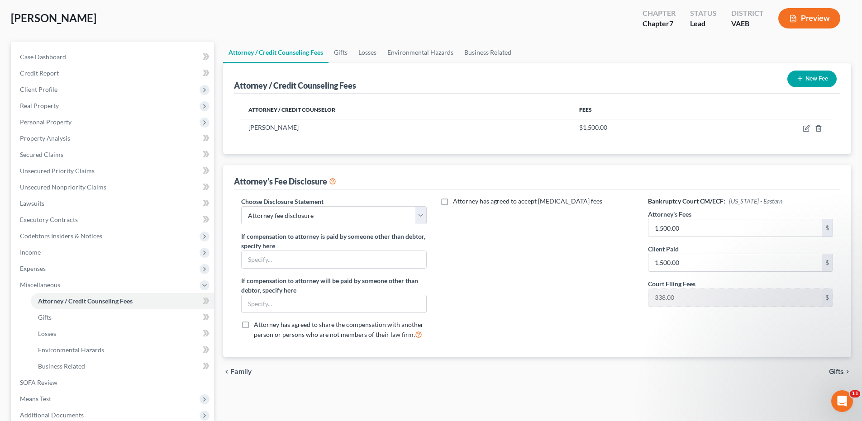
click at [832, 368] on span "Gifts" at bounding box center [836, 371] width 15 height 7
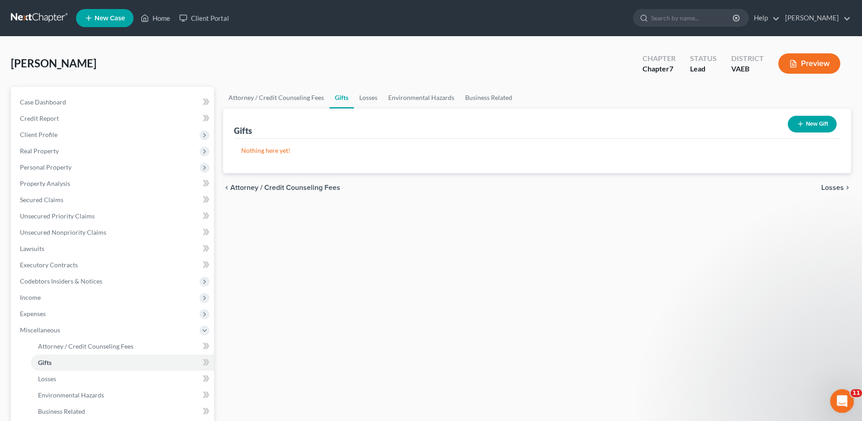
click at [837, 398] on icon "Open Intercom Messenger" at bounding box center [840, 400] width 15 height 15
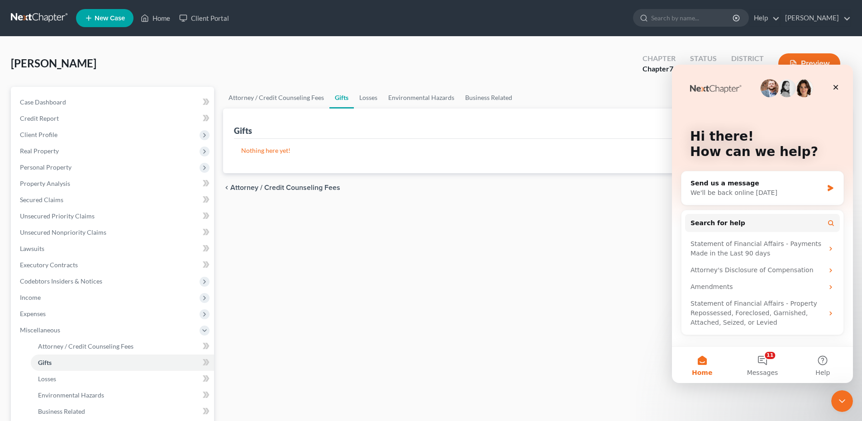
click at [647, 236] on div "Attorney / Credit Counseling Fees Gifts Losses Environmental Hazards Business R…" at bounding box center [536, 307] width 637 height 441
click at [841, 88] on div "Close" at bounding box center [835, 87] width 16 height 16
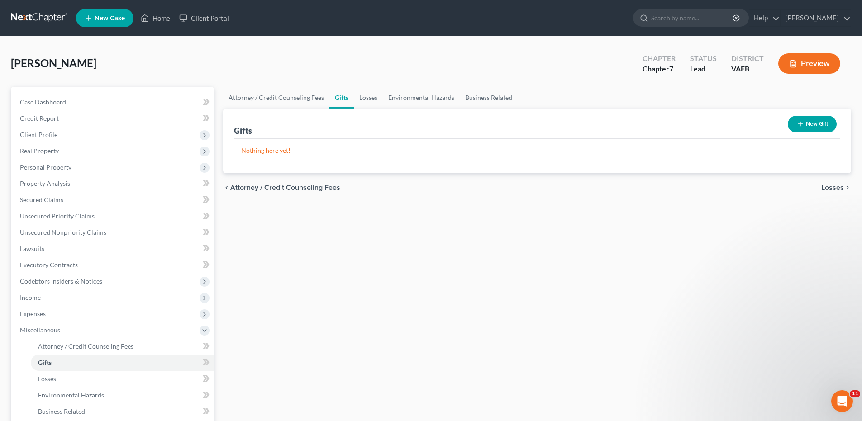
click at [826, 189] on span "Losses" at bounding box center [832, 187] width 23 height 7
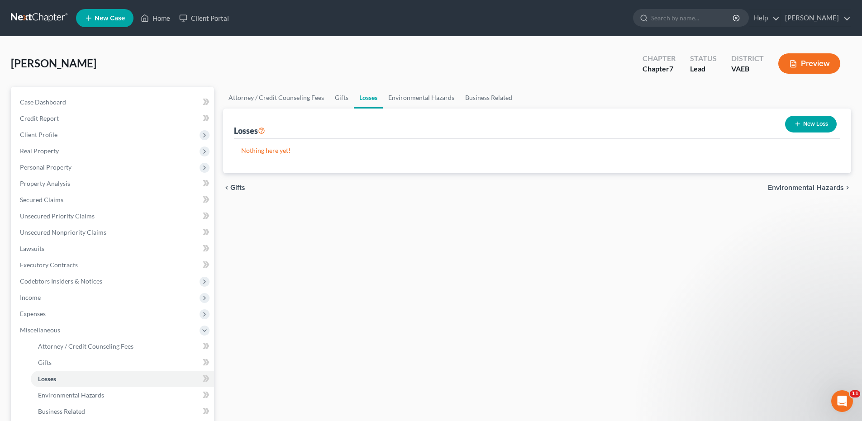
click at [826, 189] on span "Environmental Hazards" at bounding box center [805, 187] width 76 height 7
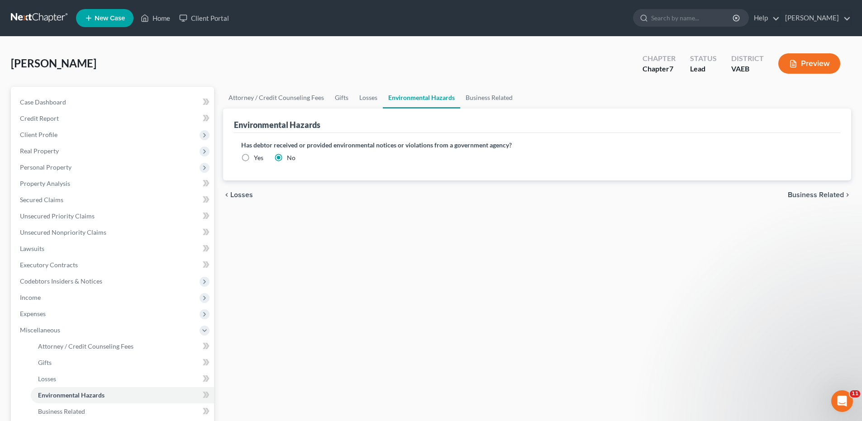
click at [828, 195] on span "Business Related" at bounding box center [815, 194] width 56 height 7
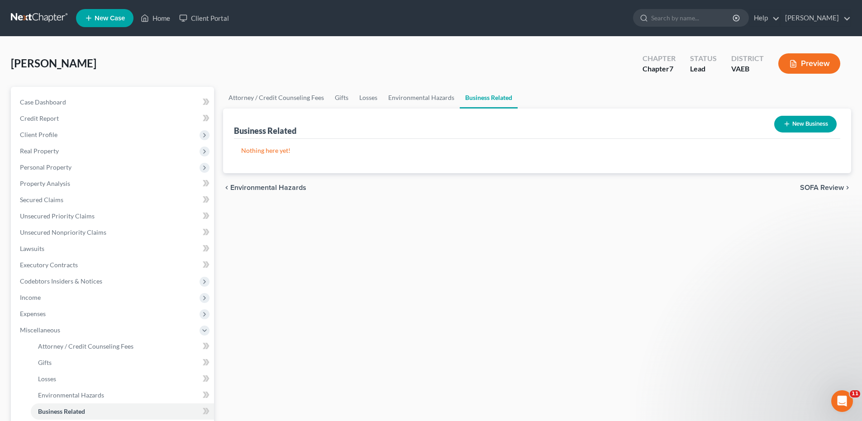
click at [826, 185] on span "SOFA Review" at bounding box center [822, 187] width 44 height 7
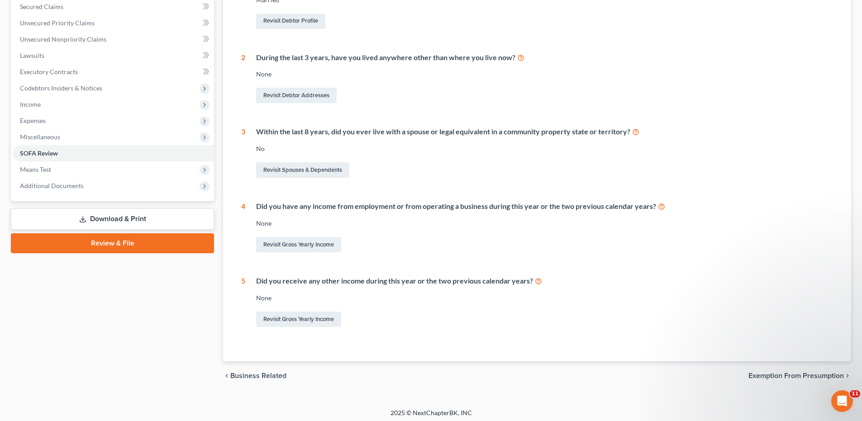
scroll to position [197, 0]
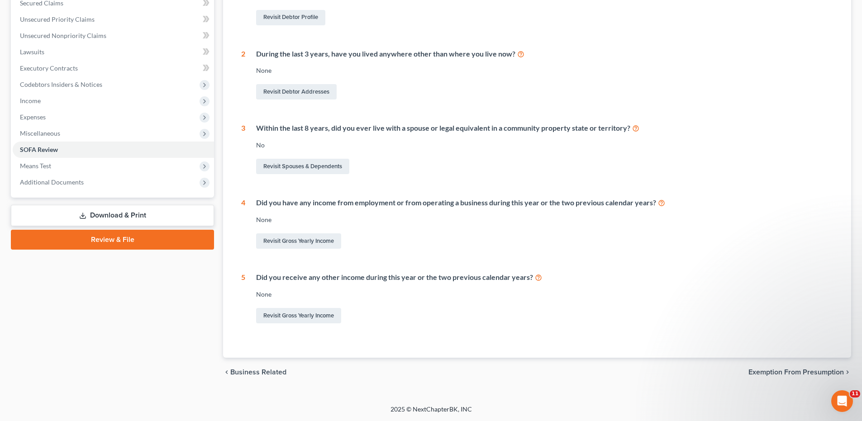
click at [776, 373] on span "Exemption from Presumption" at bounding box center [795, 372] width 95 height 7
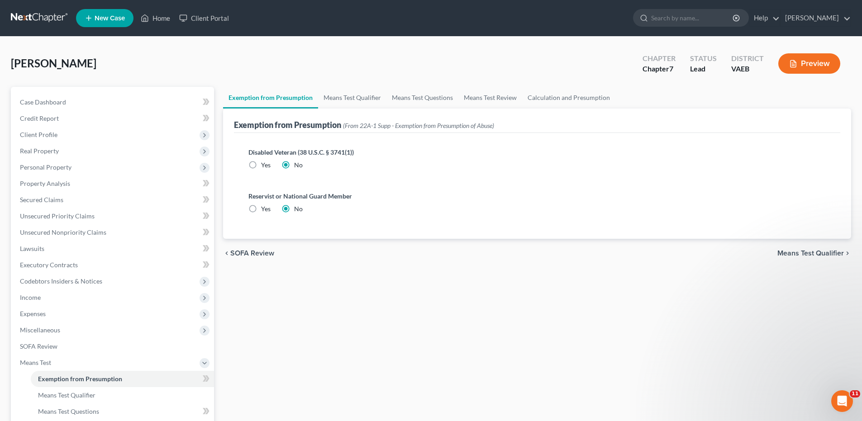
click at [800, 250] on span "Means Test Qualifier" at bounding box center [810, 253] width 66 height 7
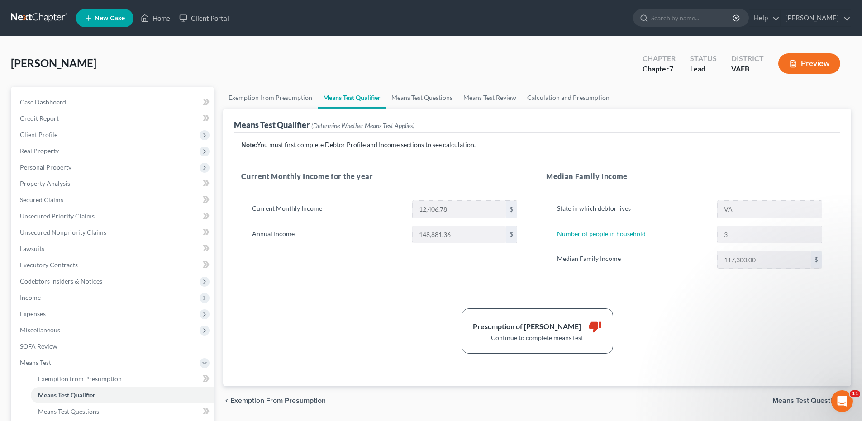
click at [824, 65] on button "Preview" at bounding box center [809, 63] width 62 height 20
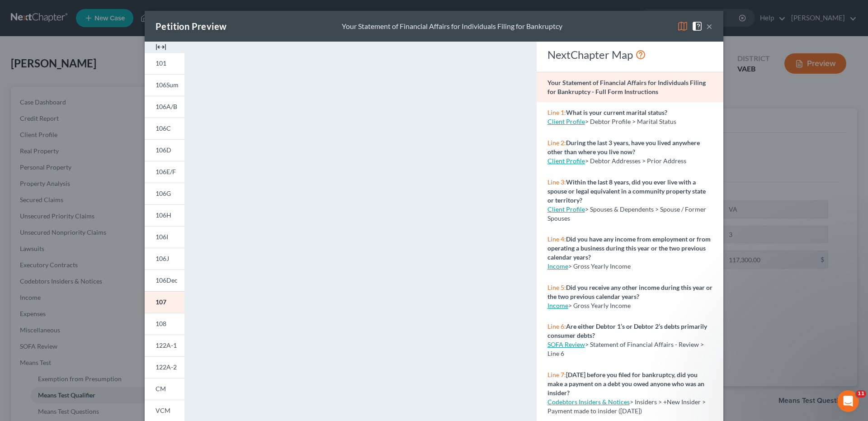
click at [763, 117] on div "Petition Preview Your Statement of Financial Affairs for Individuals Filing for…" at bounding box center [434, 210] width 868 height 421
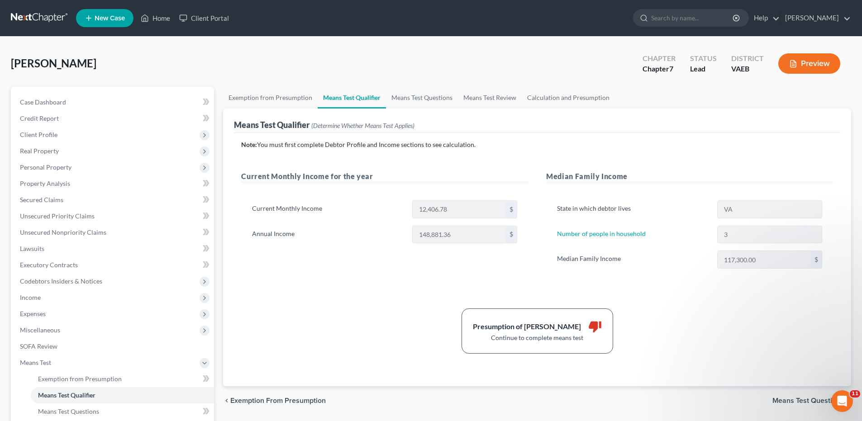
click at [763, 114] on div "Means Test Qualifier (Determine Whether Means Test Applies)" at bounding box center [537, 121] width 606 height 24
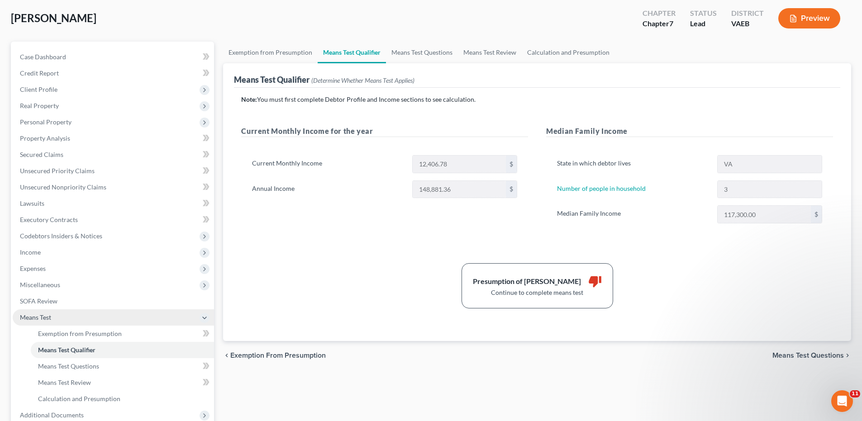
click at [43, 312] on span "Means Test" at bounding box center [113, 317] width 201 height 16
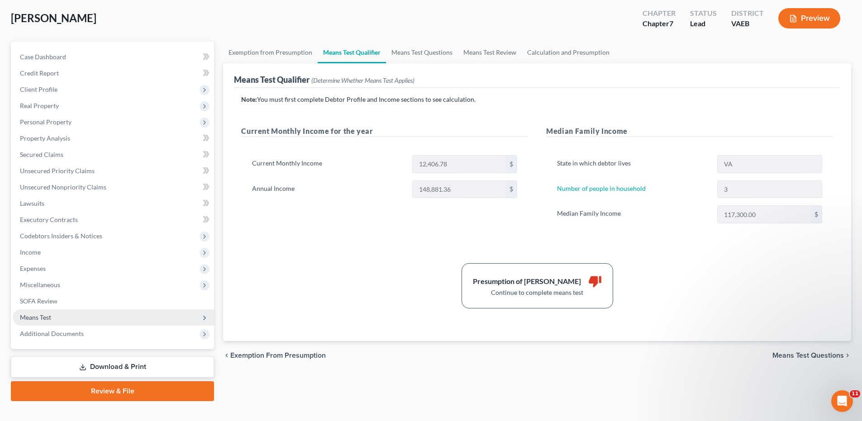
click at [203, 320] on icon at bounding box center [204, 317] width 7 height 7
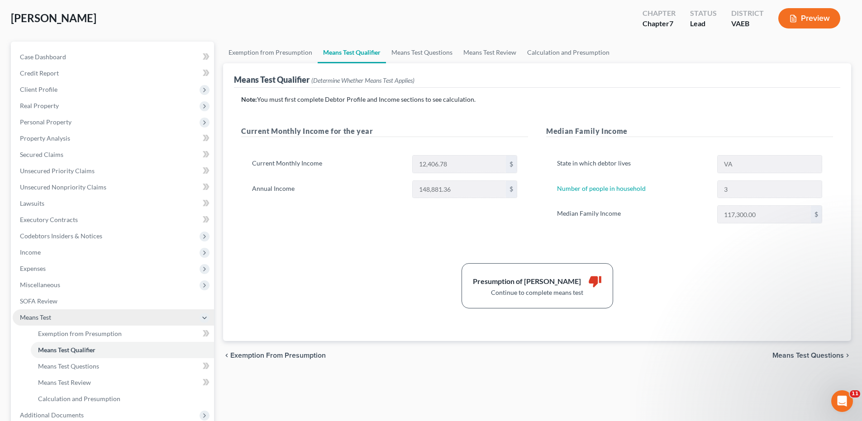
click at [805, 22] on button "Preview" at bounding box center [809, 18] width 62 height 20
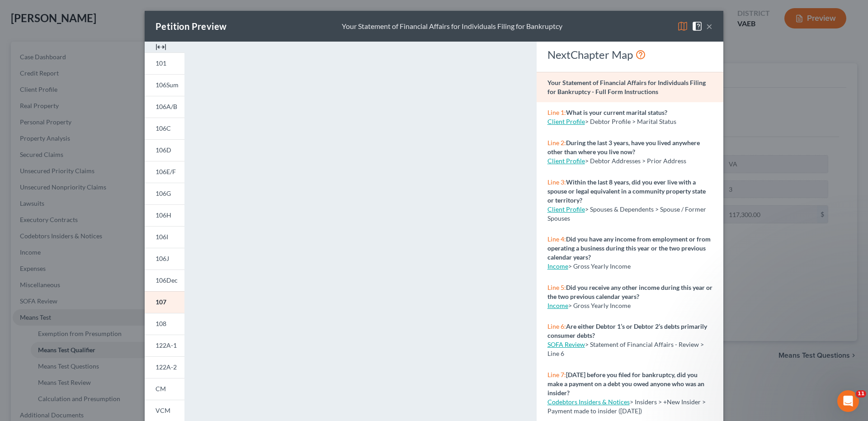
click at [708, 24] on button "×" at bounding box center [709, 26] width 6 height 11
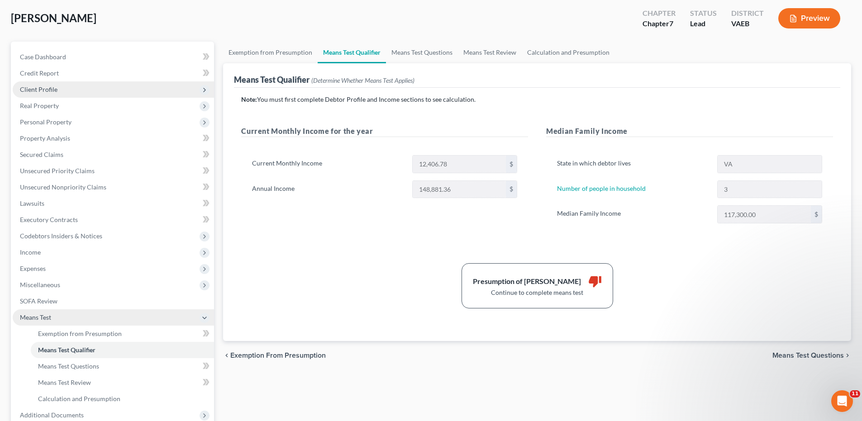
click at [57, 89] on span "Client Profile" at bounding box center [113, 89] width 201 height 16
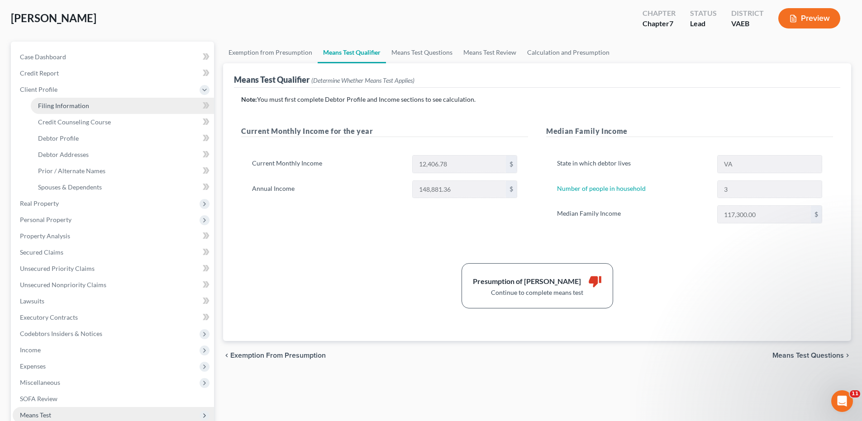
click at [57, 104] on span "Filing Information" at bounding box center [63, 106] width 51 height 8
select select "1"
select select "0"
select select "48"
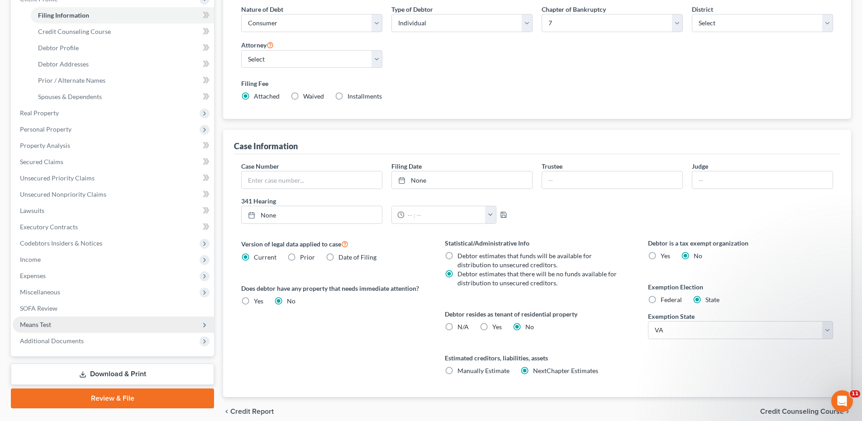
scroll to position [175, 0]
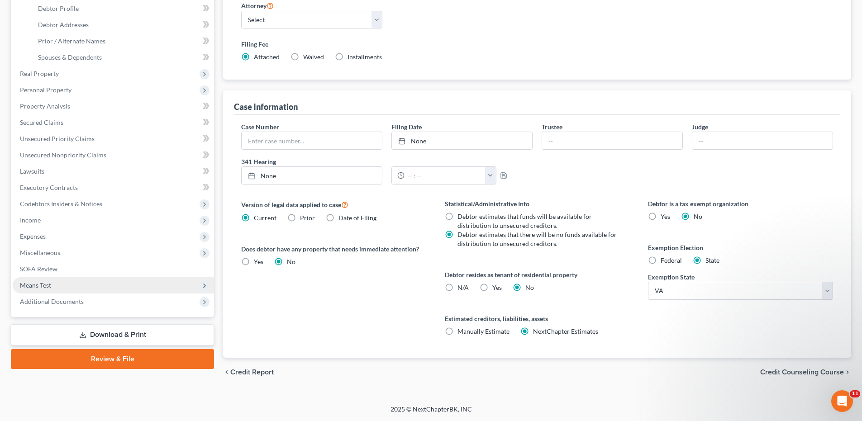
click at [798, 372] on span "Credit Counseling Course" at bounding box center [802, 372] width 84 height 7
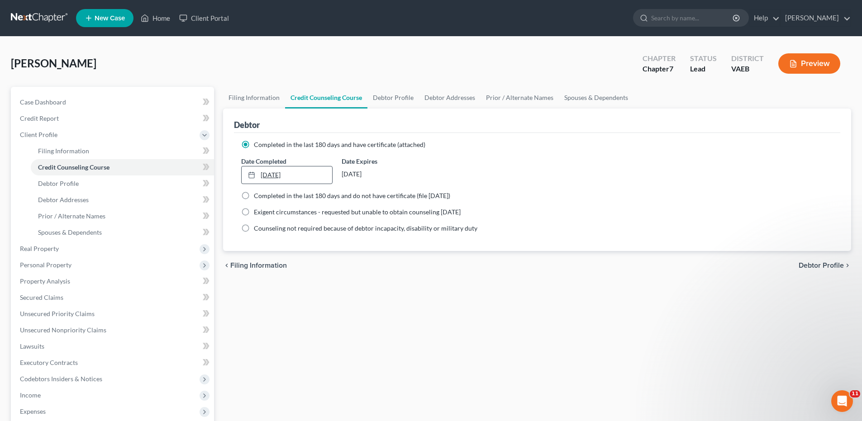
click at [249, 171] on icon at bounding box center [251, 174] width 7 height 7
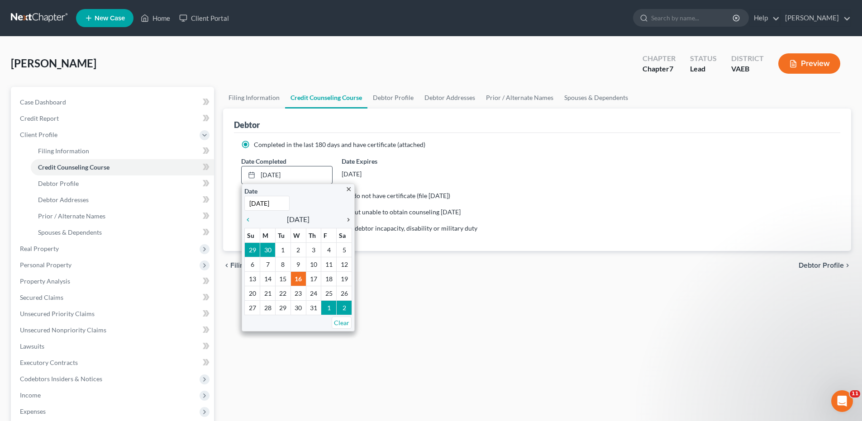
click at [346, 220] on icon "chevron_right" at bounding box center [346, 219] width 12 height 7
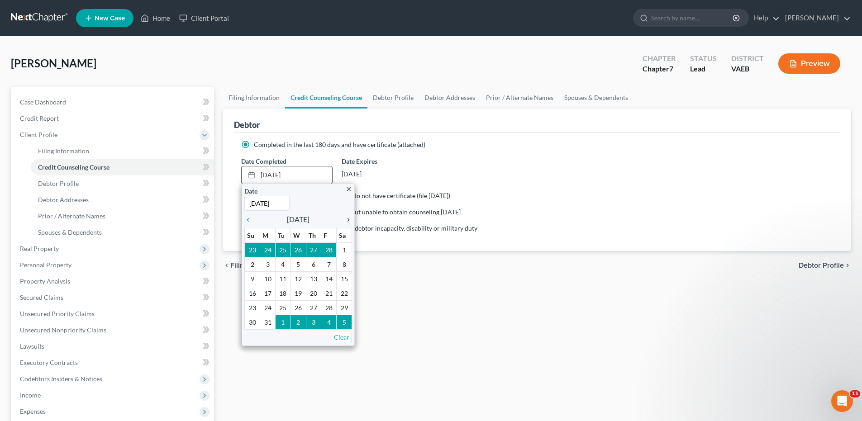
click at [346, 220] on icon "chevron_right" at bounding box center [346, 219] width 12 height 7
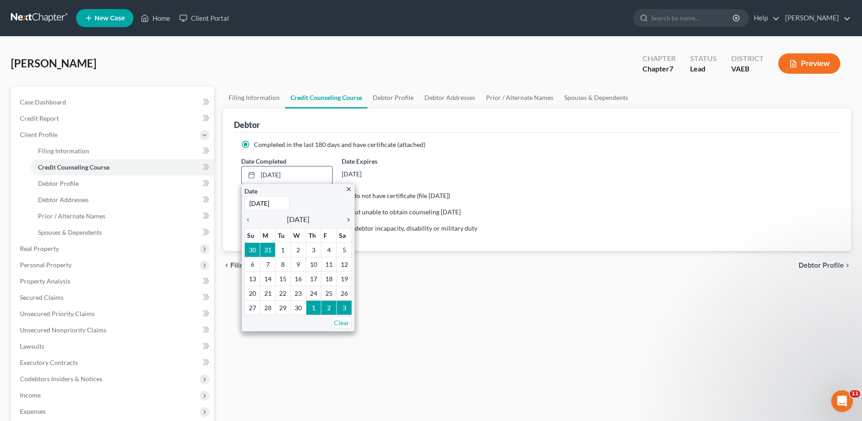
click at [346, 220] on icon "chevron_right" at bounding box center [346, 219] width 12 height 7
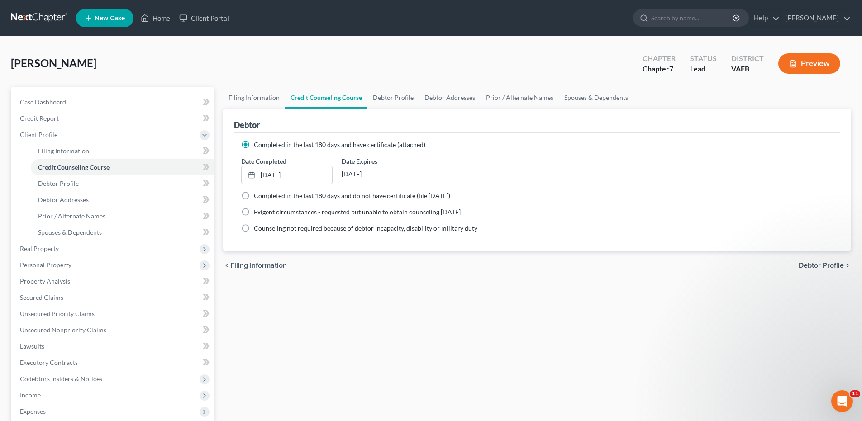
click at [818, 262] on span "Debtor Profile" at bounding box center [820, 265] width 45 height 7
select select "1"
select select "2"
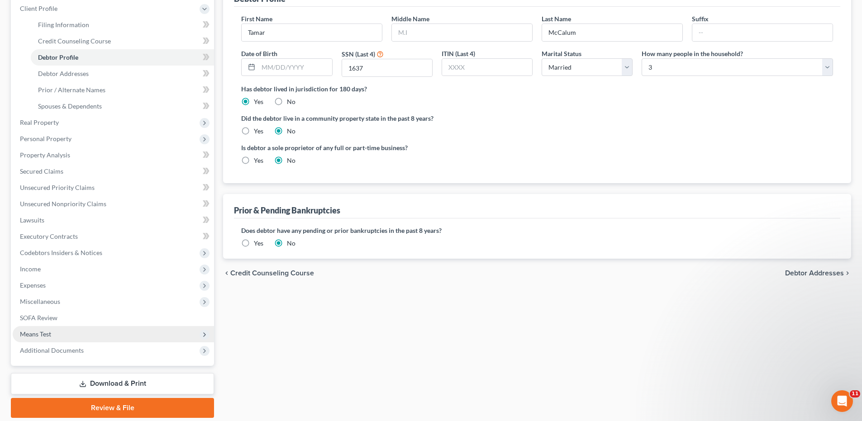
scroll to position [136, 0]
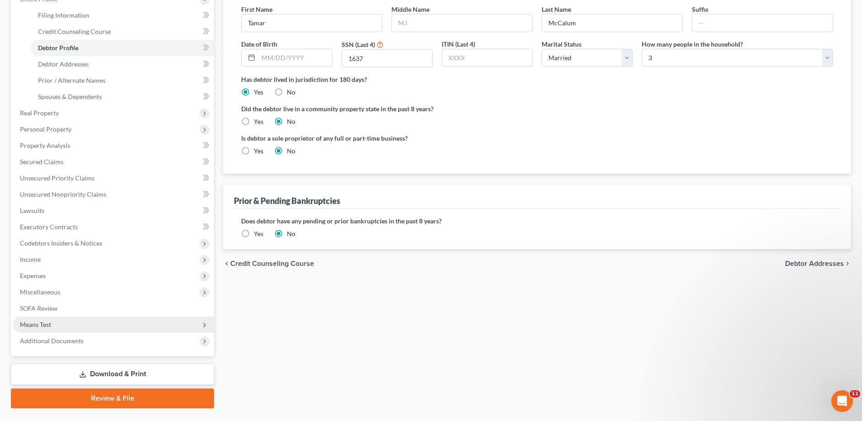
click at [797, 266] on span "Debtor Addresses" at bounding box center [814, 263] width 59 height 7
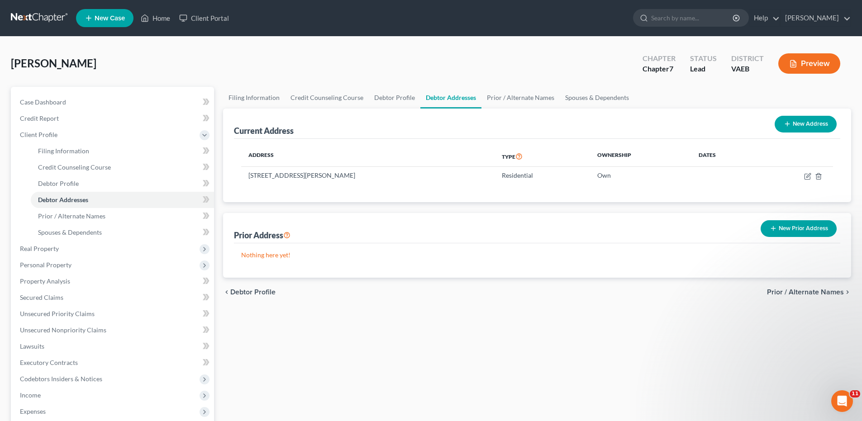
click at [801, 290] on span "Prior / Alternate Names" at bounding box center [805, 292] width 77 height 7
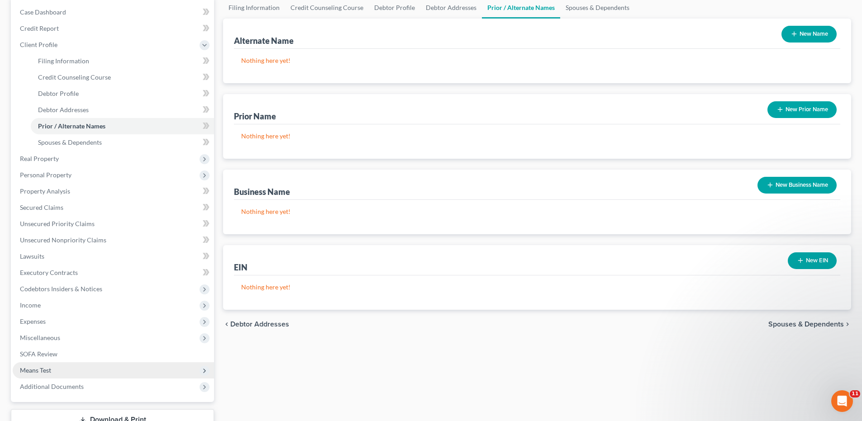
scroll to position [90, 0]
click at [778, 324] on span "Spouses & Dependents" at bounding box center [806, 323] width 76 height 7
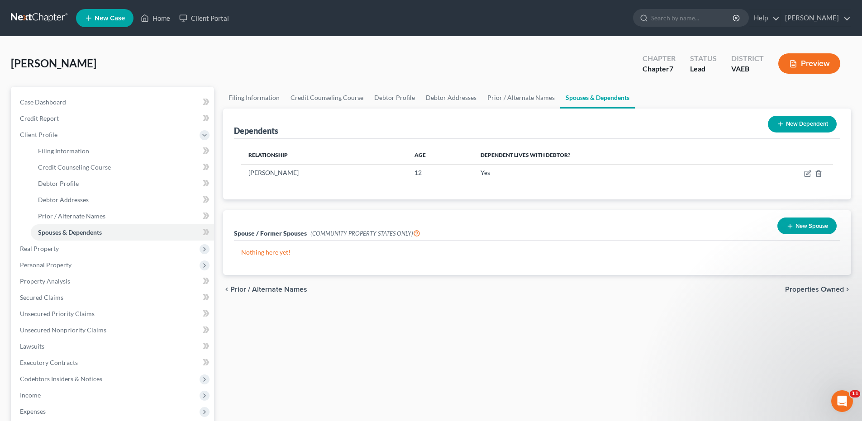
click at [813, 287] on span "Properties Owned" at bounding box center [814, 289] width 59 height 7
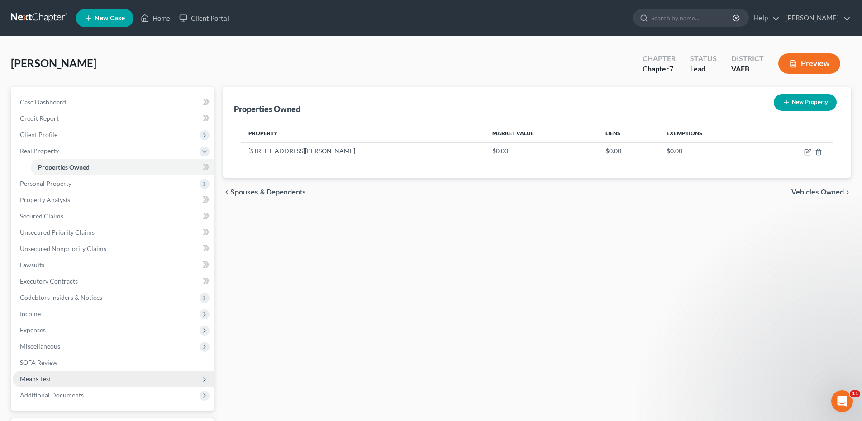
click at [823, 192] on span "Vehicles Owned" at bounding box center [817, 192] width 52 height 7
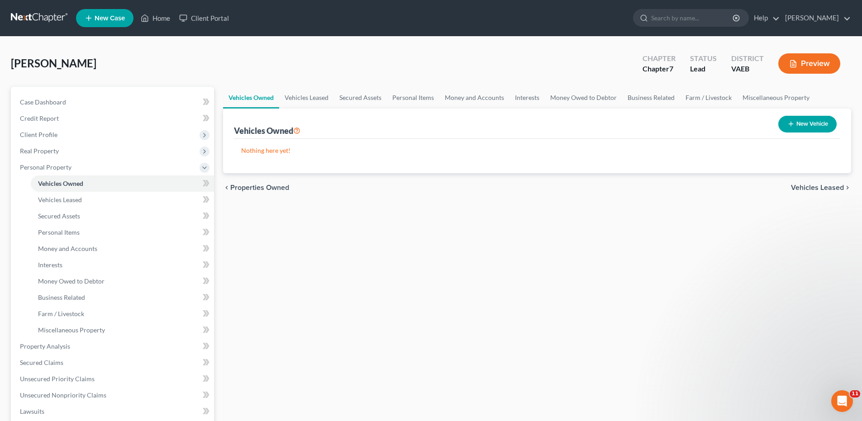
click at [824, 182] on div "chevron_left Properties Owned Vehicles Leased chevron_right" at bounding box center [537, 187] width 628 height 29
click at [822, 189] on span "Vehicles Leased" at bounding box center [817, 187] width 53 height 7
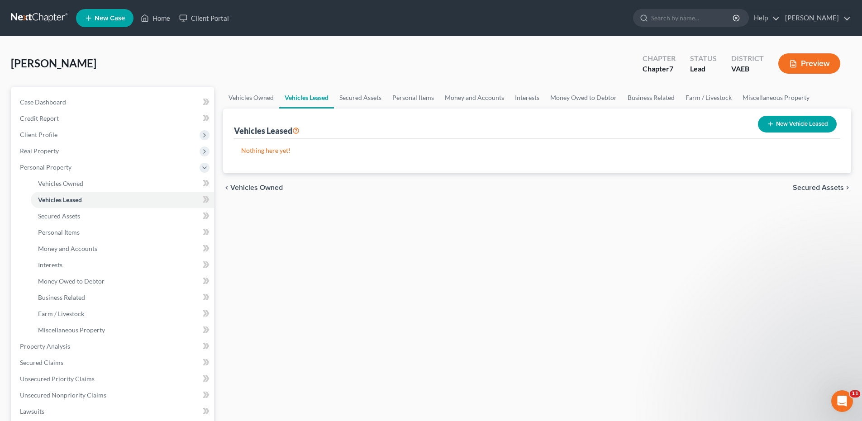
click at [822, 189] on span "Secured Assets" at bounding box center [817, 187] width 51 height 7
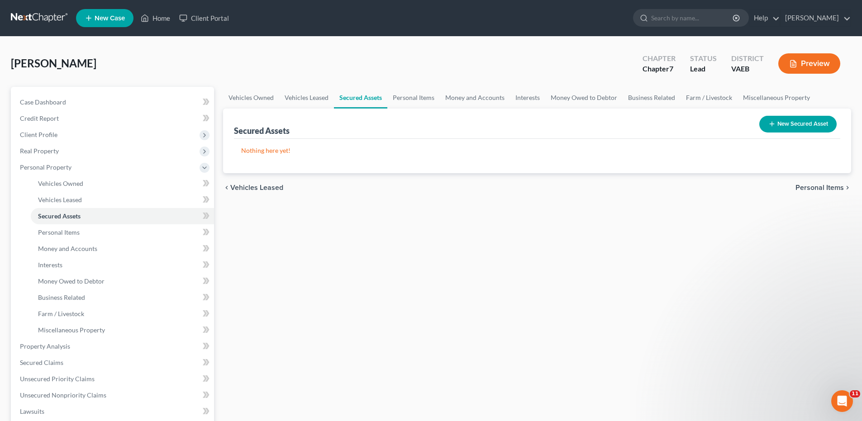
click at [822, 189] on span "Personal Items" at bounding box center [819, 187] width 48 height 7
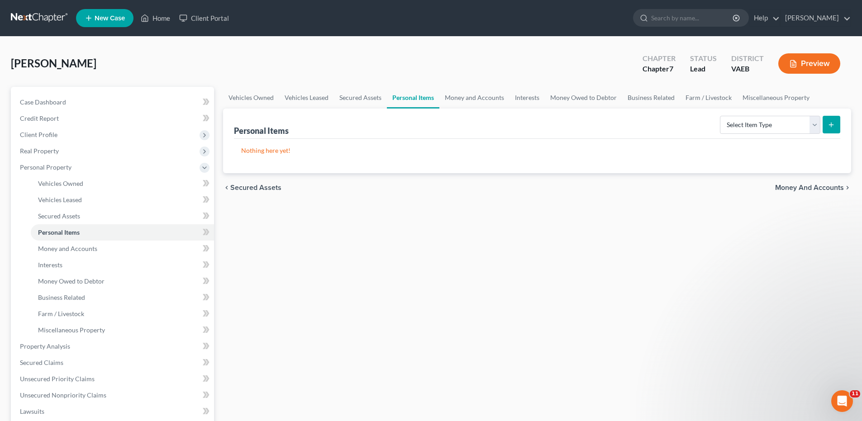
click at [822, 189] on span "Money and Accounts" at bounding box center [809, 187] width 69 height 7
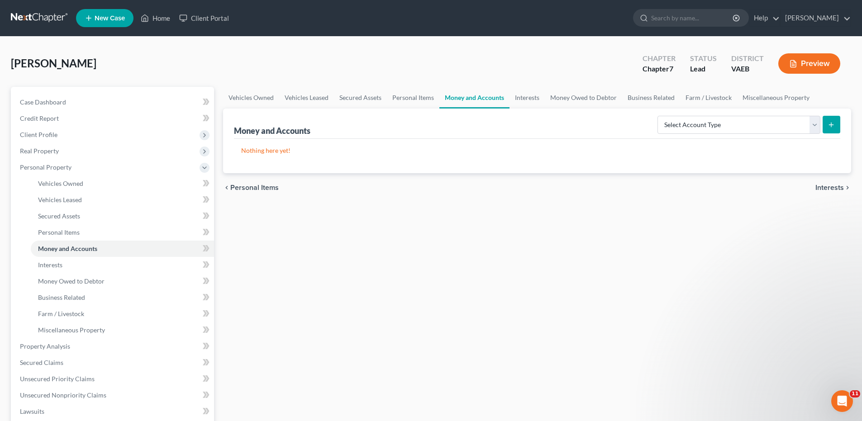
click at [822, 189] on span "Interests" at bounding box center [829, 187] width 28 height 7
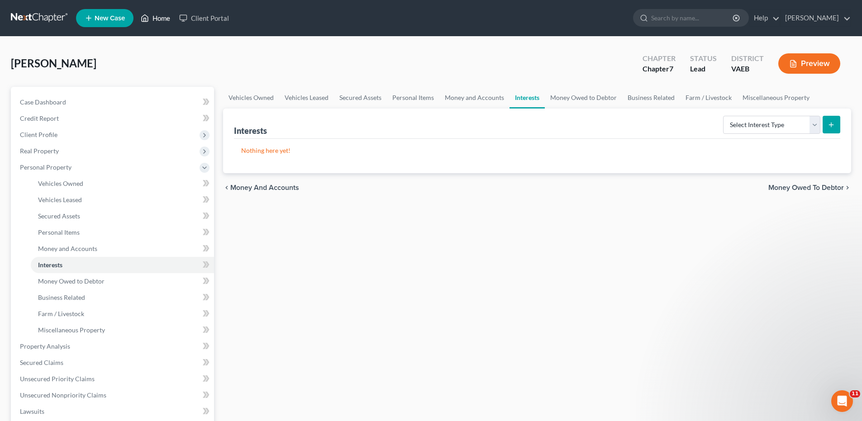
click at [157, 19] on link "Home" at bounding box center [155, 18] width 38 height 16
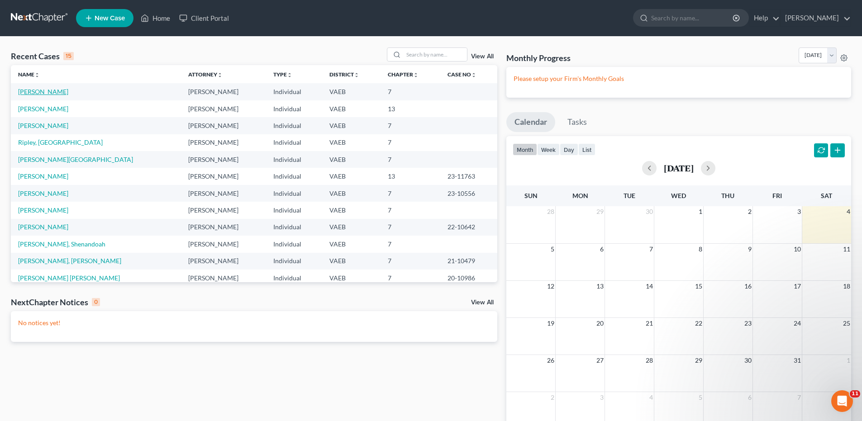
click at [42, 88] on link "[PERSON_NAME]" at bounding box center [43, 92] width 50 height 8
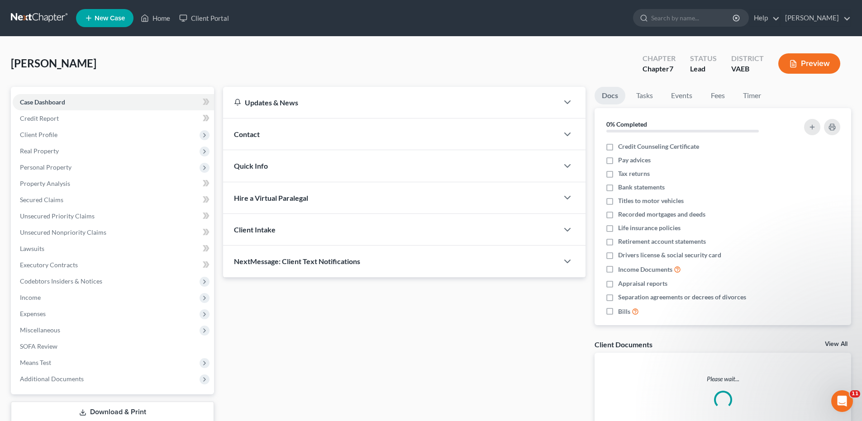
click at [47, 90] on div "Case Dashboard Payments Invoices Payments Payments Credit Report Client Profile…" at bounding box center [112, 241] width 203 height 308
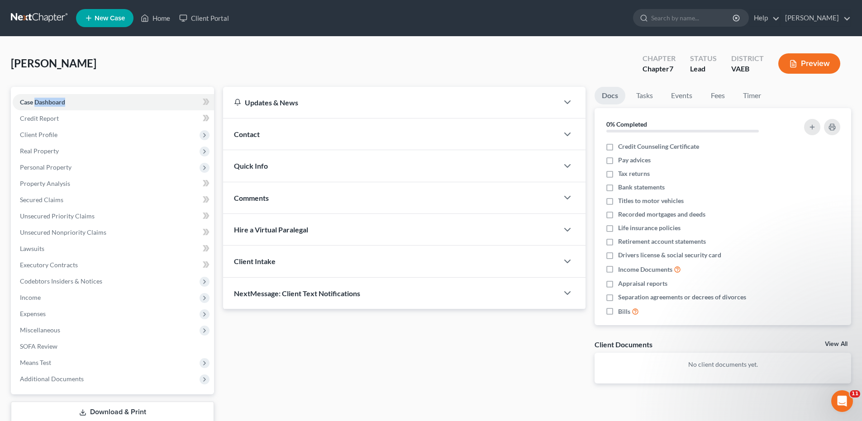
click at [804, 59] on button "Preview" at bounding box center [809, 63] width 62 height 20
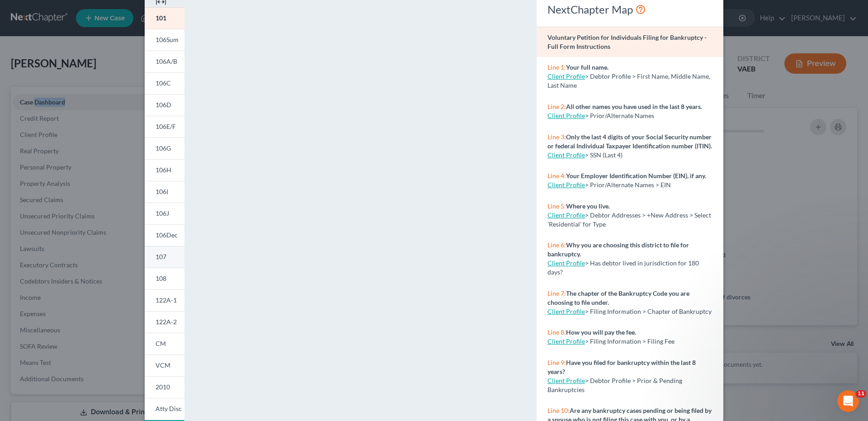
scroll to position [89, 0]
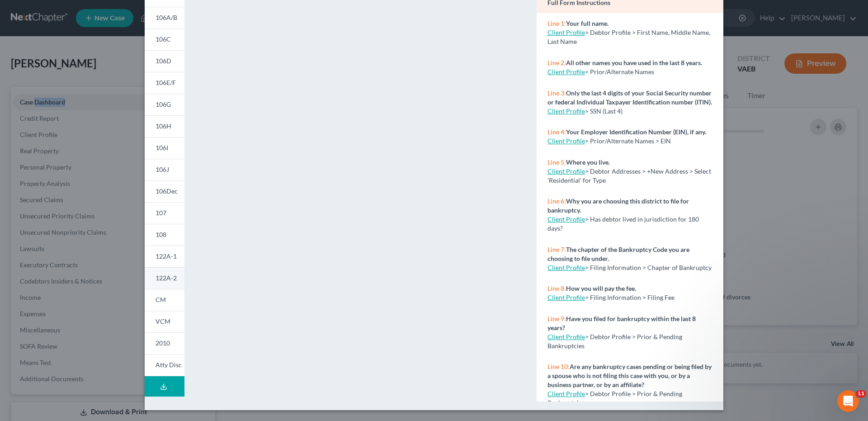
click at [159, 279] on span "122A-2" at bounding box center [166, 278] width 21 height 8
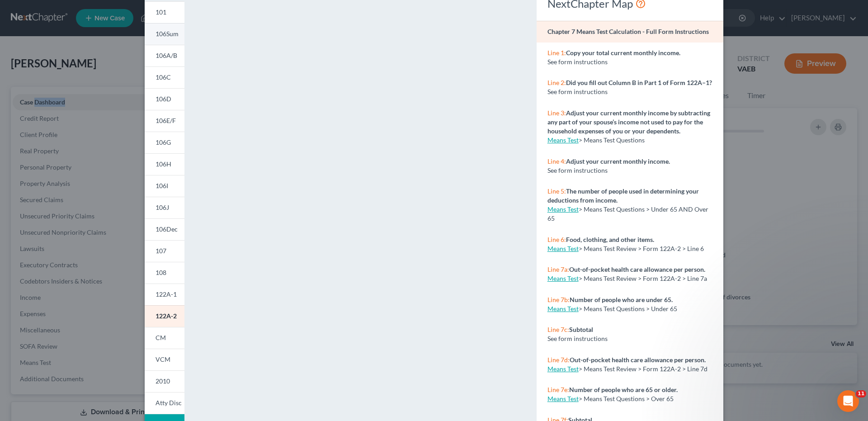
scroll to position [0, 0]
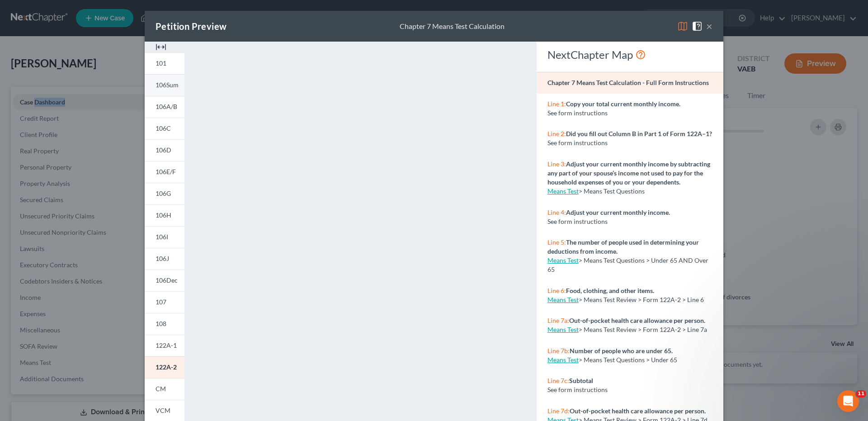
click at [165, 85] on span "106Sum" at bounding box center [167, 85] width 23 height 8
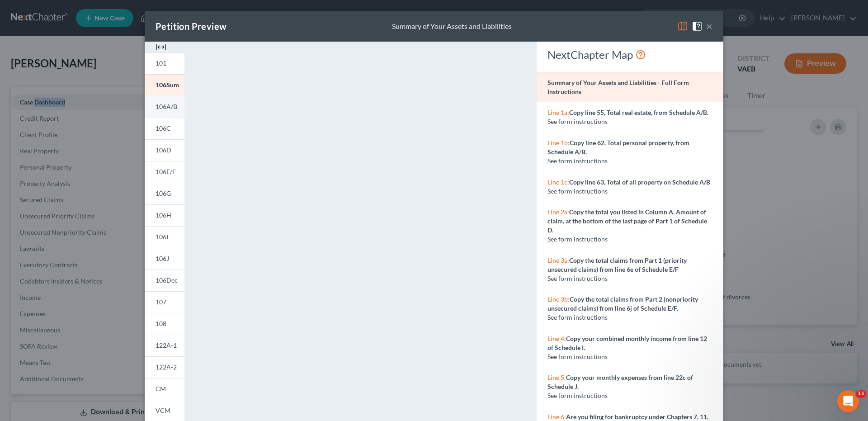
click at [164, 108] on span "106A/B" at bounding box center [167, 107] width 22 height 8
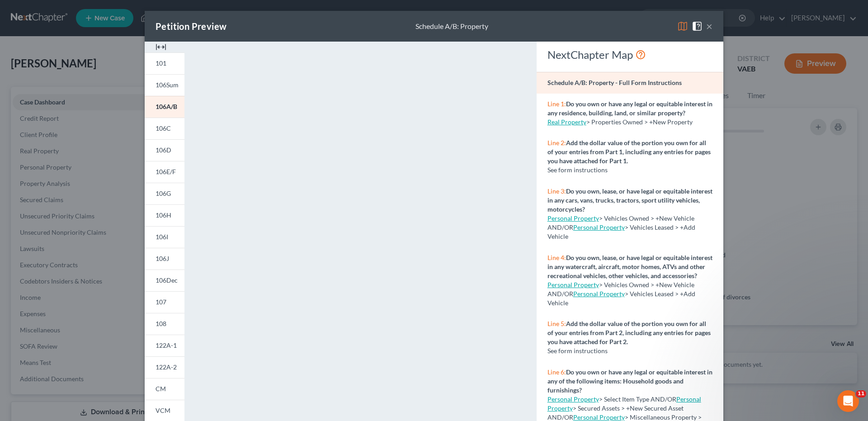
click at [703, 28] on span at bounding box center [699, 26] width 14 height 8
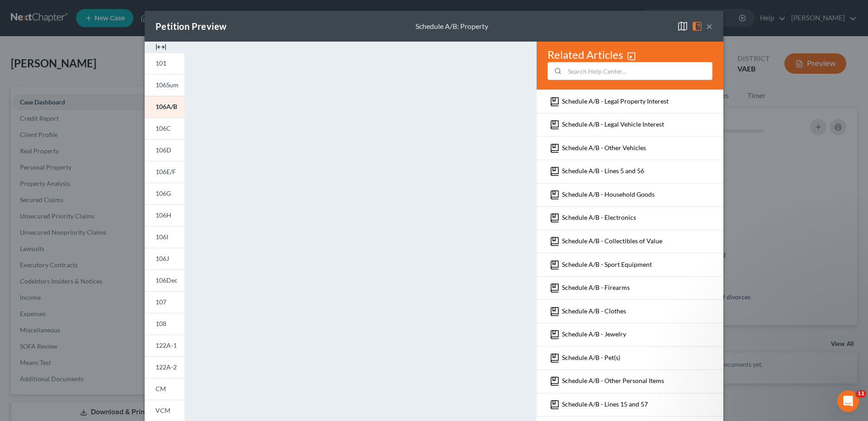
click at [761, 107] on div "Petition Preview Schedule A/B: Property × 101 106Sum 106A/B 106C 106D 106E/F 10…" at bounding box center [434, 210] width 868 height 421
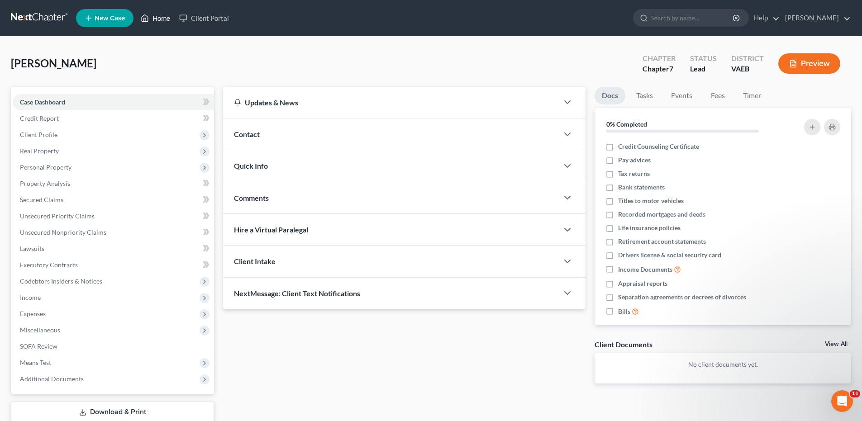
click at [163, 18] on link "Home" at bounding box center [155, 18] width 38 height 16
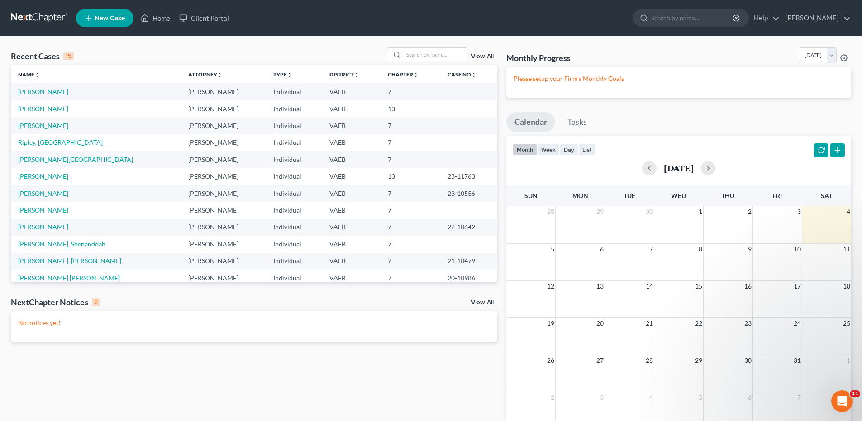
click at [57, 108] on link "[PERSON_NAME]" at bounding box center [43, 109] width 50 height 8
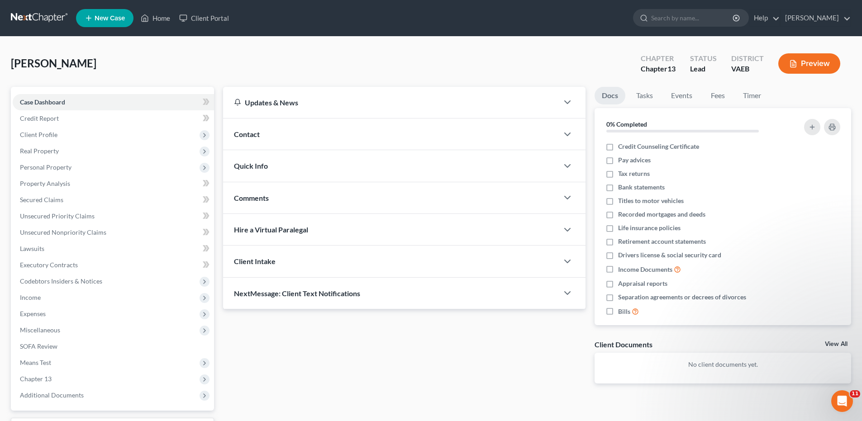
click at [806, 61] on button "Preview" at bounding box center [809, 63] width 62 height 20
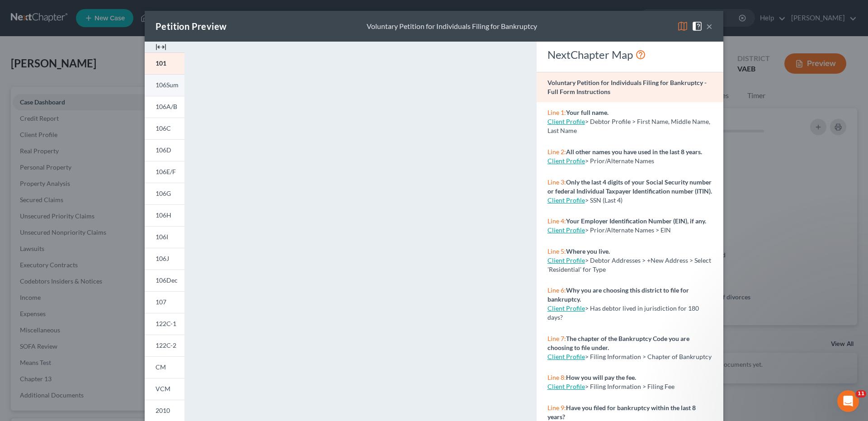
click at [156, 84] on span "106Sum" at bounding box center [167, 85] width 23 height 8
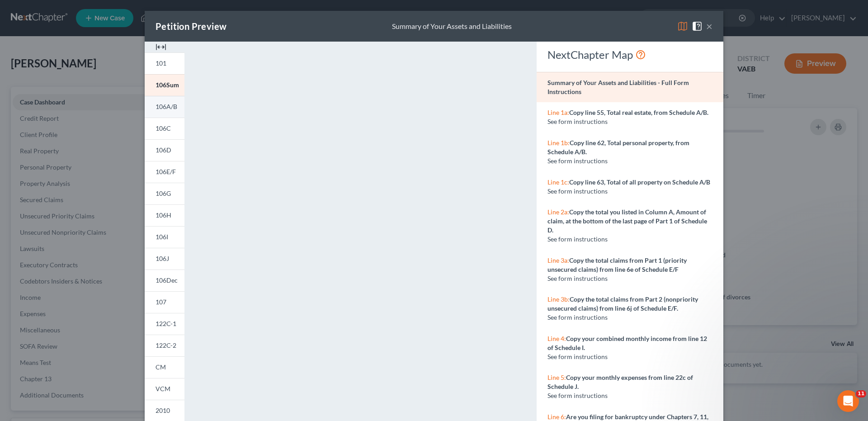
click at [171, 104] on span "106A/B" at bounding box center [167, 107] width 22 height 8
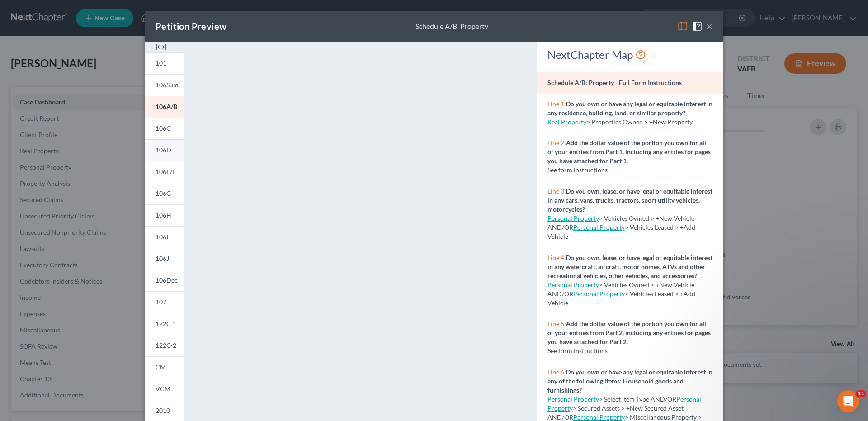
drag, startPoint x: 158, startPoint y: 129, endPoint x: 158, endPoint y: 150, distance: 20.8
click at [158, 129] on span "106C" at bounding box center [163, 128] width 15 height 8
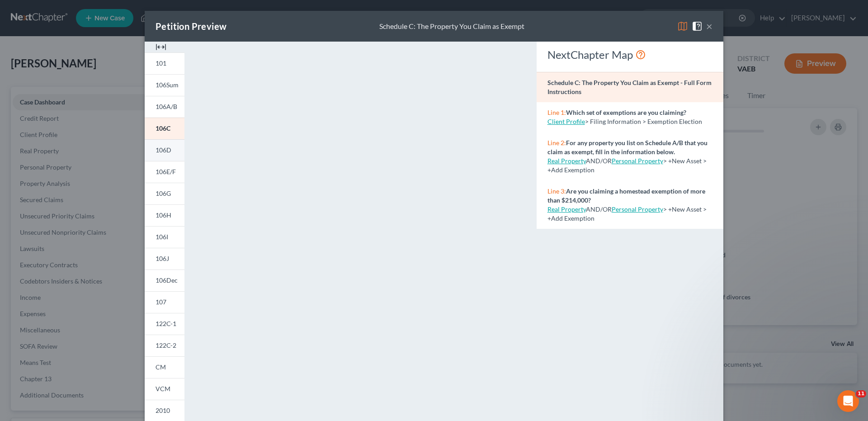
click at [158, 150] on span "106D" at bounding box center [164, 150] width 16 height 8
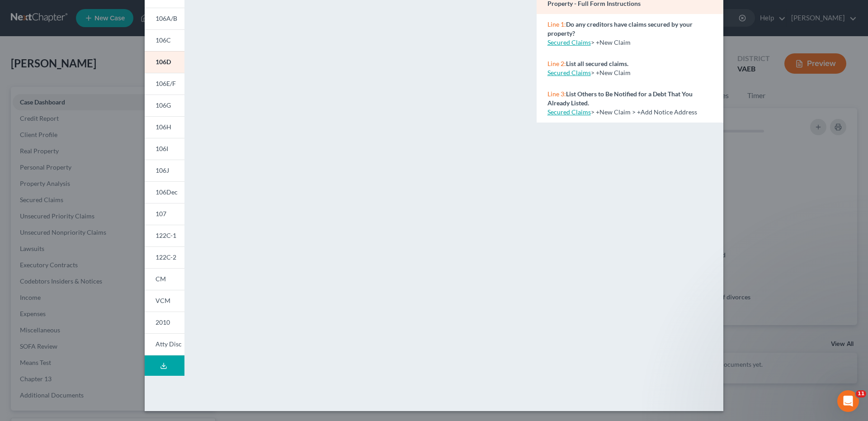
scroll to position [89, 0]
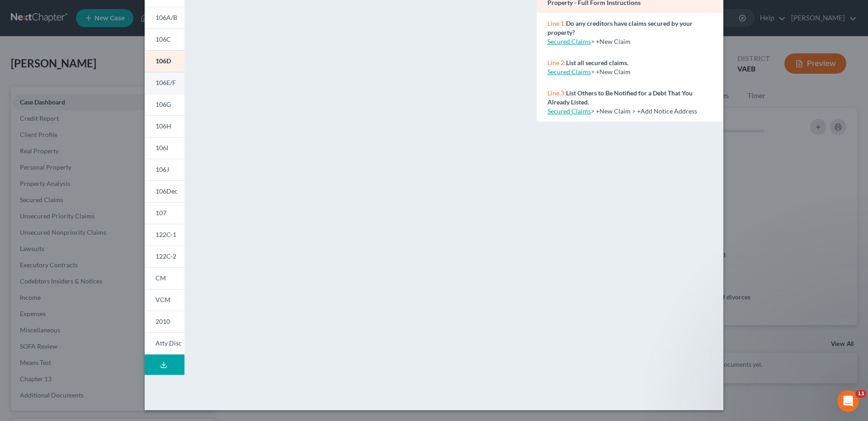
click at [161, 86] on span "106E/F" at bounding box center [166, 83] width 20 height 8
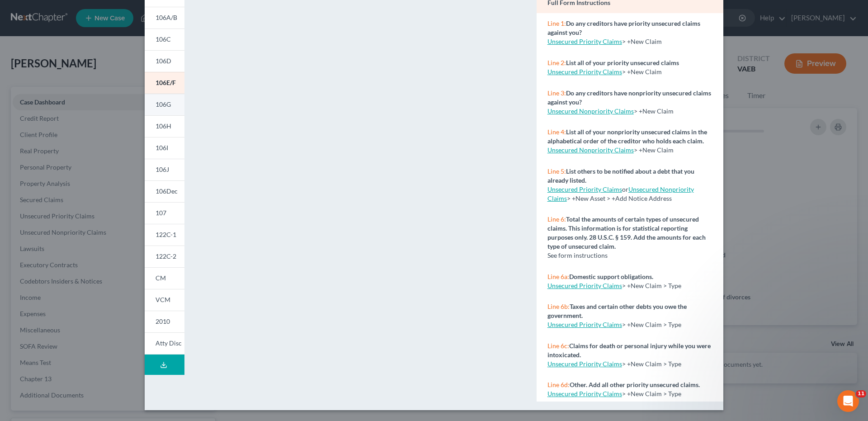
click at [166, 105] on span "106G" at bounding box center [163, 104] width 15 height 8
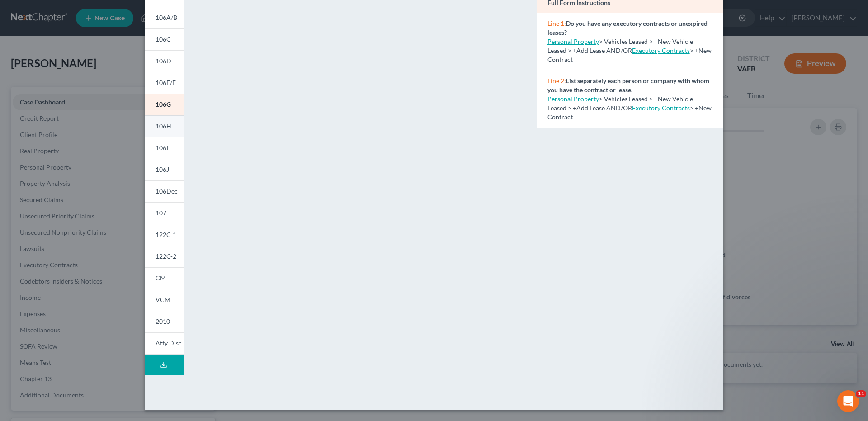
click at [161, 124] on span "106H" at bounding box center [164, 126] width 16 height 8
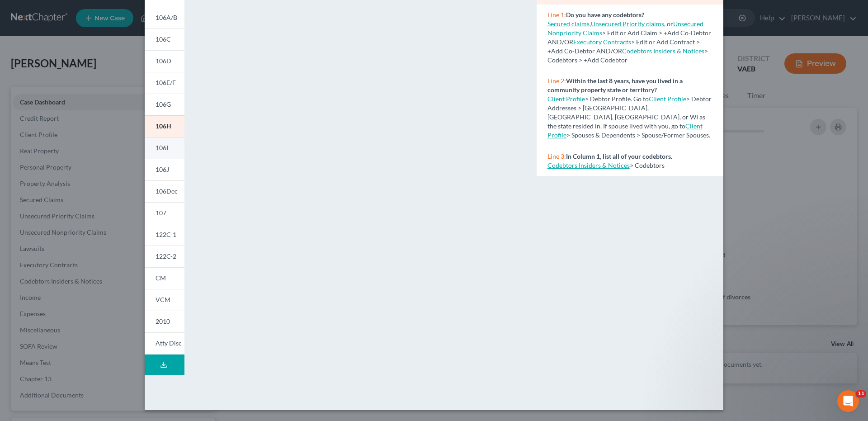
click at [159, 150] on span "106I" at bounding box center [162, 148] width 13 height 8
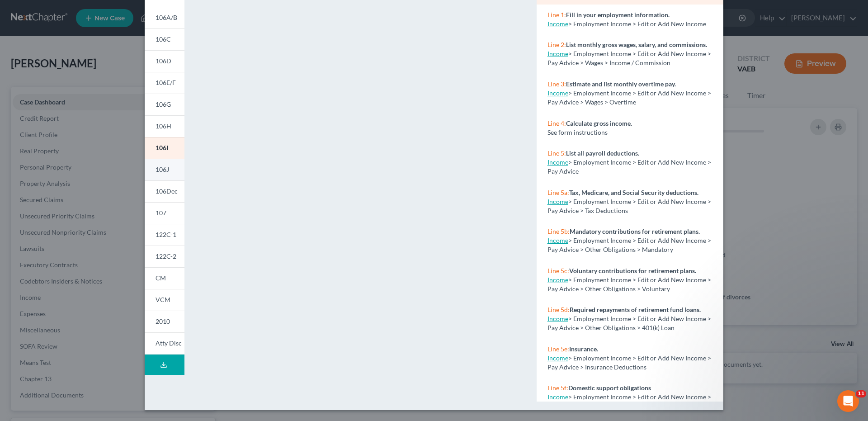
click at [164, 171] on span "106J" at bounding box center [163, 170] width 14 height 8
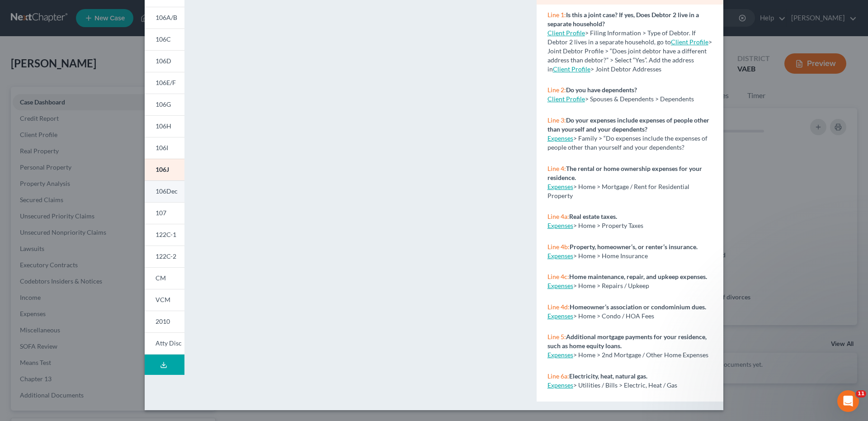
click at [171, 189] on span "106Dec" at bounding box center [167, 191] width 22 height 8
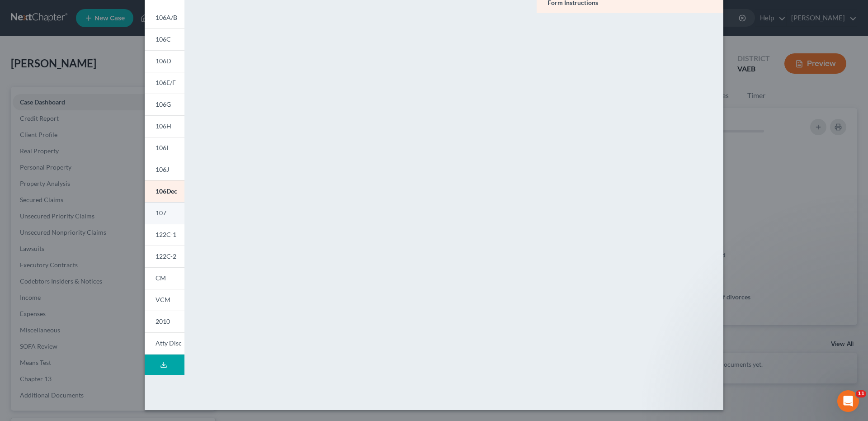
click at [157, 211] on span "107" at bounding box center [161, 213] width 11 height 8
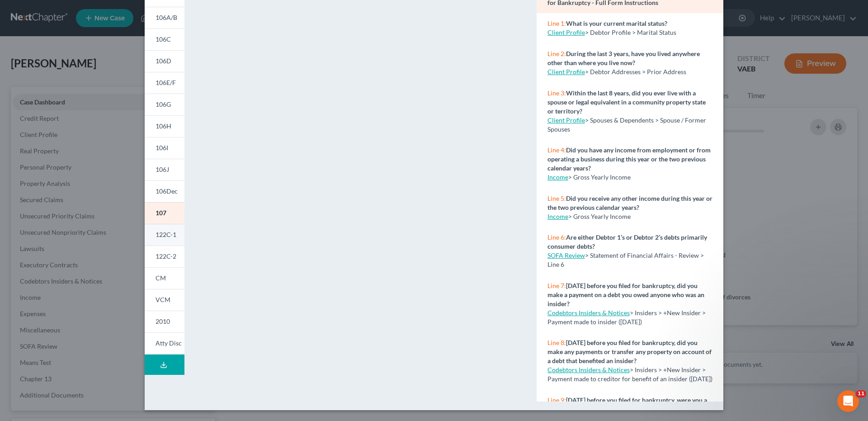
click at [170, 234] on span "122C-1" at bounding box center [166, 235] width 21 height 8
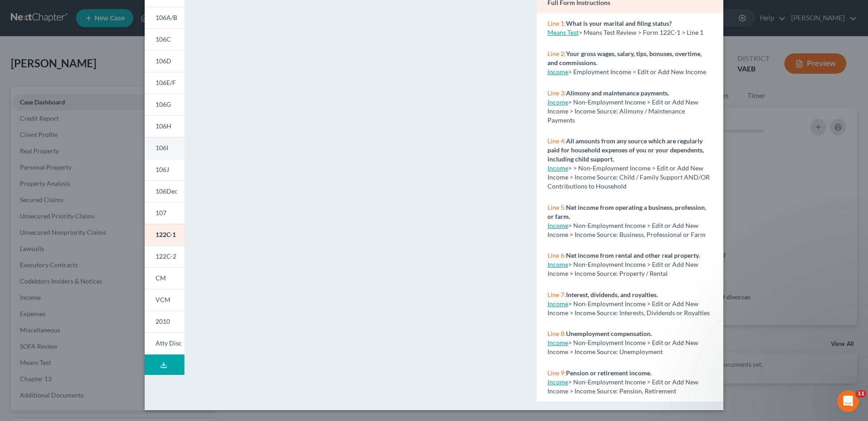
click at [161, 147] on span "106I" at bounding box center [162, 148] width 13 height 8
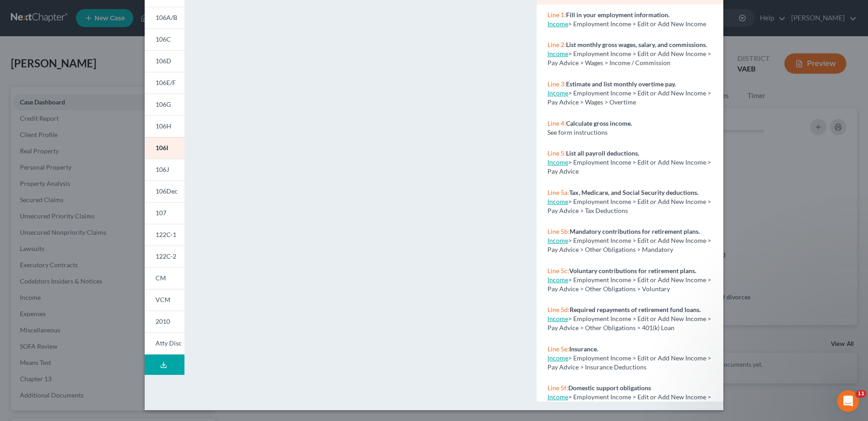
click at [130, 54] on div "Petition Preview Schedule I: Your Income × 101 106Sum 106A/B 106C 106D 106E/F 1…" at bounding box center [434, 210] width 868 height 421
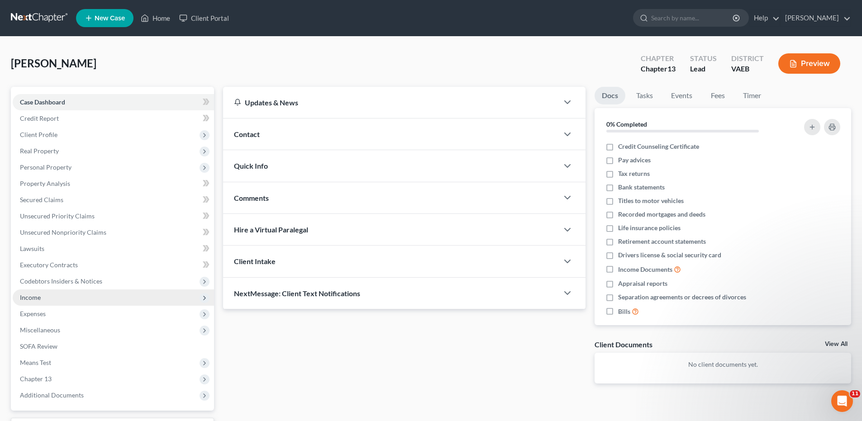
click at [31, 297] on span "Income" at bounding box center [30, 298] width 21 height 8
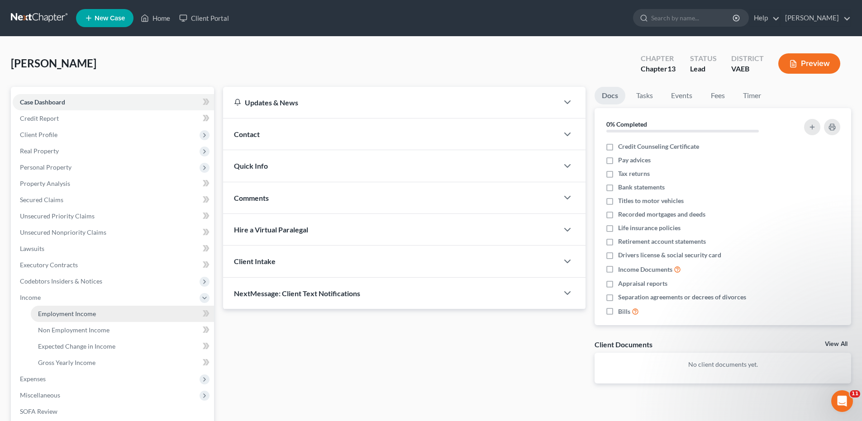
click at [53, 318] on link "Employment Income" at bounding box center [122, 314] width 183 height 16
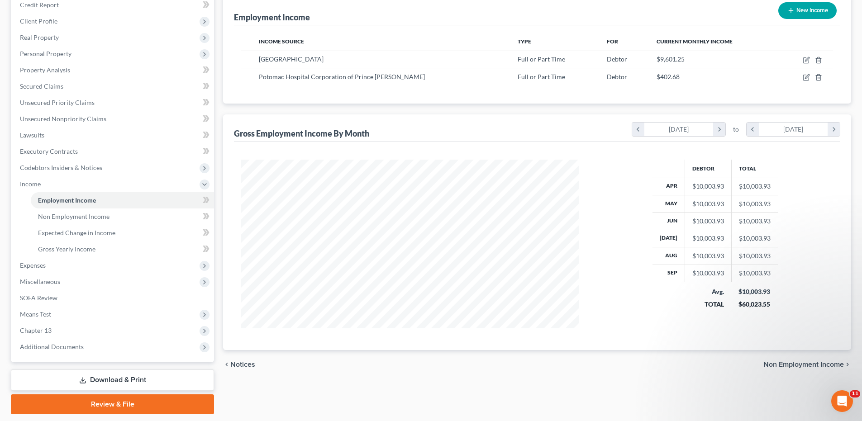
scroll to position [136, 0]
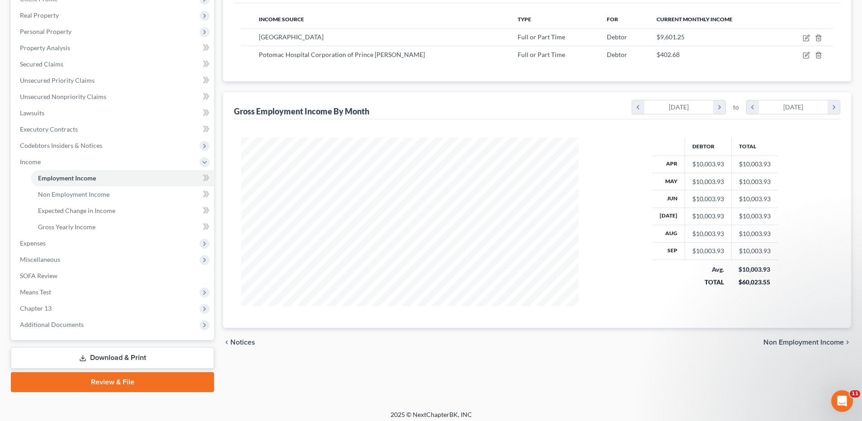
click at [797, 344] on span "Non Employment Income" at bounding box center [803, 342] width 80 height 7
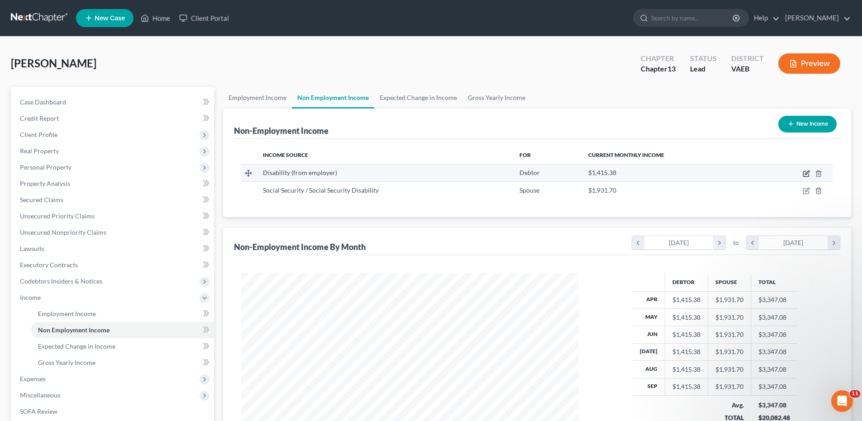
click at [806, 172] on icon "button" at bounding box center [805, 173] width 7 height 7
select select "1"
select select "0"
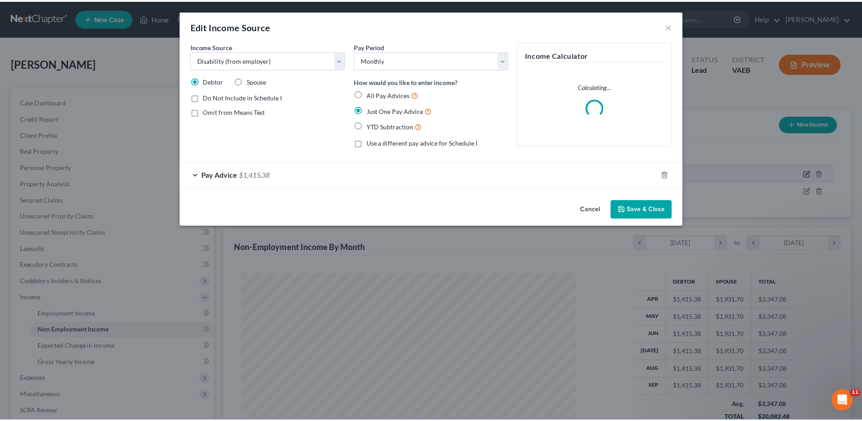
scroll to position [170, 359]
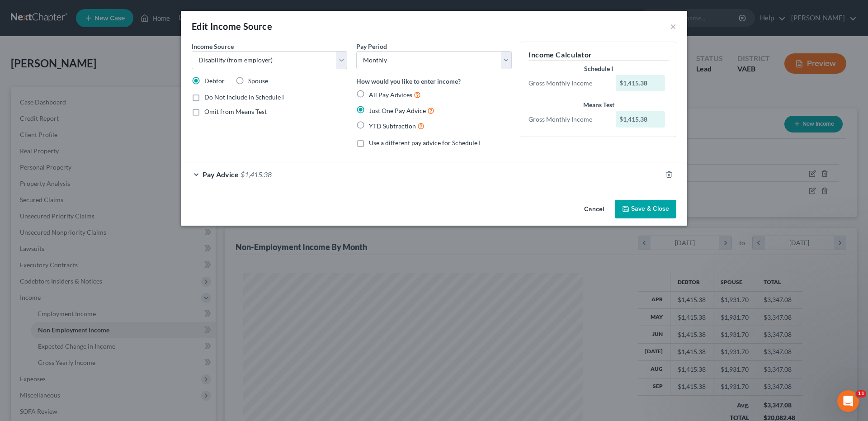
drag, startPoint x: 238, startPoint y: 81, endPoint x: 240, endPoint y: 87, distance: 6.3
click at [248, 81] on label "Spouse" at bounding box center [258, 80] width 20 height 9
click at [252, 81] on input "Spouse" at bounding box center [255, 79] width 6 height 6
radio input "true"
click at [662, 207] on button "Save & Close" at bounding box center [646, 209] width 62 height 19
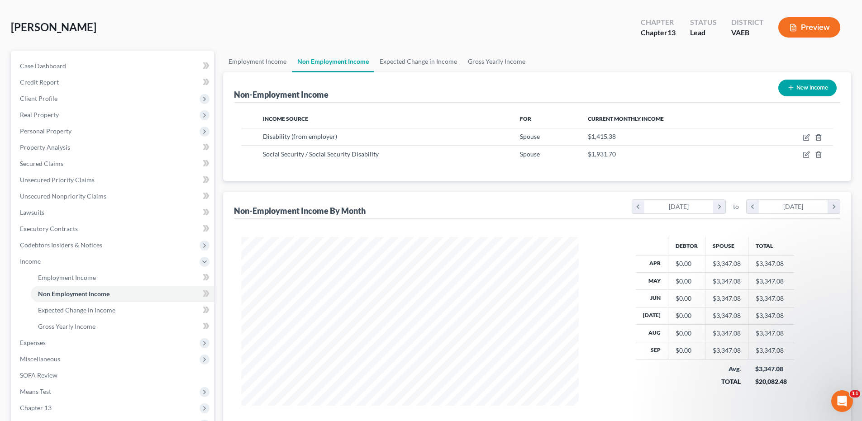
scroll to position [136, 0]
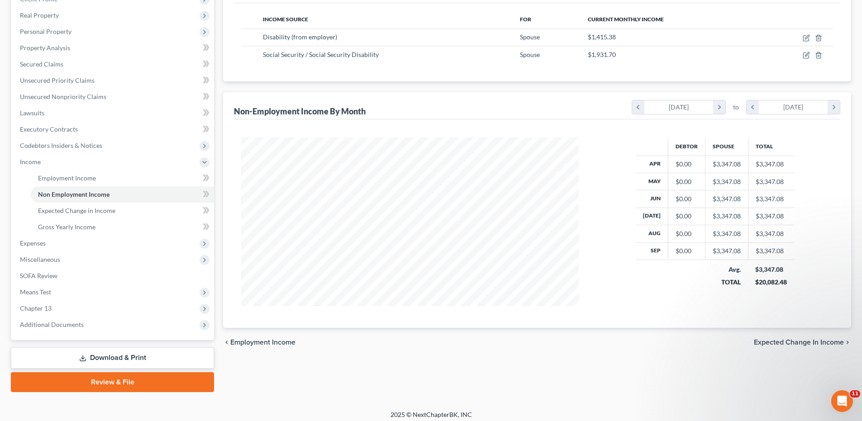
click at [787, 343] on span "Expected Change in Income" at bounding box center [798, 342] width 90 height 7
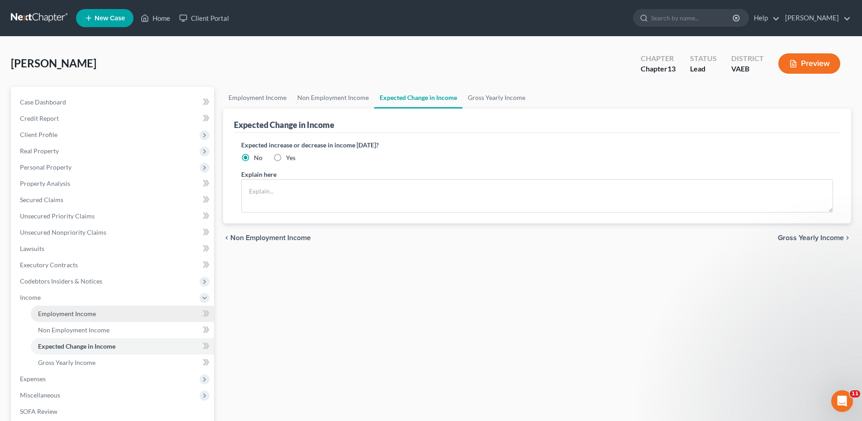
click at [58, 310] on span "Employment Income" at bounding box center [67, 314] width 58 height 8
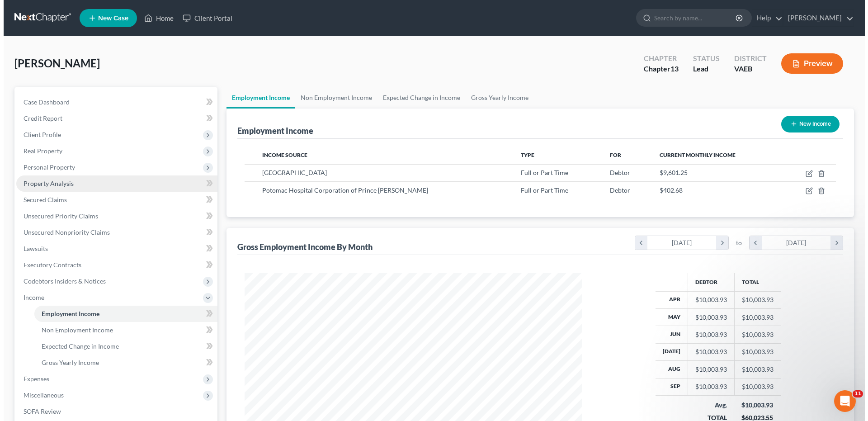
scroll to position [169, 355]
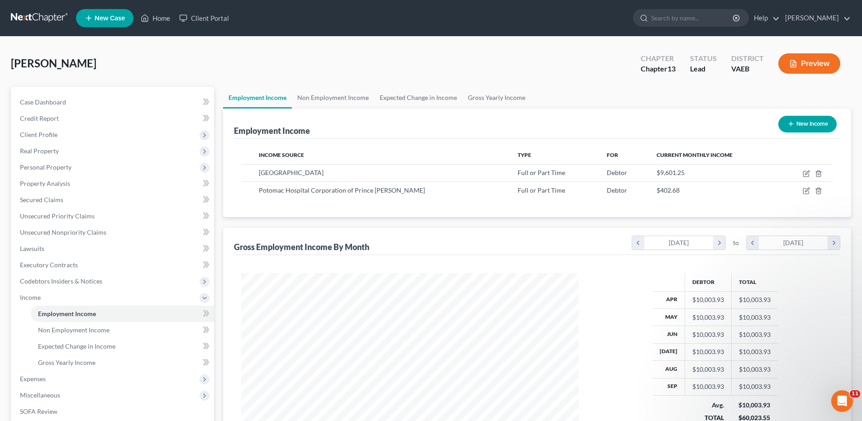
click at [810, 66] on button "Preview" at bounding box center [809, 63] width 62 height 20
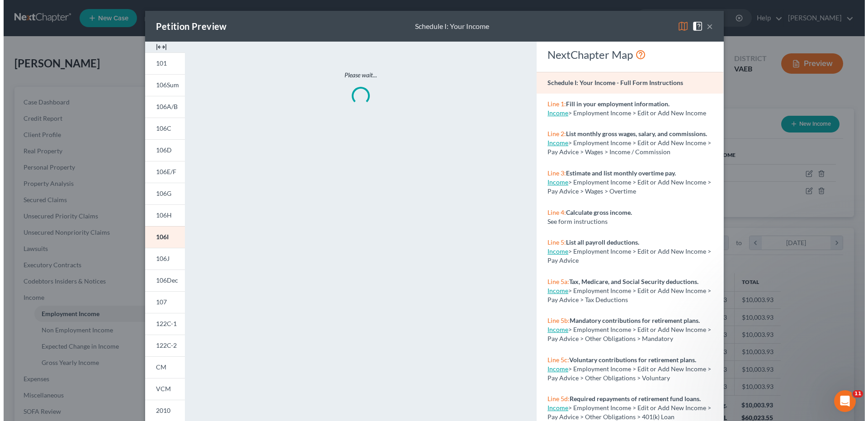
scroll to position [170, 359]
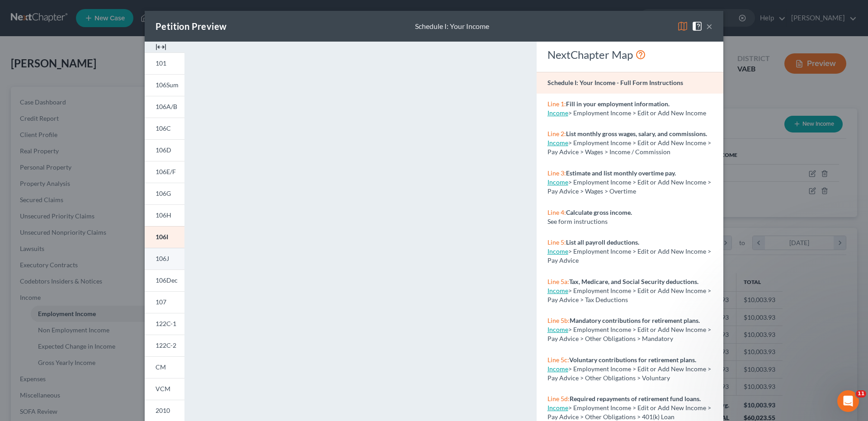
click at [162, 260] on span "106J" at bounding box center [163, 259] width 14 height 8
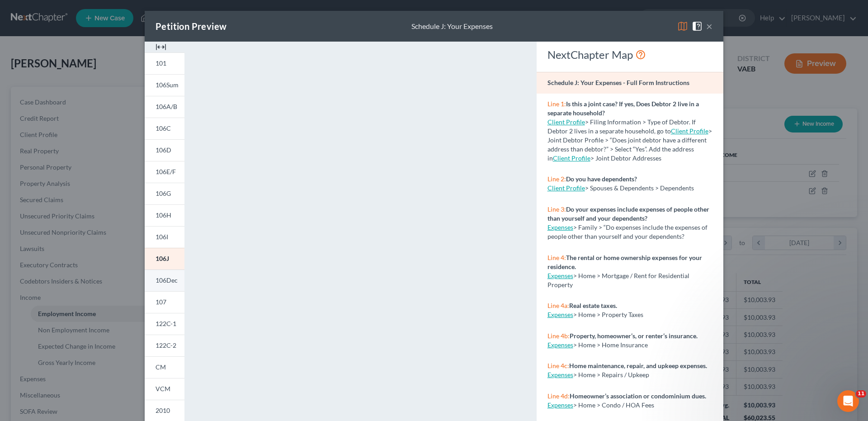
click at [169, 283] on span "106Dec" at bounding box center [167, 280] width 22 height 8
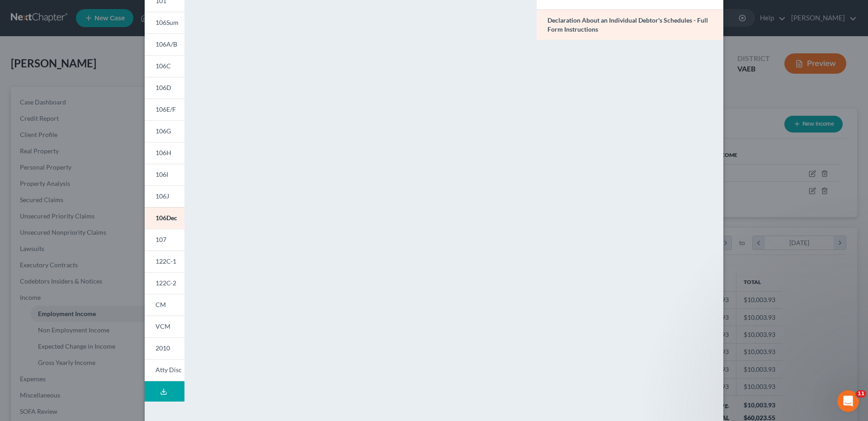
scroll to position [89, 0]
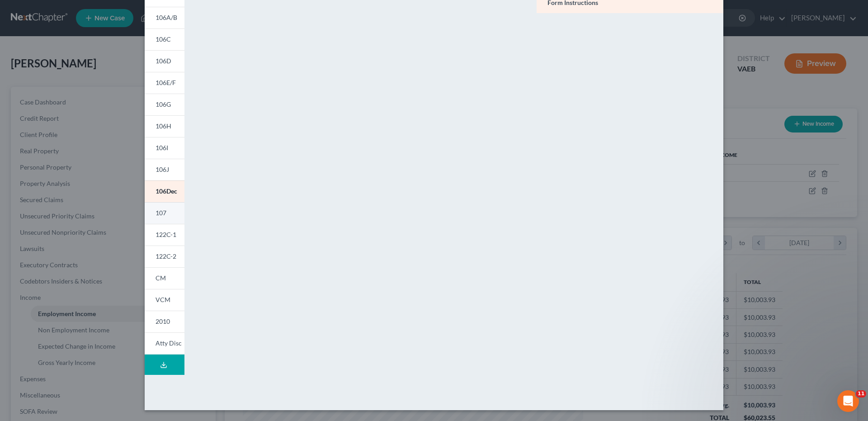
click at [161, 211] on span "107" at bounding box center [161, 213] width 11 height 8
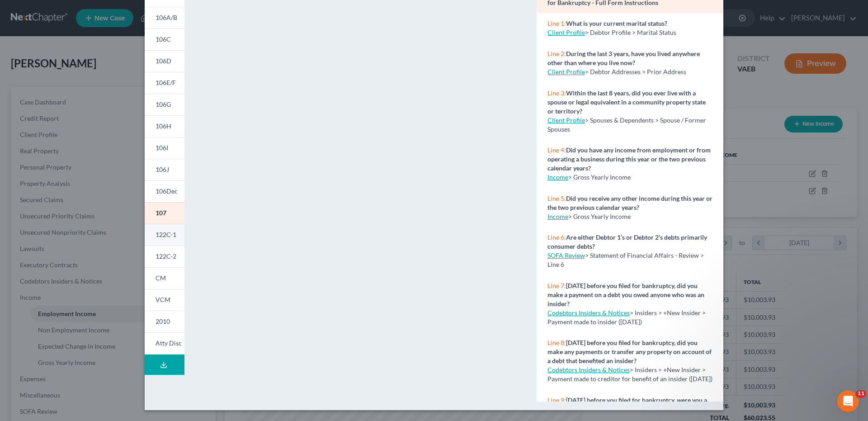
click at [161, 237] on span "122C-1" at bounding box center [166, 235] width 21 height 8
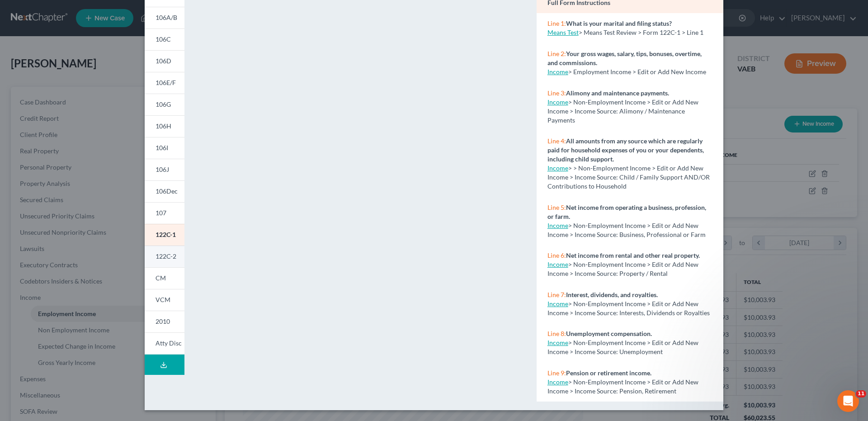
click at [158, 257] on span "122C-2" at bounding box center [166, 256] width 21 height 8
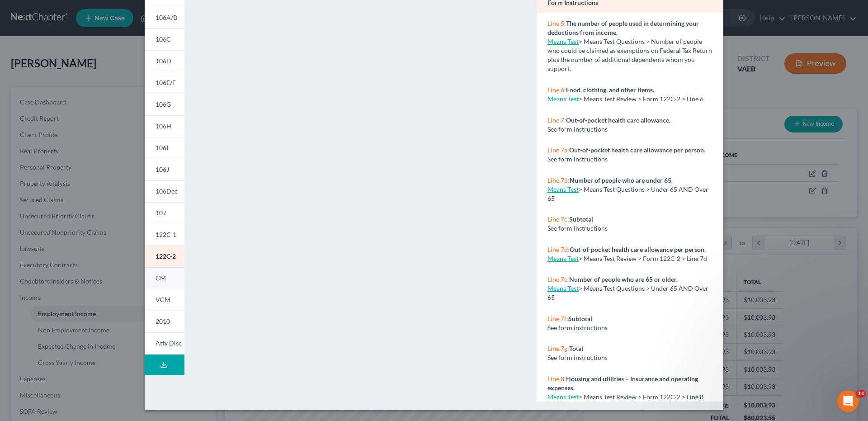
click at [161, 279] on span "CM" at bounding box center [161, 278] width 10 height 8
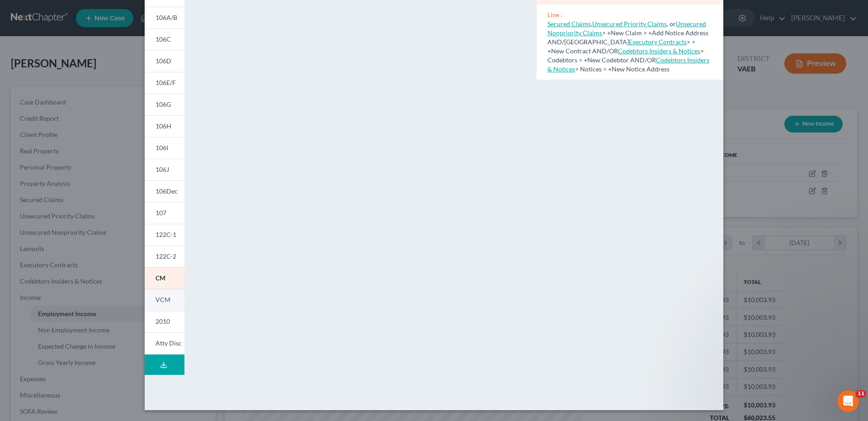
click at [164, 299] on span "VCM" at bounding box center [163, 300] width 15 height 8
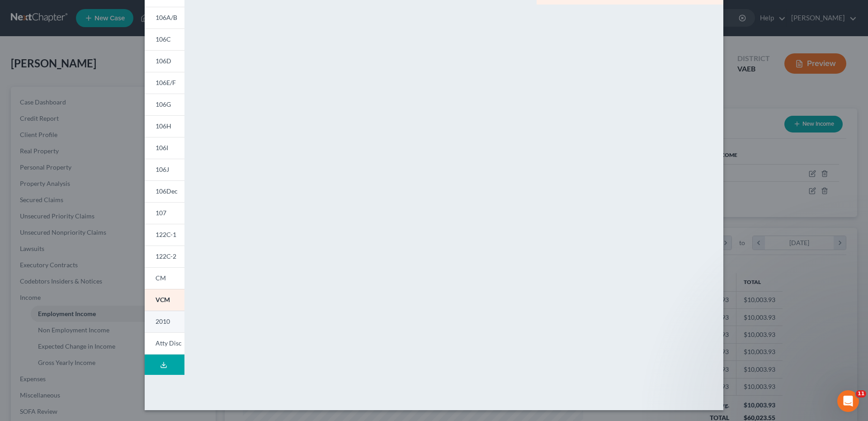
click at [161, 323] on span "2010" at bounding box center [163, 321] width 14 height 8
click at [159, 342] on span "Atty Disc" at bounding box center [169, 343] width 26 height 8
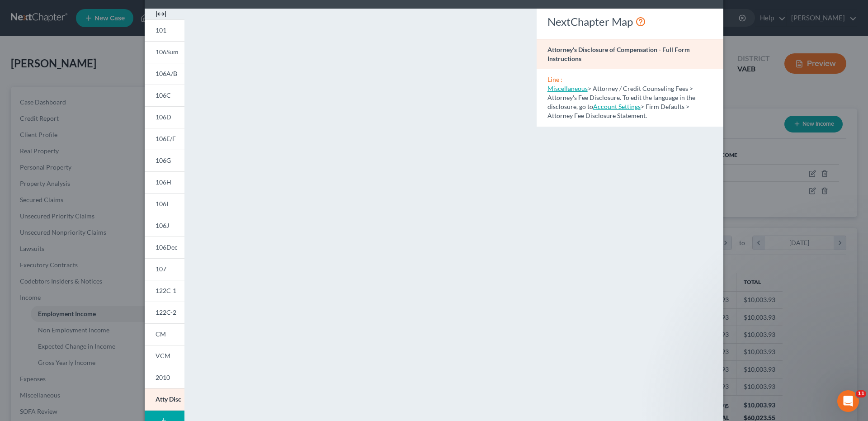
scroll to position [0, 0]
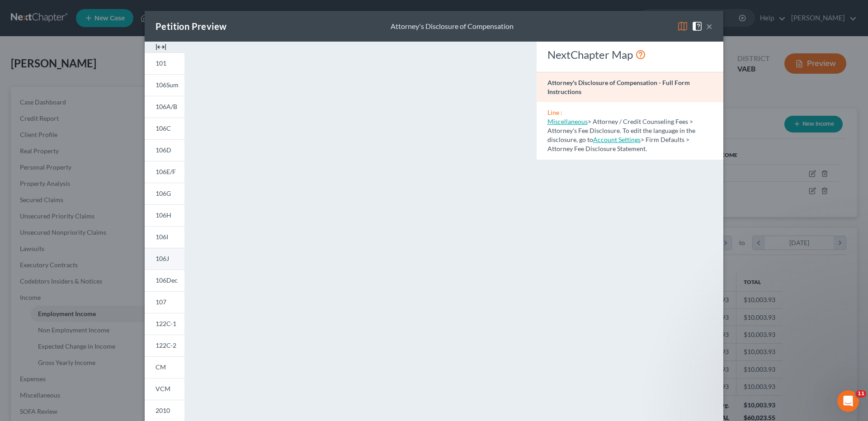
click at [163, 261] on span "106J" at bounding box center [163, 259] width 14 height 8
